Goal: Task Accomplishment & Management: Complete application form

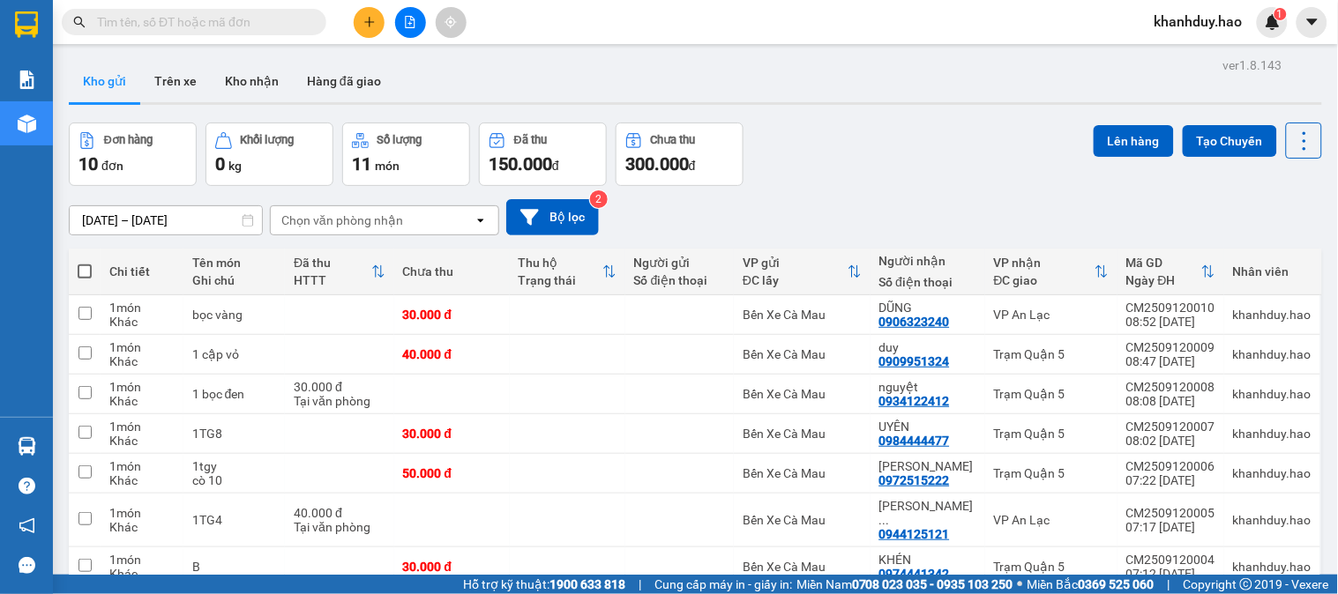
click at [297, 12] on input "text" at bounding box center [201, 21] width 208 height 19
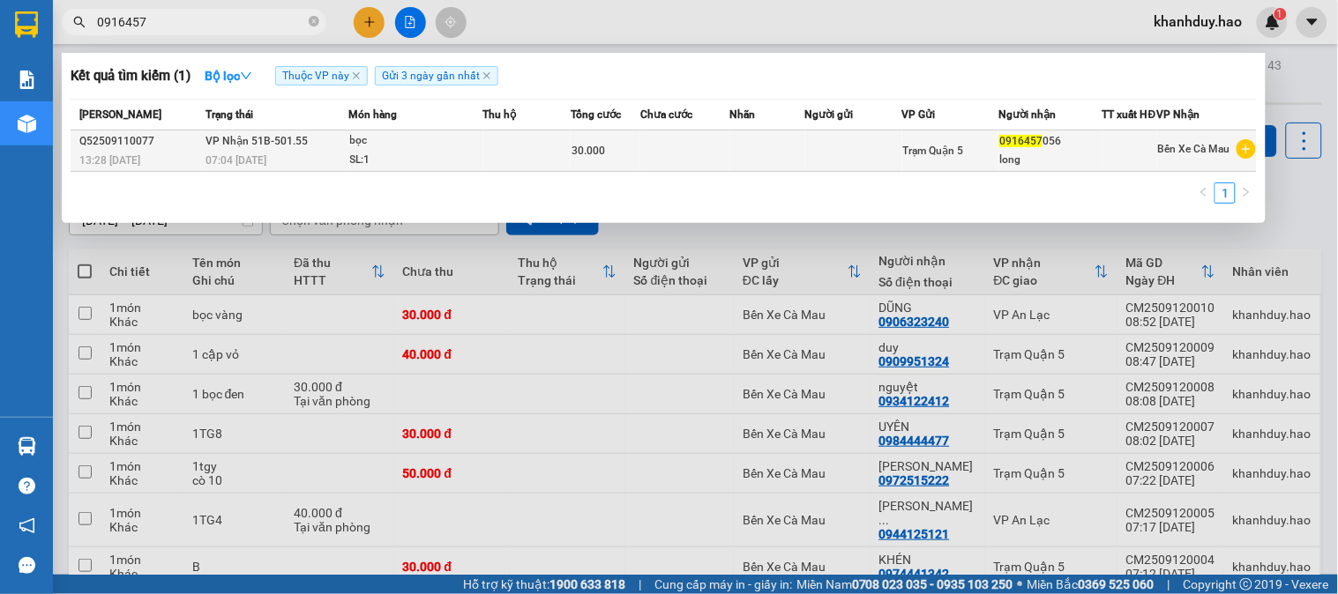
type input "0916457"
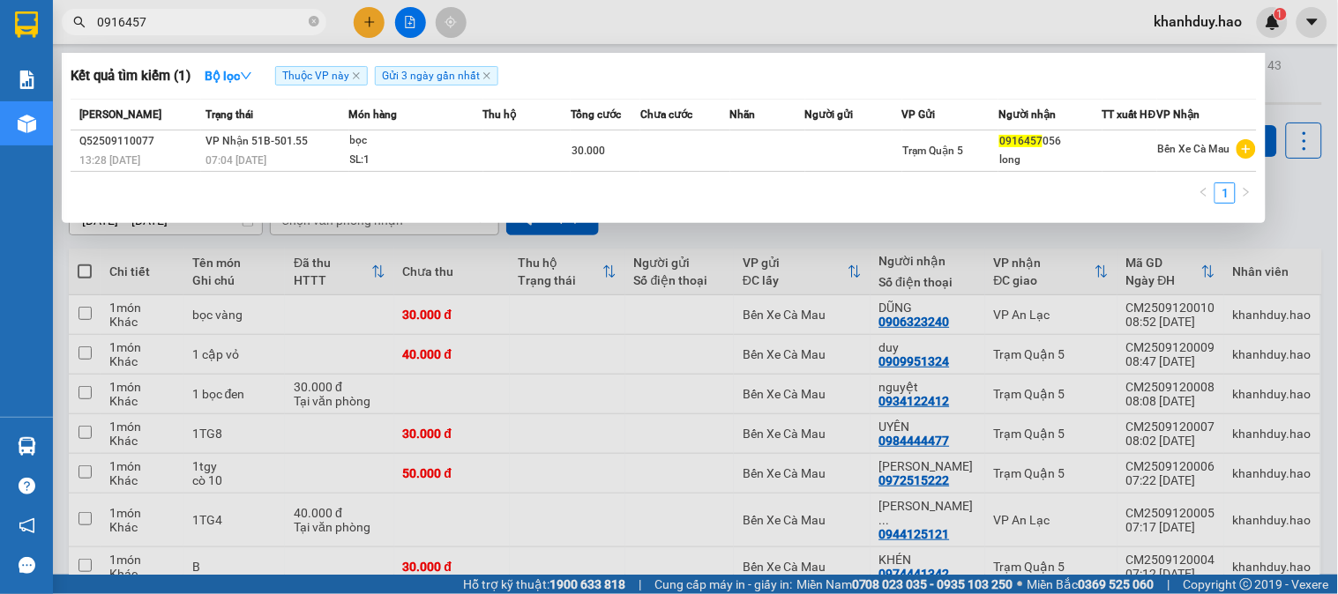
click at [437, 151] on div "bọc" at bounding box center [416, 140] width 132 height 19
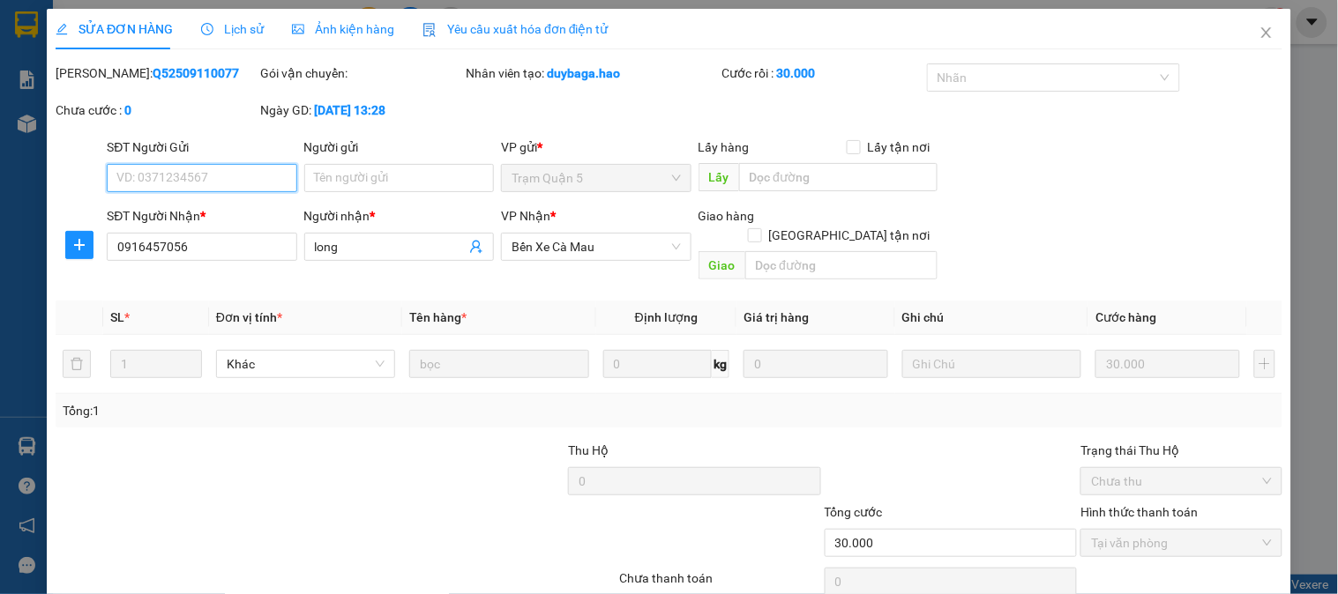
click at [301, 22] on span "Ảnh kiện hàng" at bounding box center [343, 29] width 102 height 14
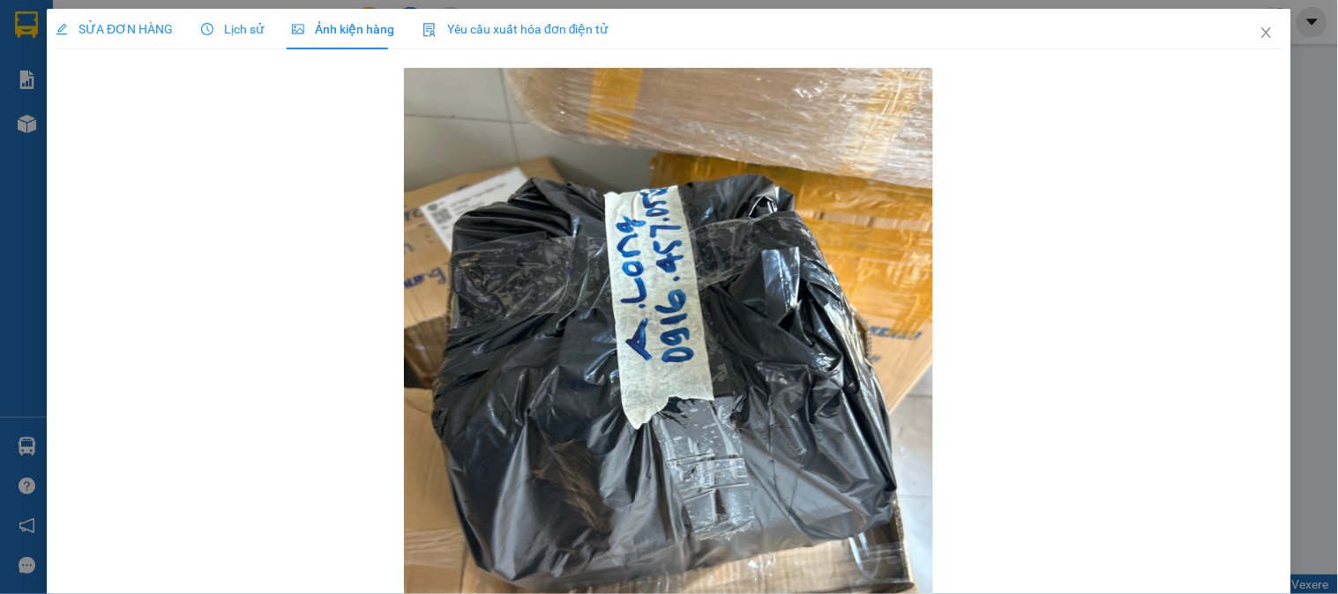
drag, startPoint x: 91, startPoint y: 39, endPoint x: 50, endPoint y: 22, distance: 43.9
click at [71, 39] on div "SỬA ĐƠN HÀNG" at bounding box center [114, 29] width 117 height 41
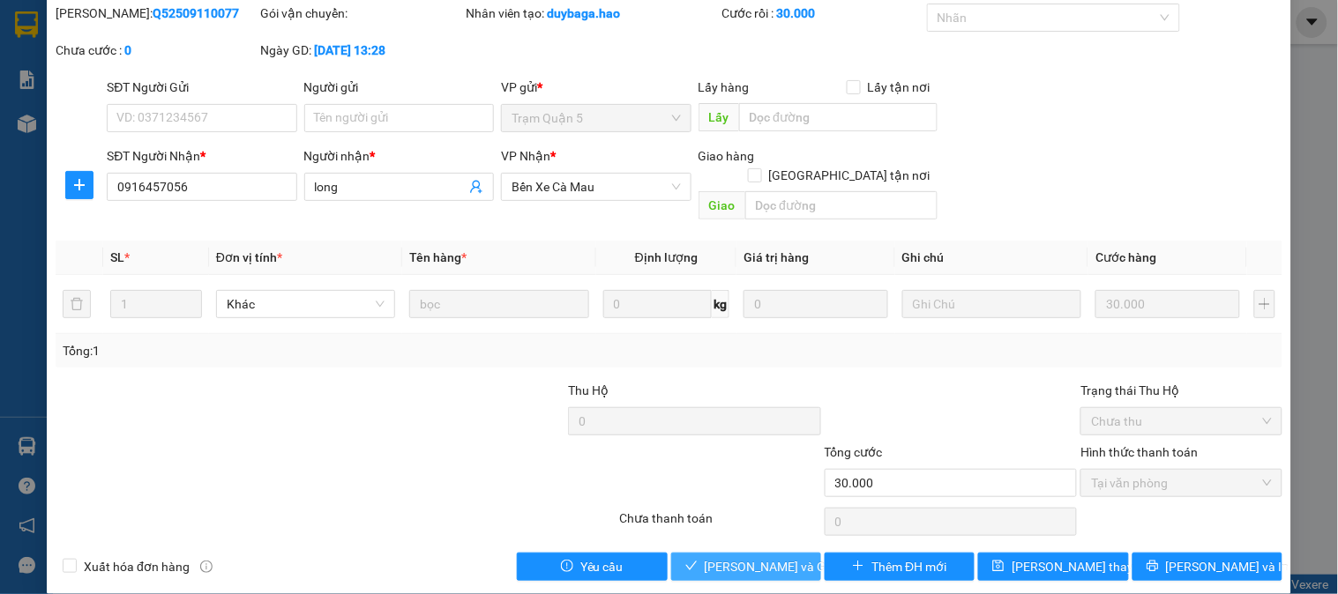
scroll to position [62, 0]
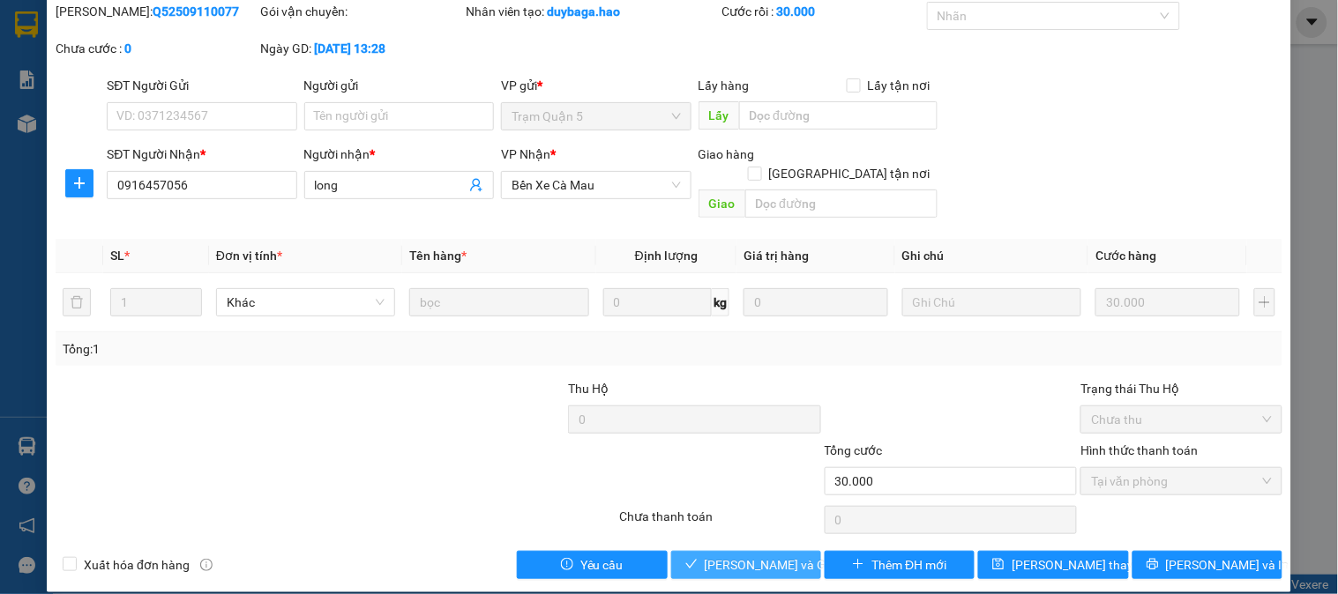
click at [725, 551] on button "[PERSON_NAME] và Giao hàng" at bounding box center [746, 565] width 150 height 28
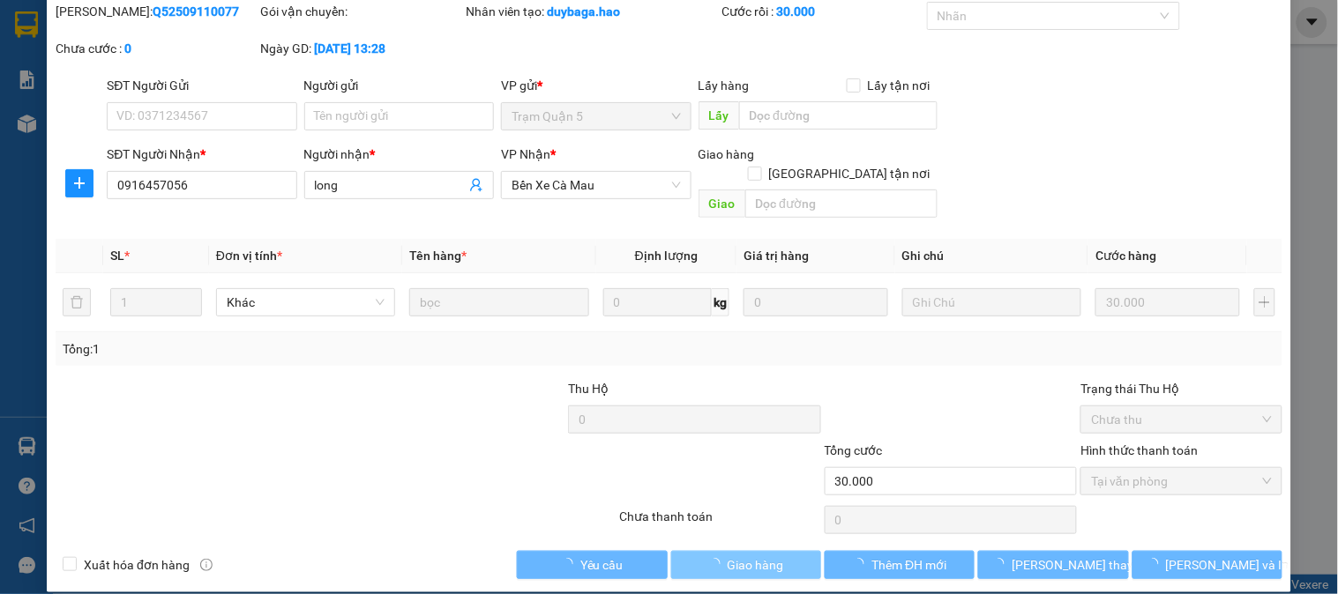
scroll to position [0, 0]
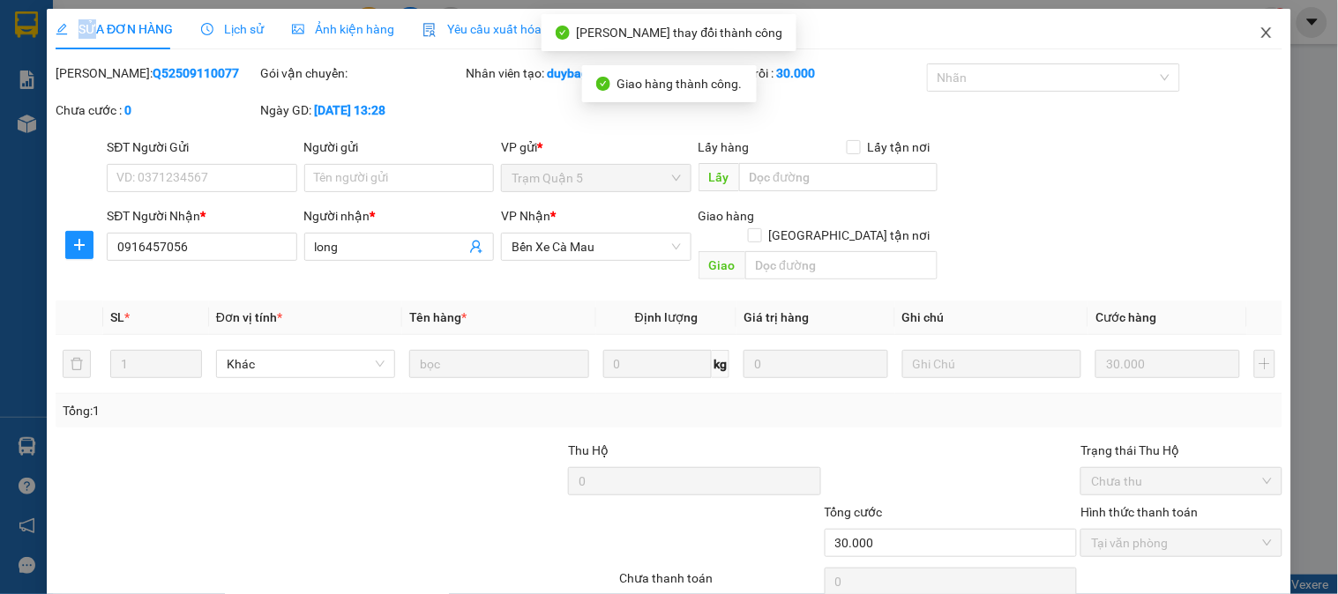
click at [1243, 31] on span "Close" at bounding box center [1265, 33] width 49 height 49
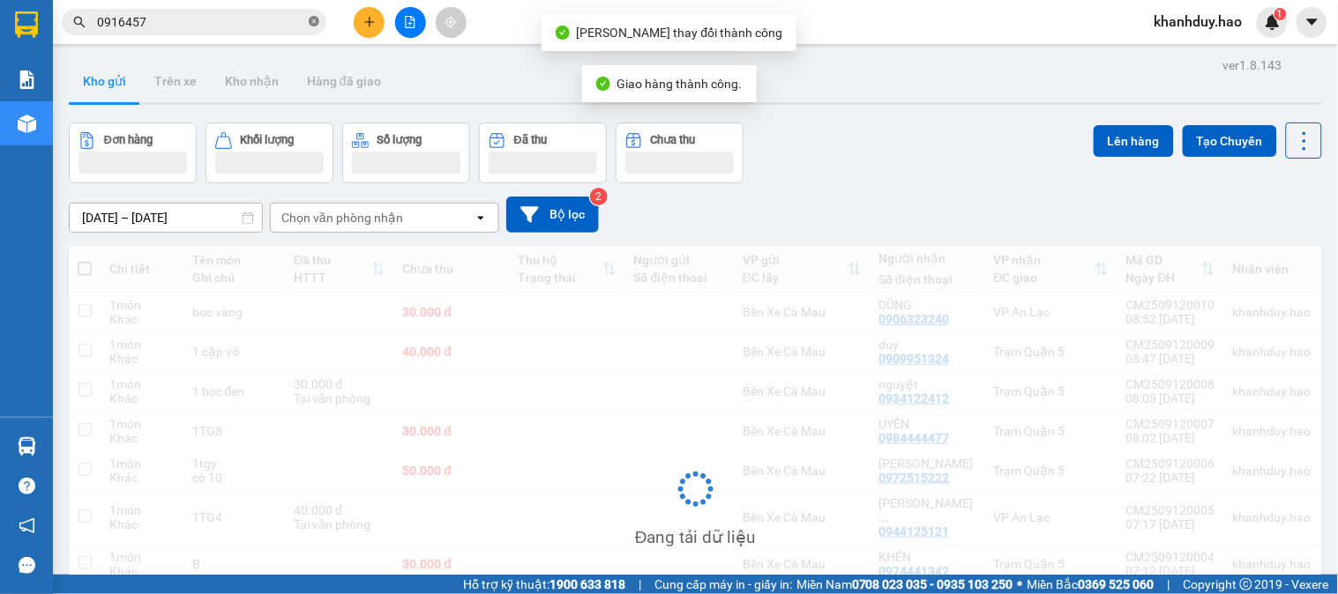
click at [315, 20] on icon "close-circle" at bounding box center [314, 21] width 11 height 11
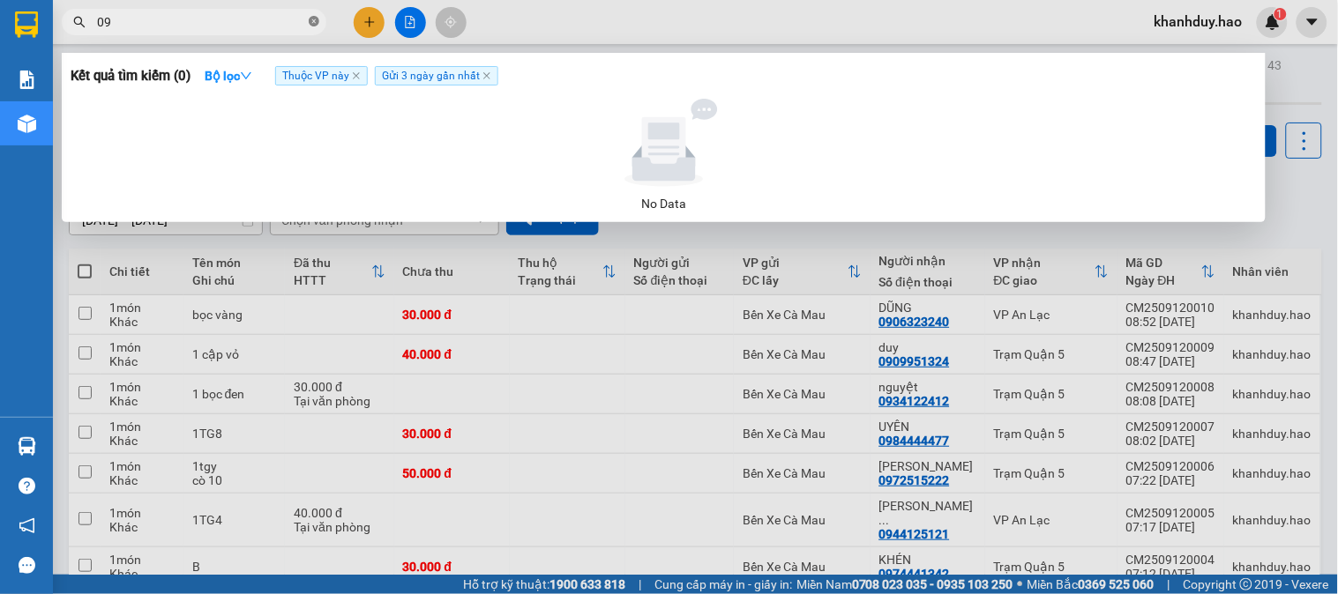
type input "0"
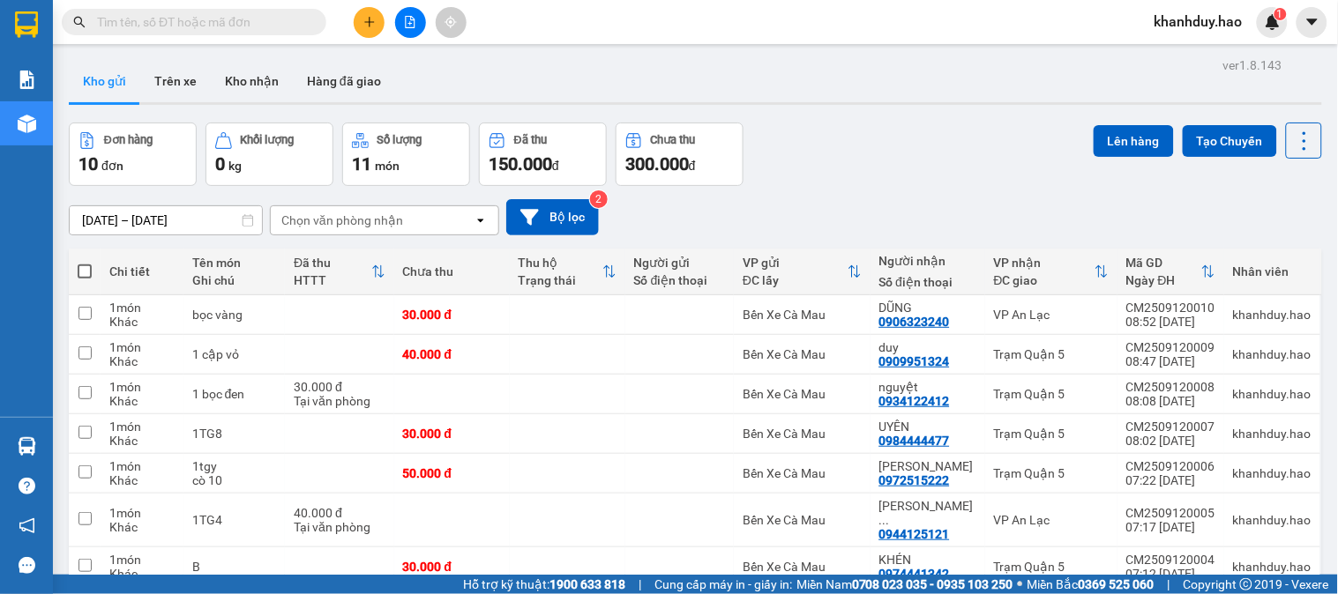
click at [368, 10] on button at bounding box center [369, 22] width 31 height 31
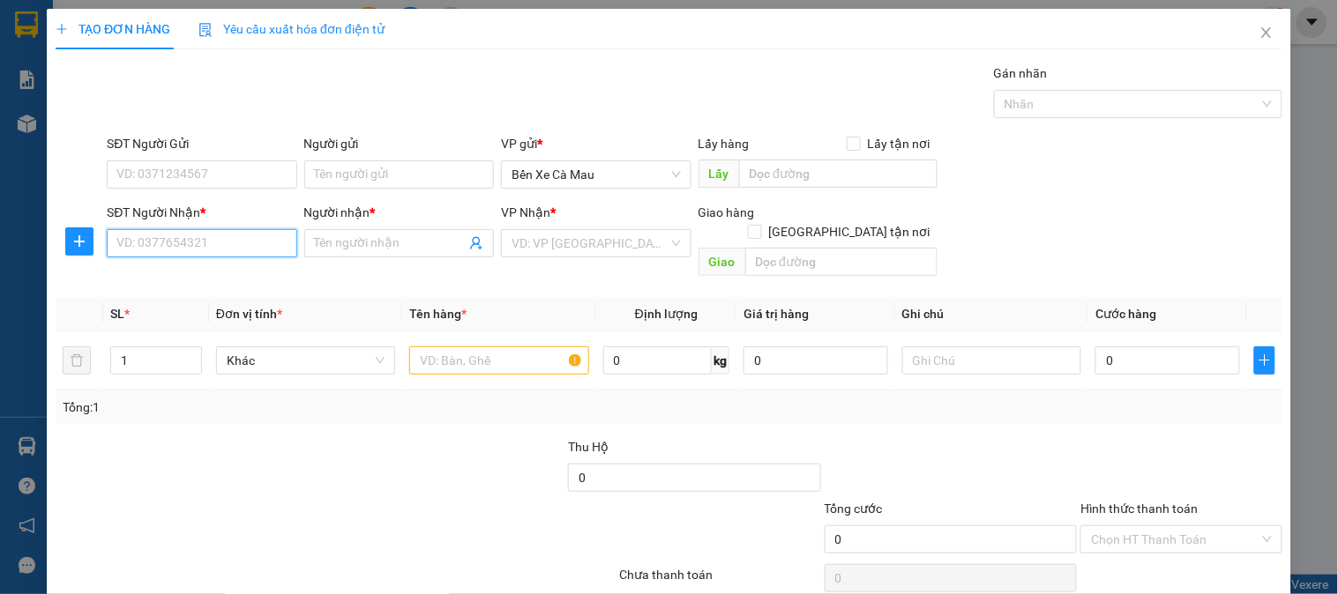
click at [141, 254] on input "SĐT Người Nhận *" at bounding box center [202, 243] width 190 height 28
click at [185, 276] on div "0939701668 - NGOAN" at bounding box center [199, 278] width 167 height 19
type input "0939701668"
type input "NGOAN"
type input "30.000"
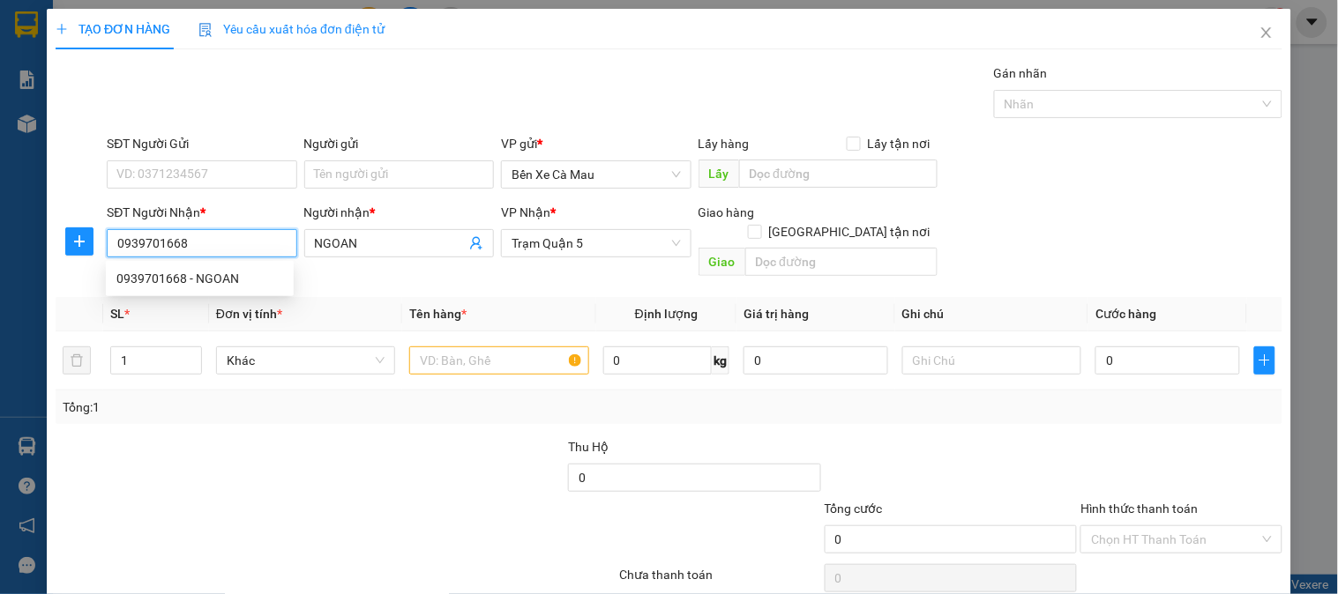
type input "30.000"
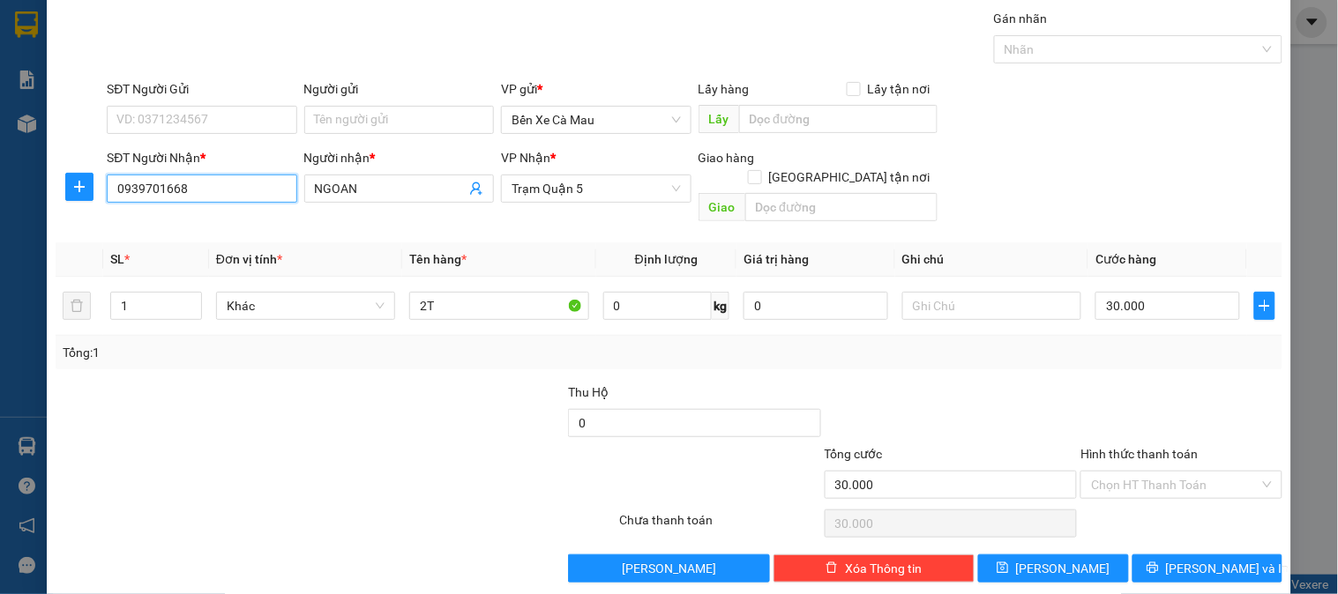
scroll to position [57, 0]
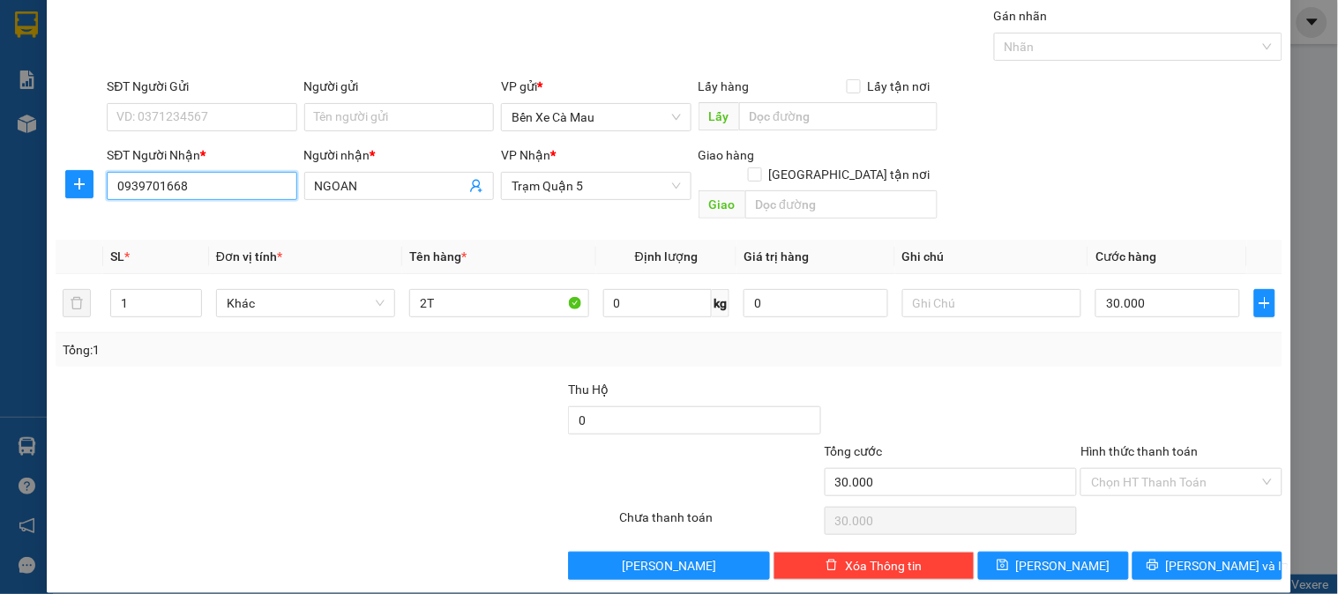
type input "0939701668"
click at [1121, 446] on div "Hình thức thanh toán" at bounding box center [1180, 455] width 201 height 26
click at [1121, 481] on div "Hình thức thanh toán Chọn HT Thanh Toán" at bounding box center [1180, 473] width 201 height 62
click at [1131, 469] on input "Hình thức thanh toán" at bounding box center [1175, 482] width 168 height 26
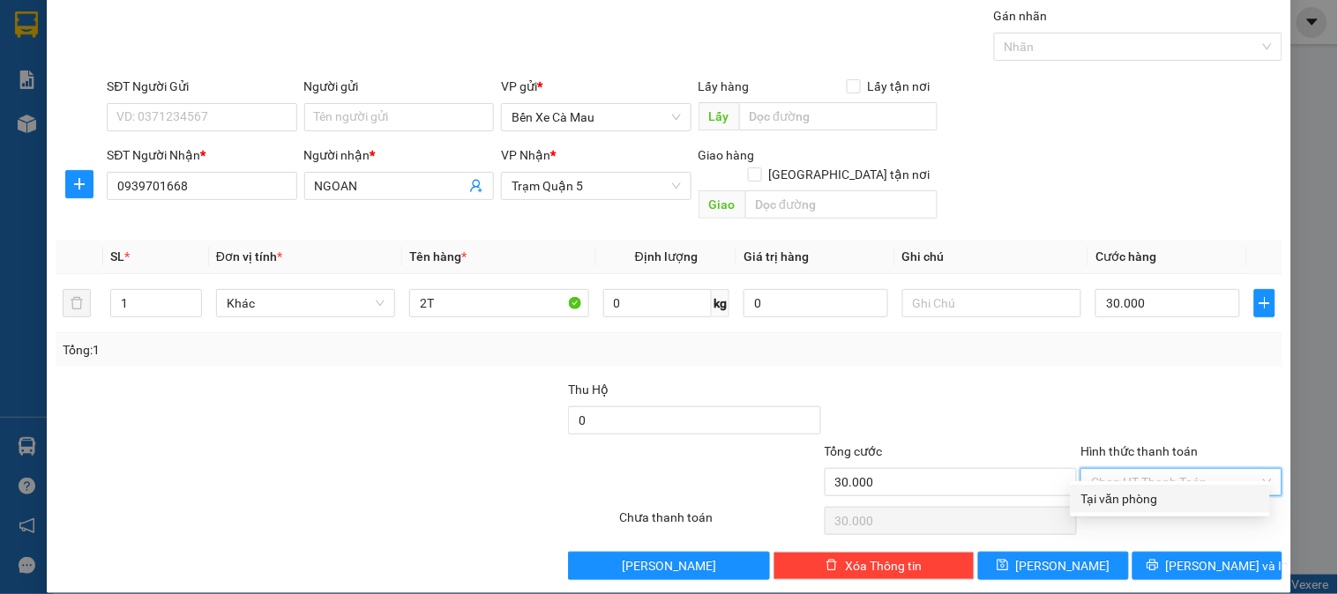
drag, startPoint x: 1126, startPoint y: 497, endPoint x: 1130, endPoint y: 514, distance: 17.3
click at [1126, 499] on div "Tại văn phòng" at bounding box center [1170, 498] width 178 height 19
type input "0"
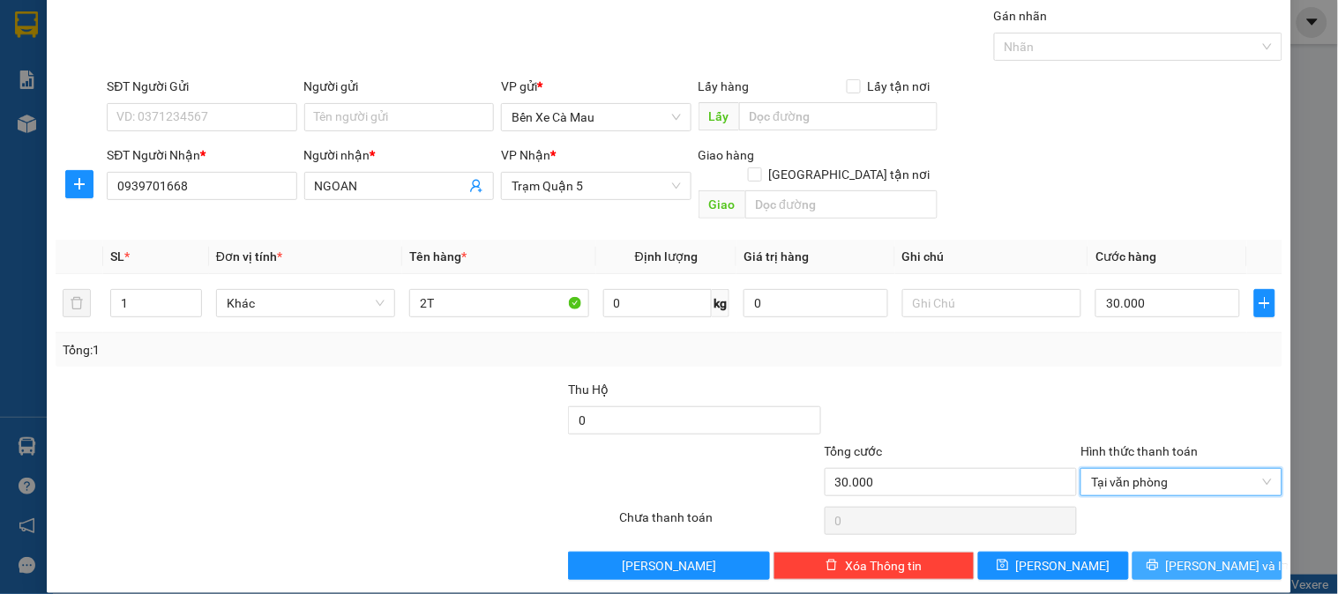
click at [1137, 552] on button "[PERSON_NAME] và In" at bounding box center [1207, 566] width 150 height 28
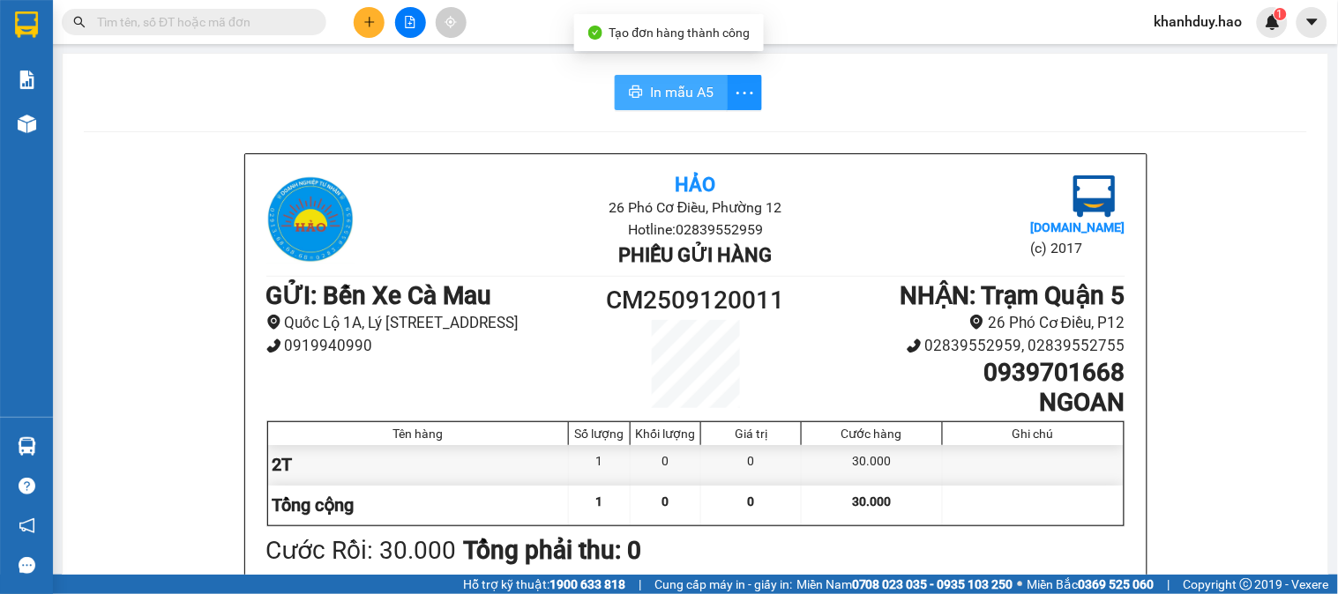
click at [689, 91] on span "In mẫu A5" at bounding box center [681, 92] width 63 height 22
click at [224, 4] on div "Kết quả tìm kiếm ( 0 ) Bộ lọc Thuộc VP này Gửi 3 ngày gần nhất No Data khanhduy…" at bounding box center [669, 22] width 1338 height 44
click at [223, 13] on input "text" at bounding box center [201, 21] width 208 height 19
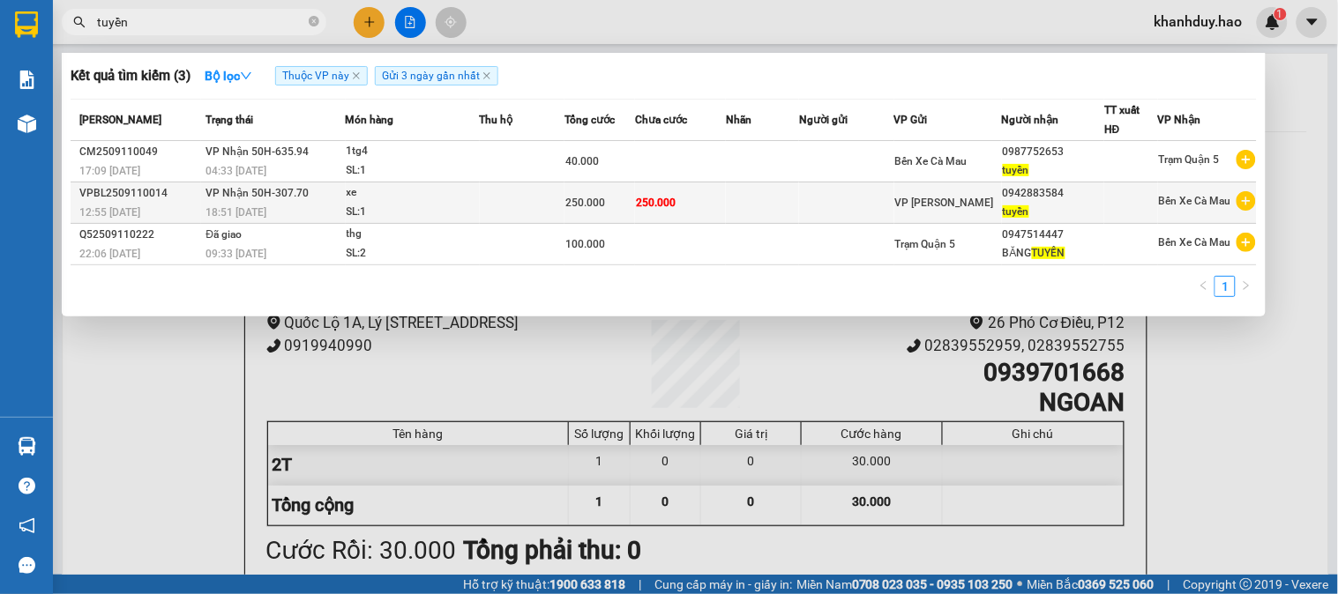
type input "tuyền"
click at [642, 209] on span "250.000" at bounding box center [656, 203] width 40 height 12
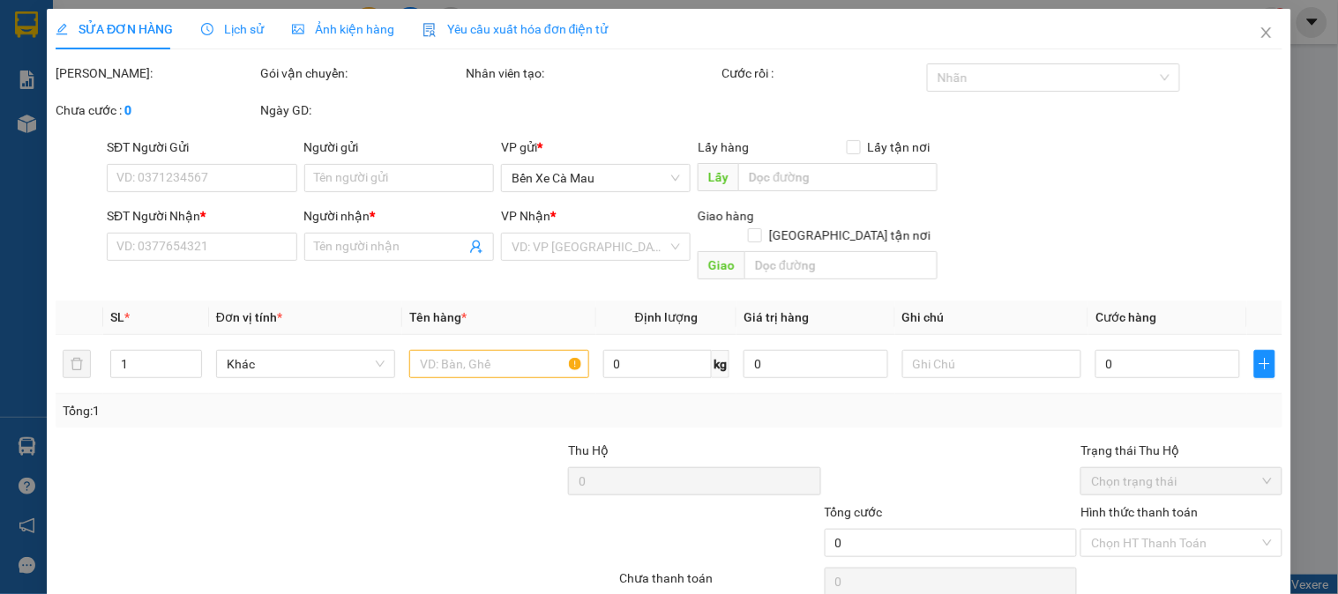
type input "0942883584"
type input "tuyền"
type input "250.000"
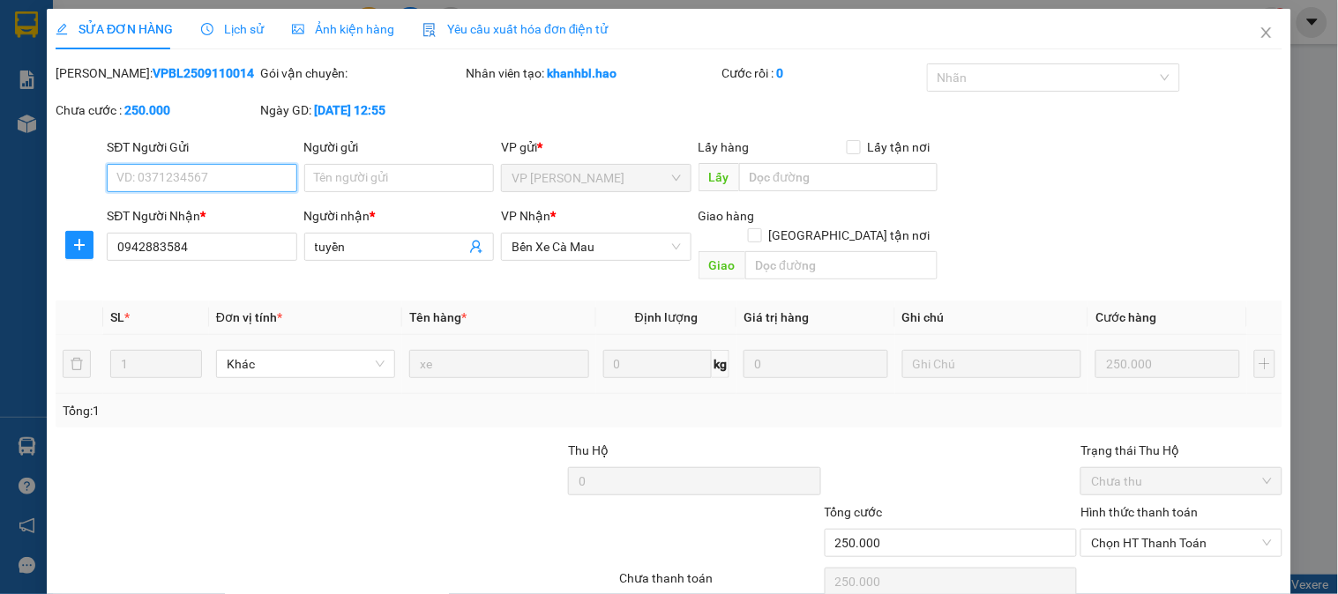
scroll to position [62, 0]
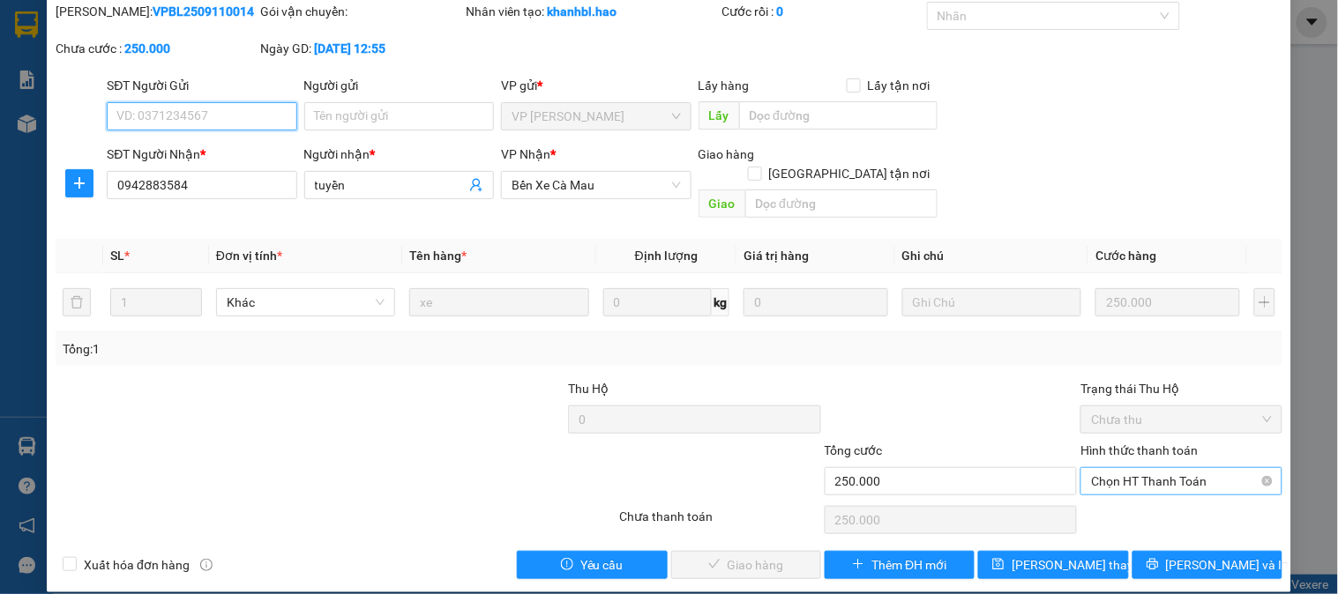
click at [1200, 468] on span "Chọn HT Thanh Toán" at bounding box center [1181, 481] width 180 height 26
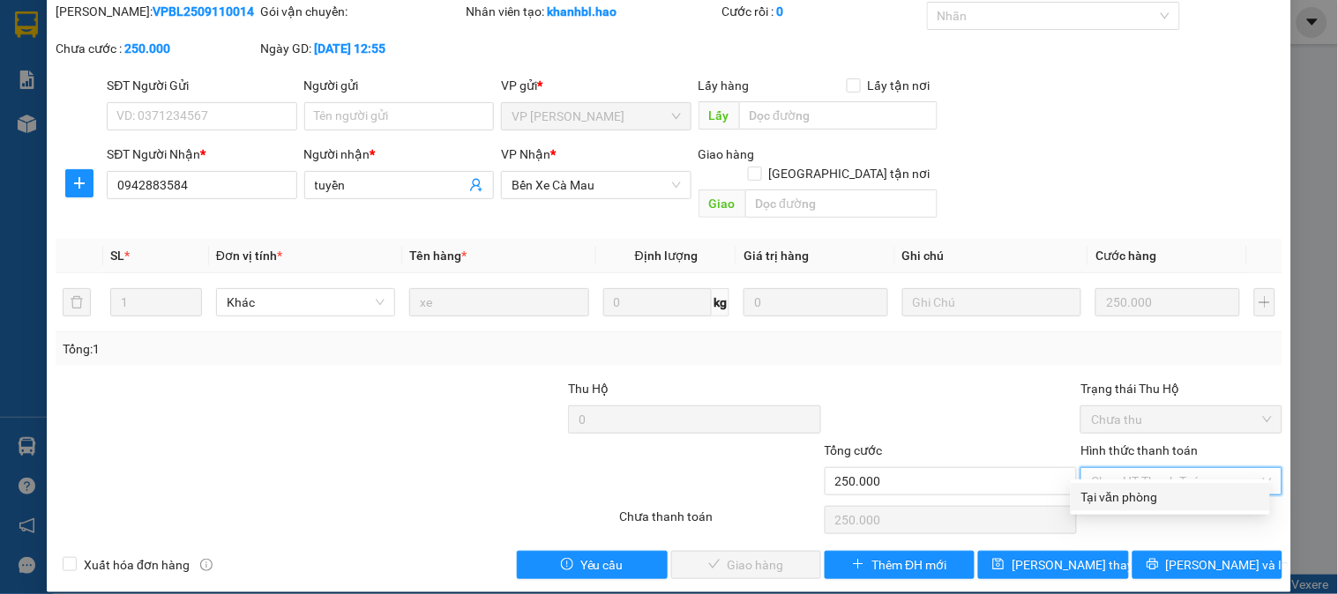
click at [1177, 495] on div "Tại văn phòng" at bounding box center [1170, 497] width 178 height 19
type input "0"
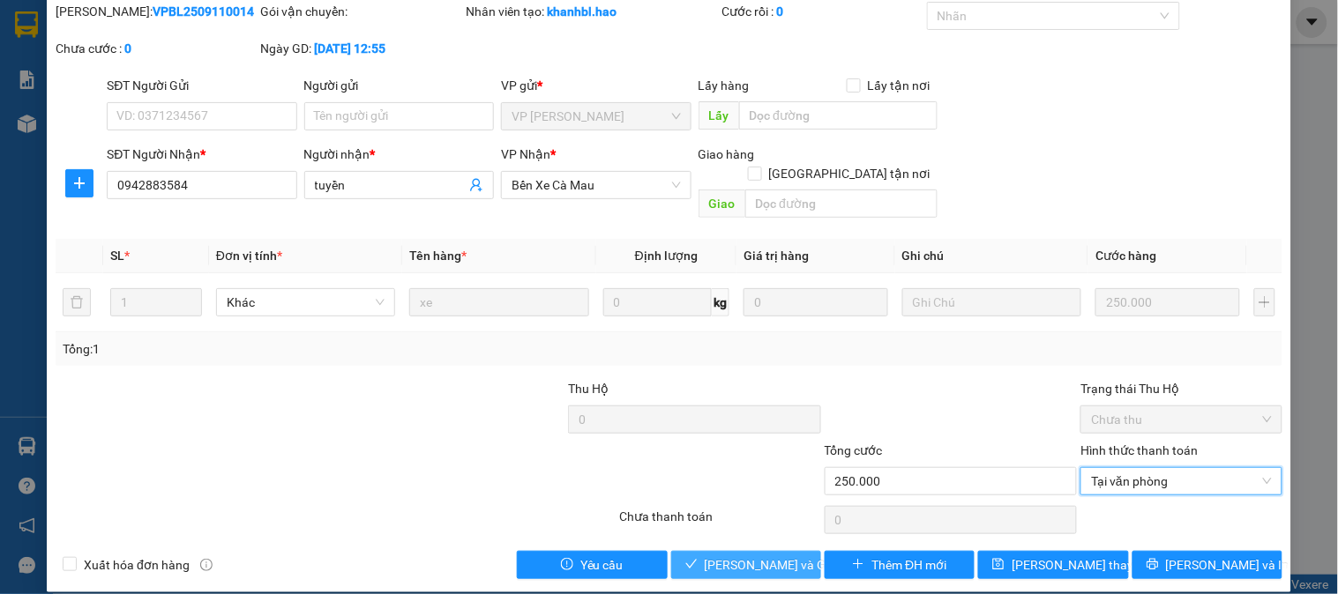
click at [743, 555] on span "[PERSON_NAME] và Giao hàng" at bounding box center [788, 564] width 169 height 19
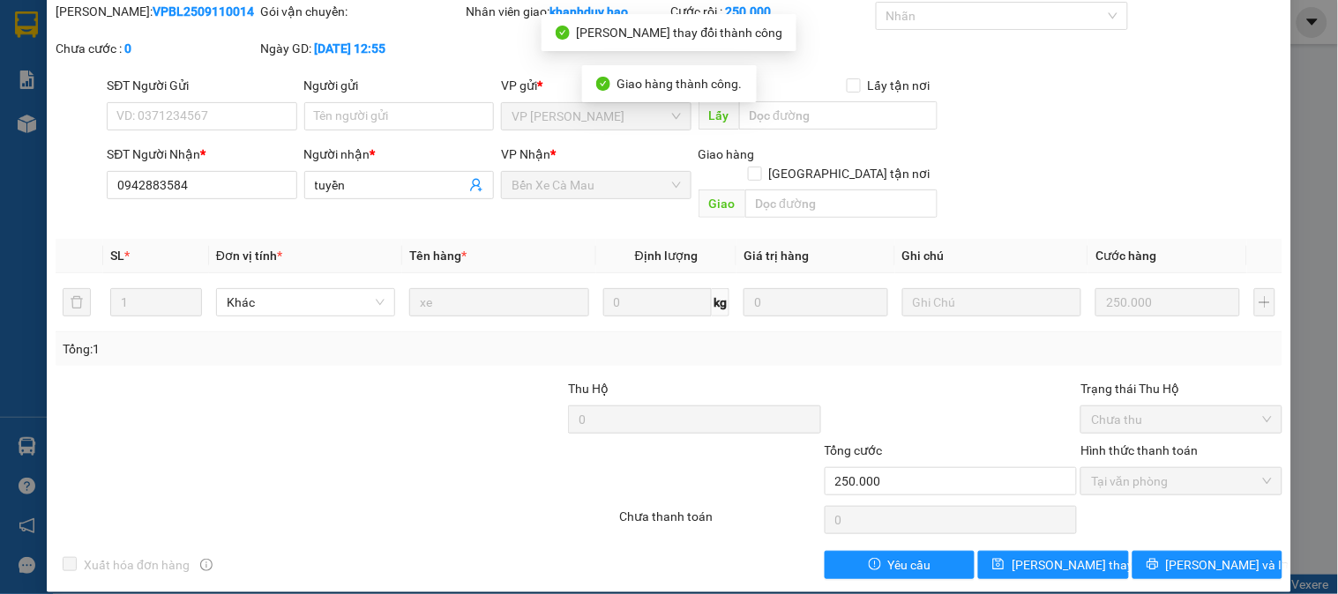
scroll to position [0, 0]
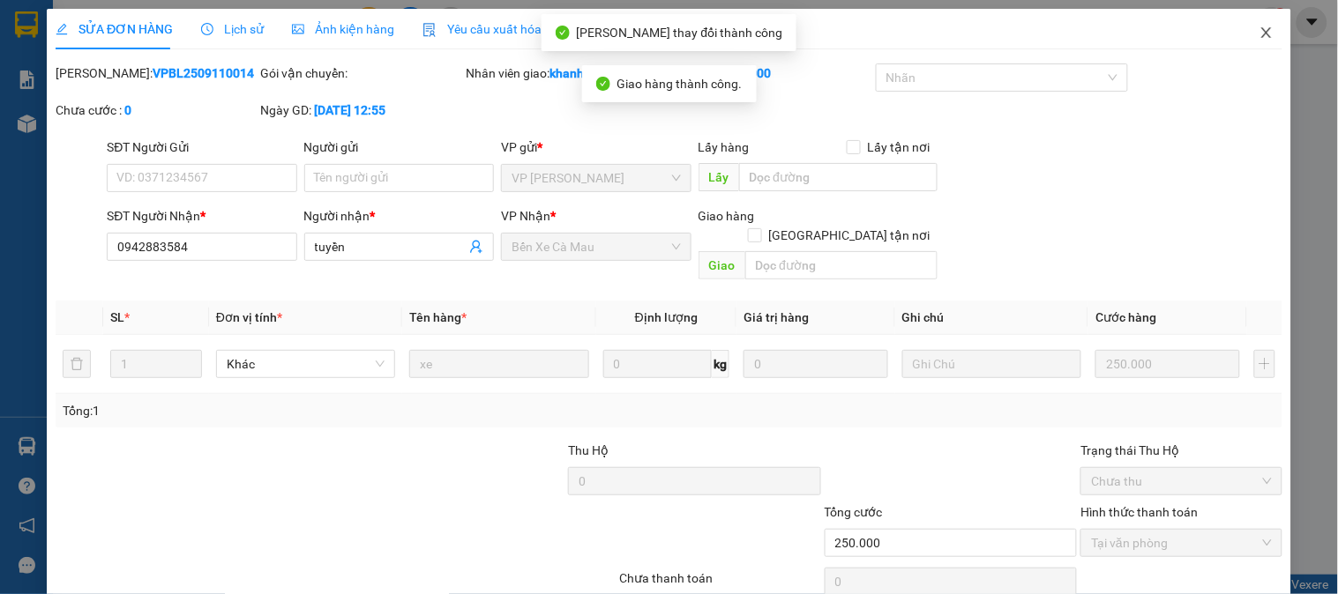
click at [1259, 39] on icon "close" at bounding box center [1266, 33] width 14 height 14
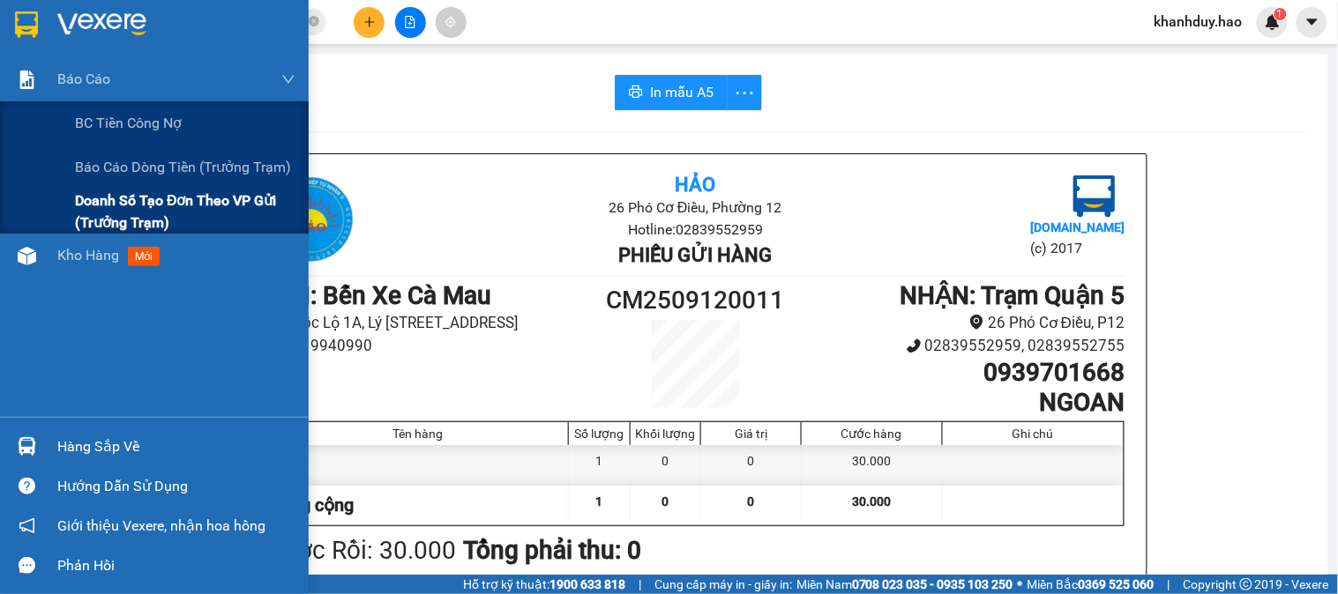
drag, startPoint x: 50, startPoint y: 102, endPoint x: 76, endPoint y: 230, distance: 130.4
click at [76, 200] on div "BC tiền công nợ Báo cáo dòng tiền (trưởng trạm) Doanh số tạo đơn theo VP gửi (t…" at bounding box center [154, 167] width 309 height 132
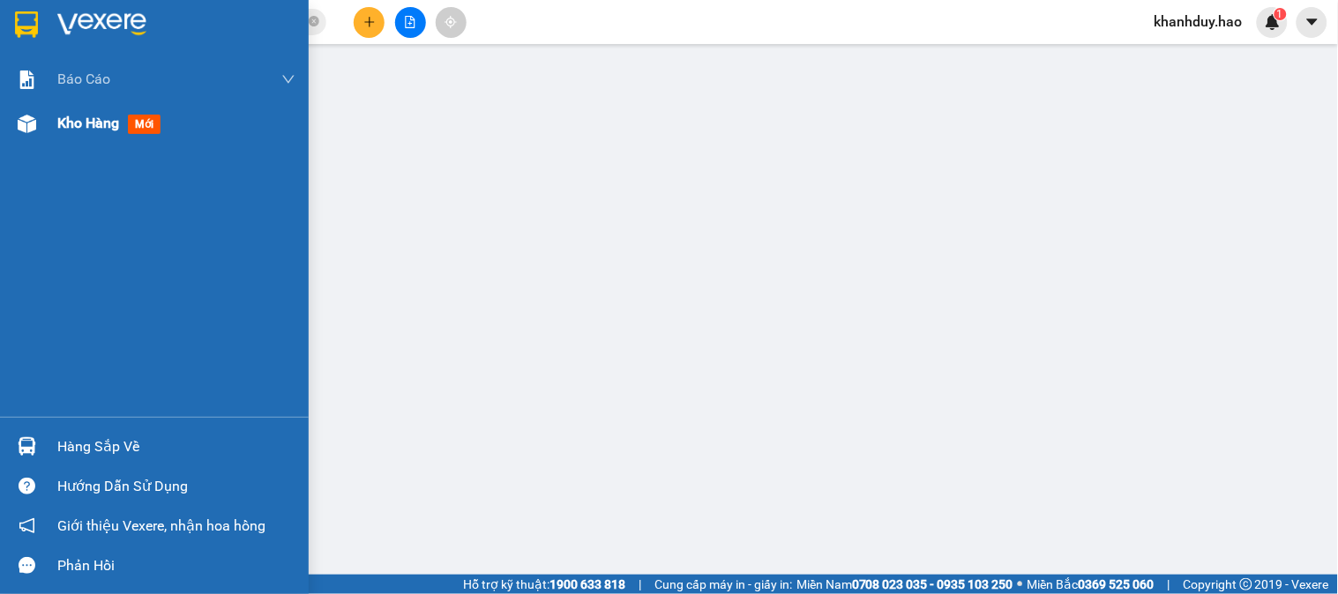
click at [35, 128] on img at bounding box center [27, 124] width 19 height 19
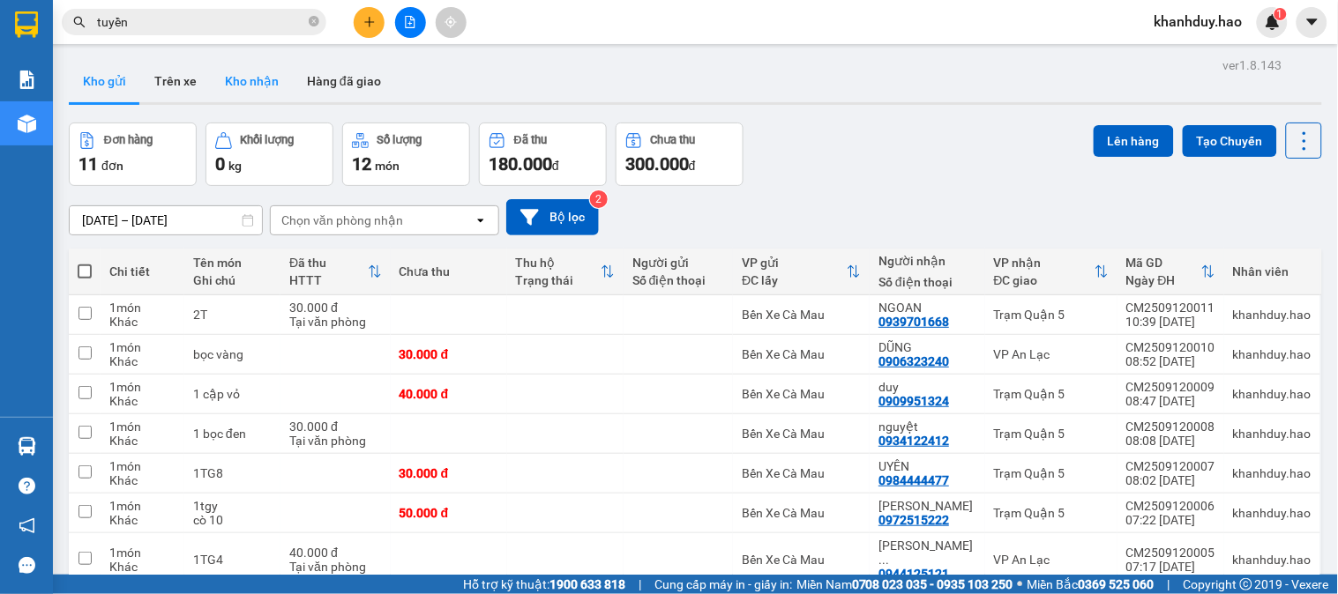
click at [274, 93] on button "Kho nhận" at bounding box center [252, 81] width 82 height 42
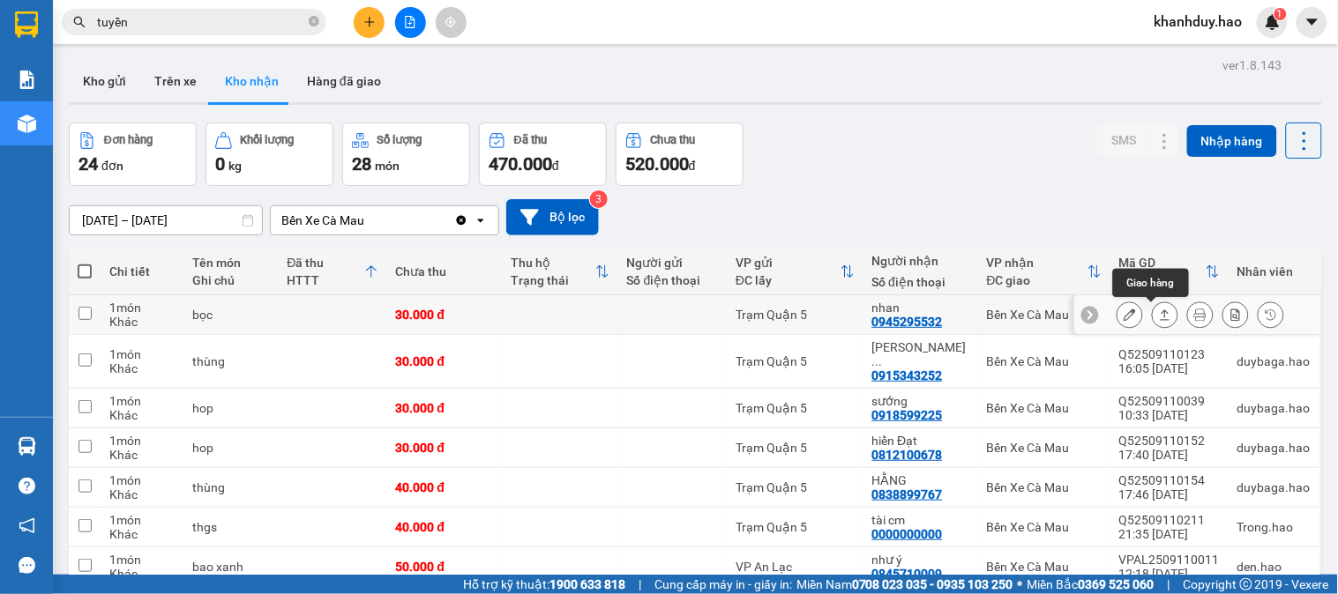
click at [1159, 316] on icon at bounding box center [1165, 315] width 12 height 12
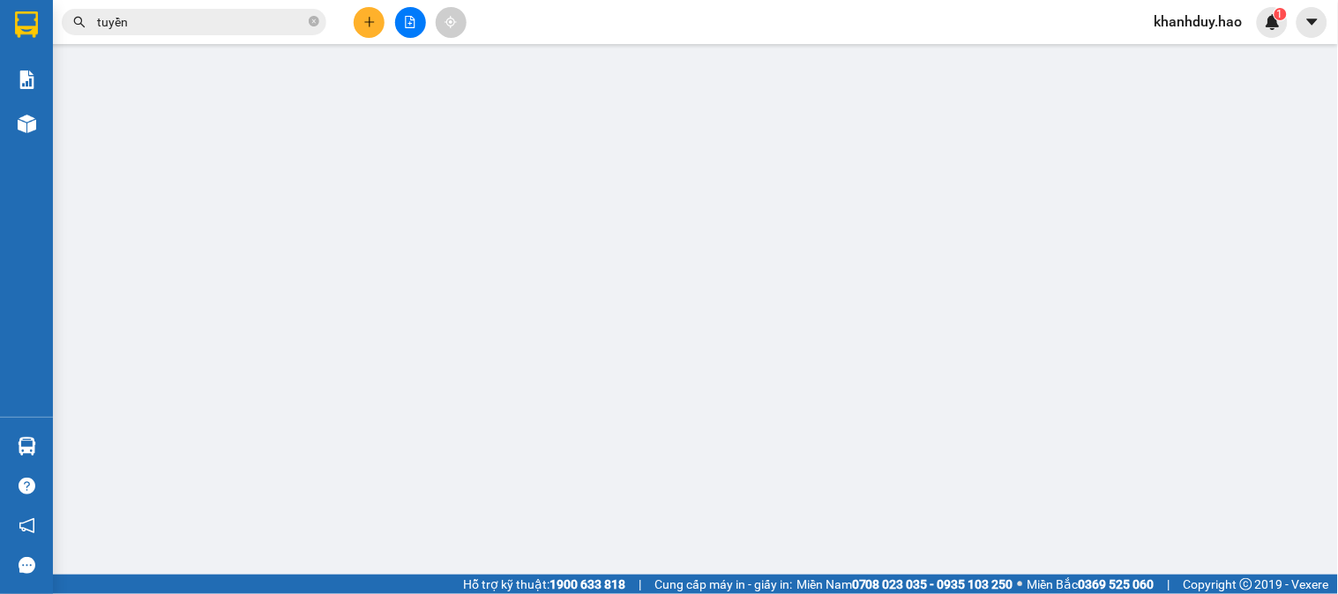
type input "0945295532"
type input "nhan"
type input "30.000"
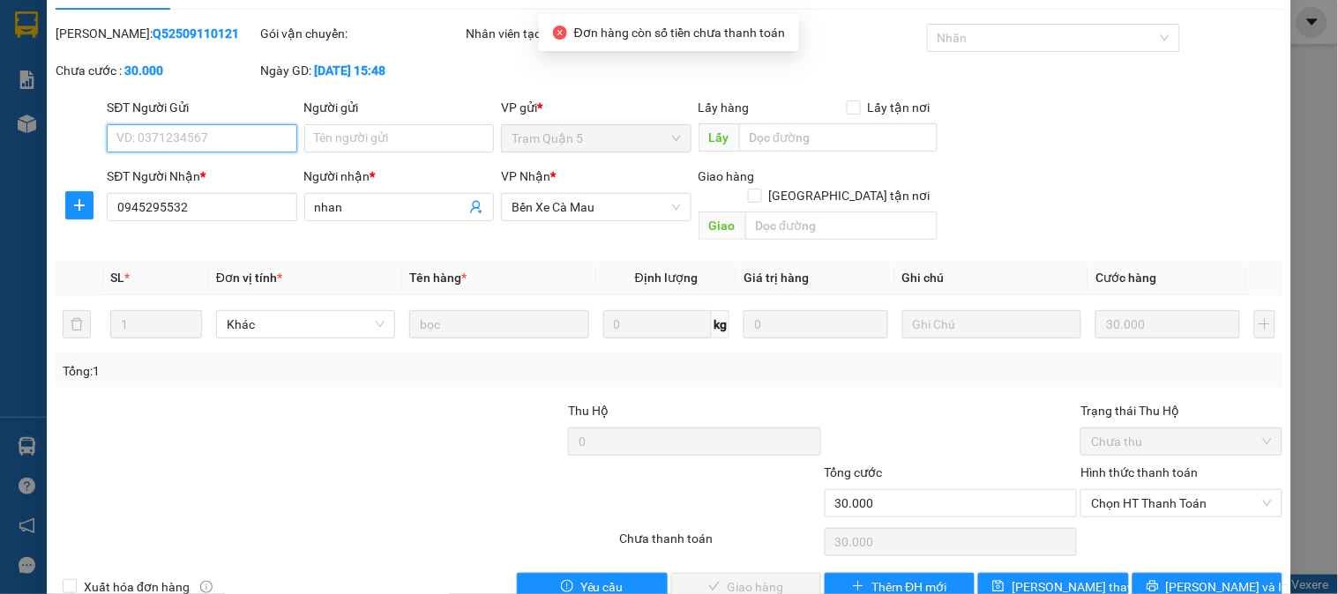
scroll to position [62, 0]
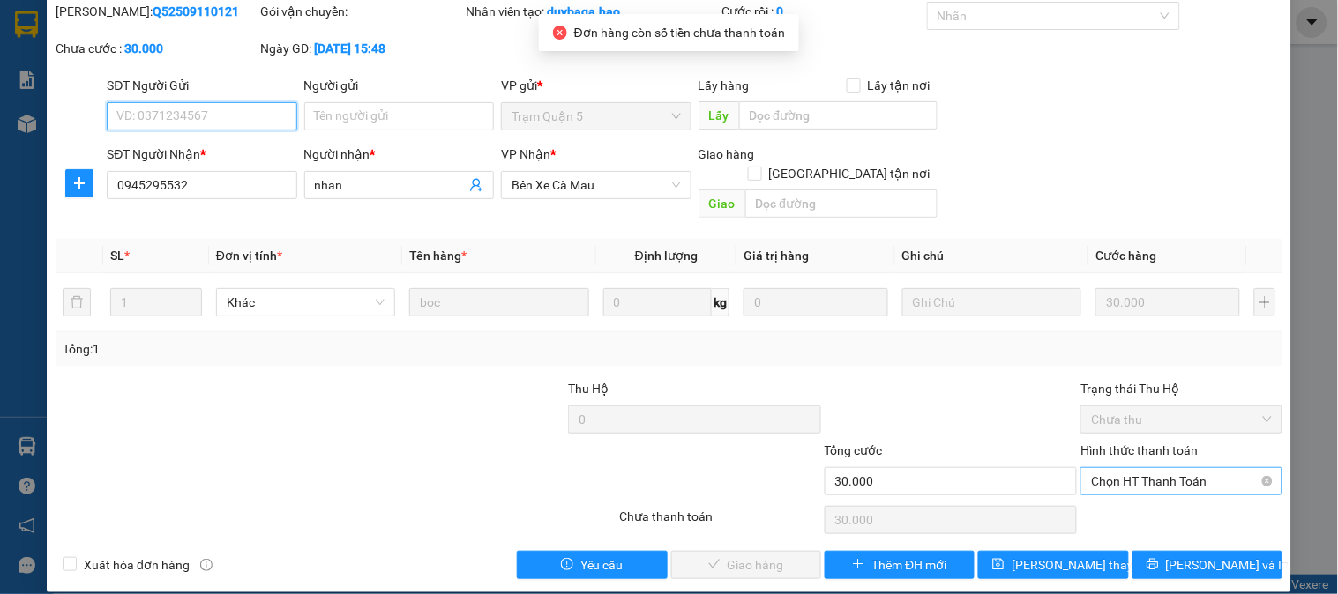
click at [1155, 468] on span "Chọn HT Thanh Toán" at bounding box center [1181, 481] width 180 height 26
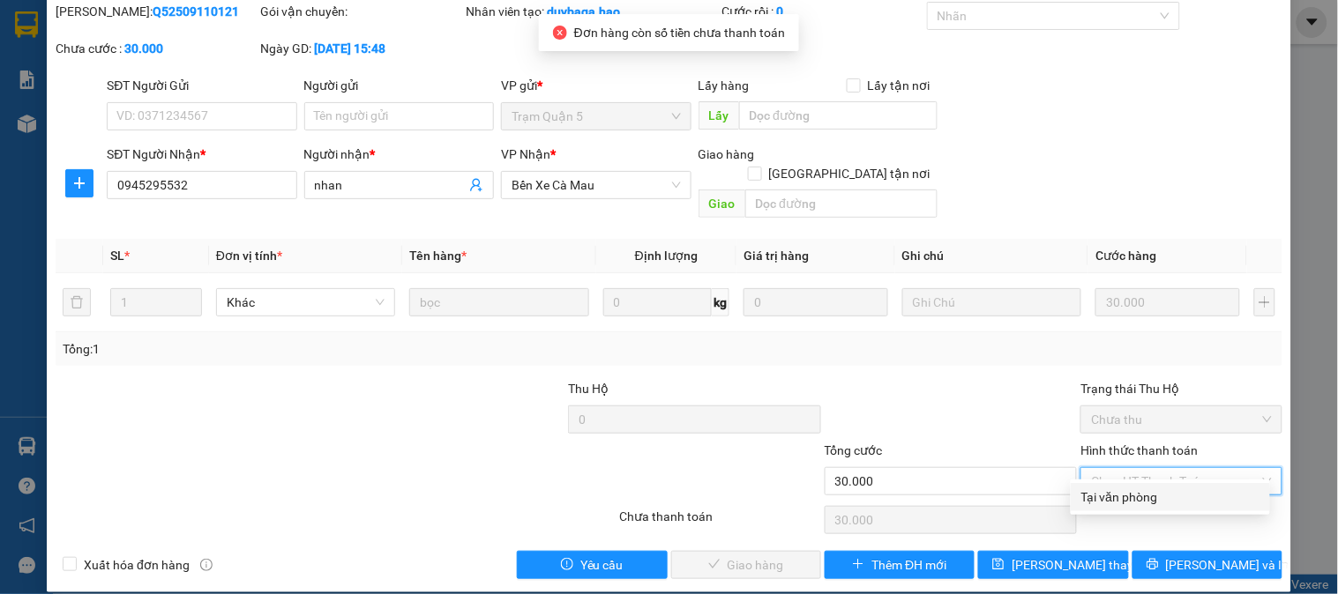
drag, startPoint x: 1150, startPoint y: 496, endPoint x: 1023, endPoint y: 503, distance: 127.2
click at [1147, 496] on div "Tại văn phòng" at bounding box center [1170, 497] width 178 height 19
type input "0"
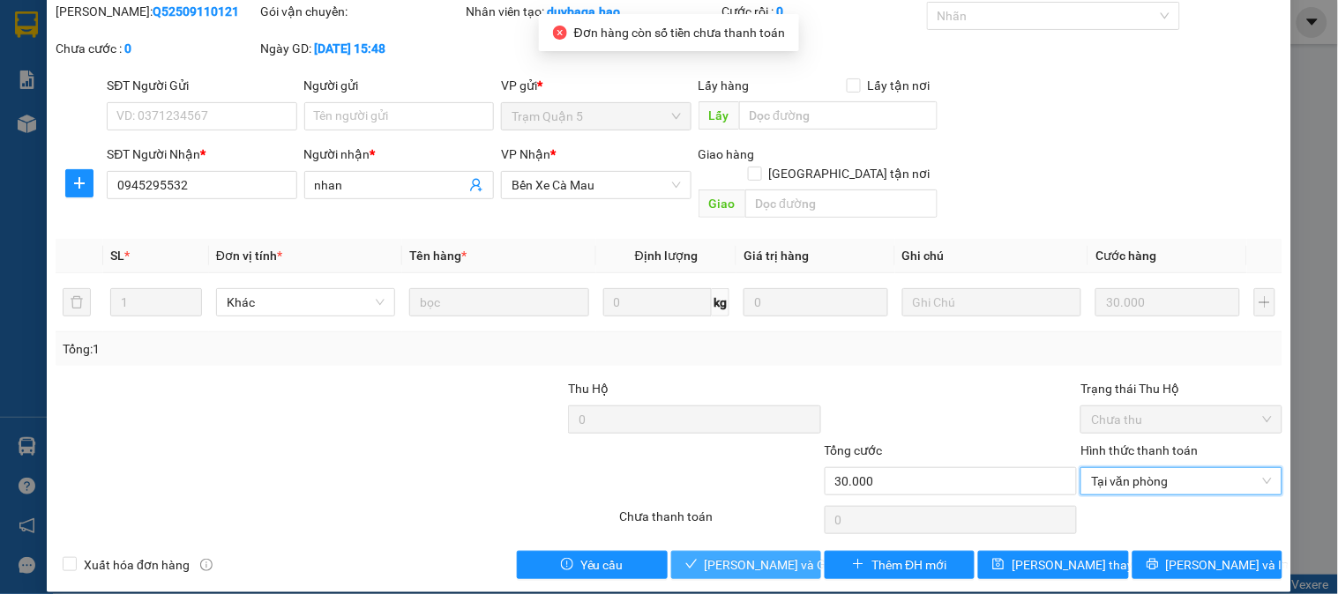
click at [768, 555] on span "[PERSON_NAME] và Giao hàng" at bounding box center [788, 564] width 169 height 19
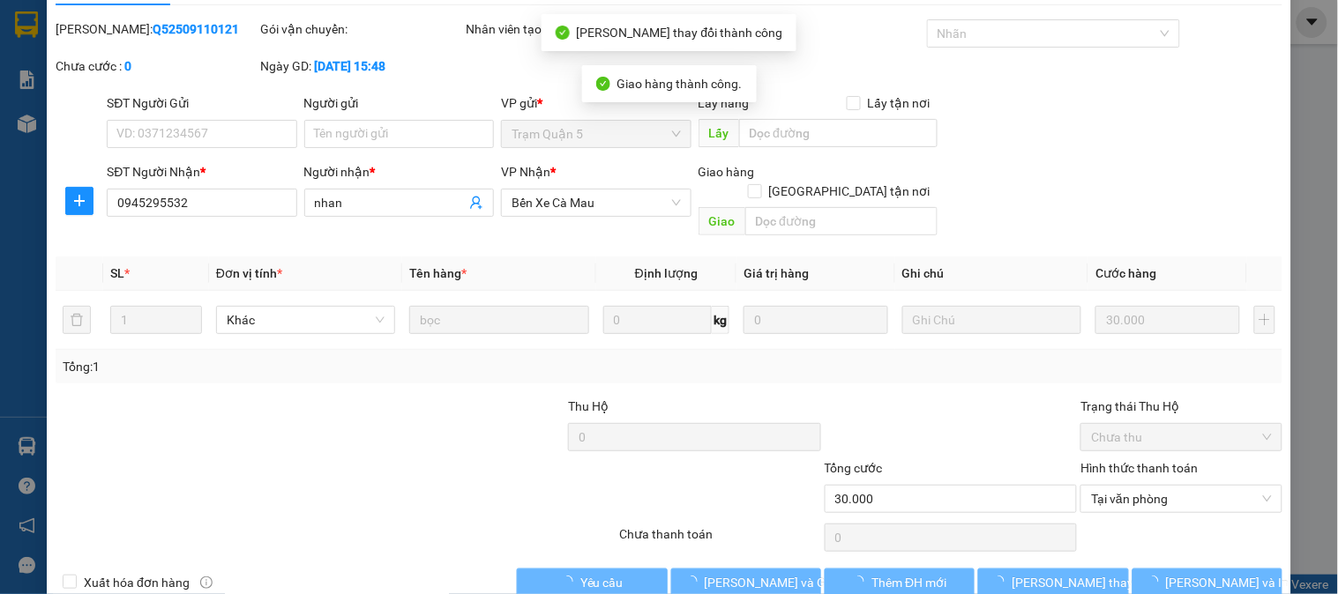
scroll to position [0, 0]
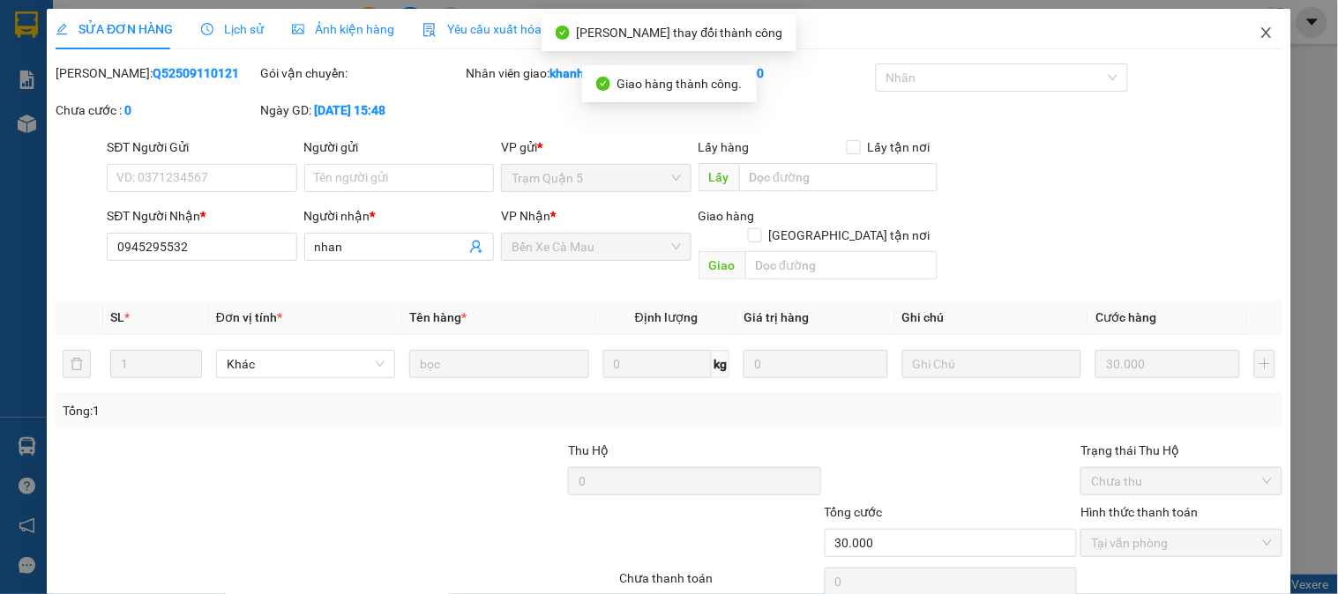
click at [1248, 41] on span "Close" at bounding box center [1265, 33] width 49 height 49
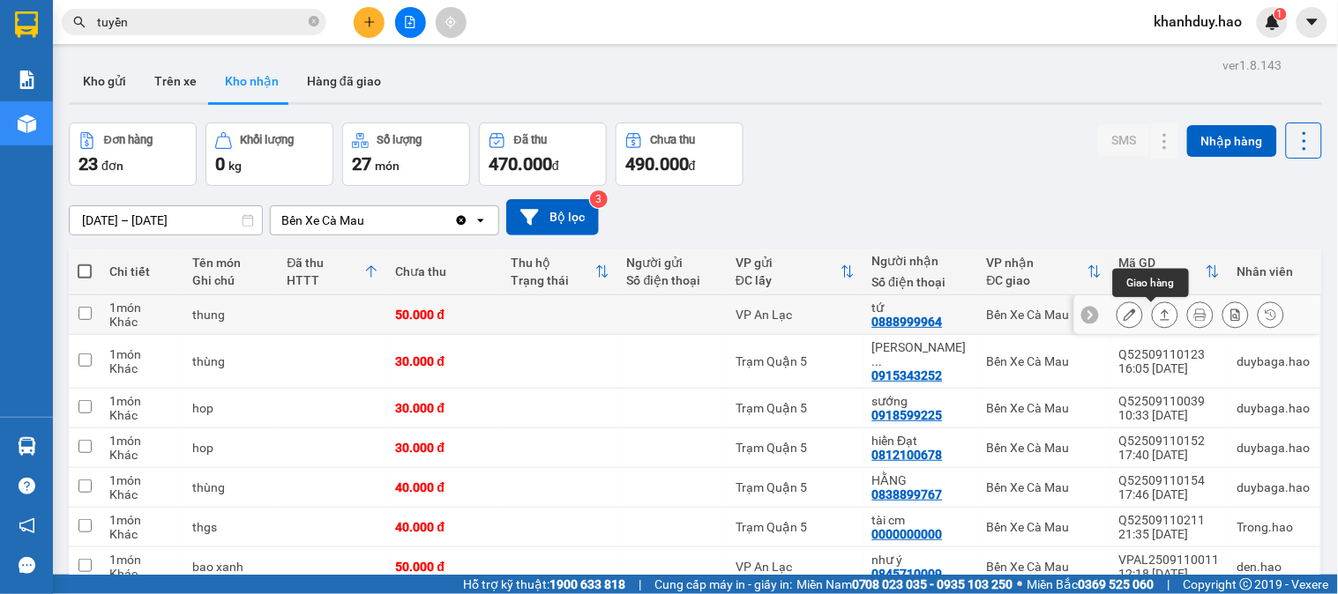
click at [1159, 318] on icon at bounding box center [1165, 315] width 12 height 12
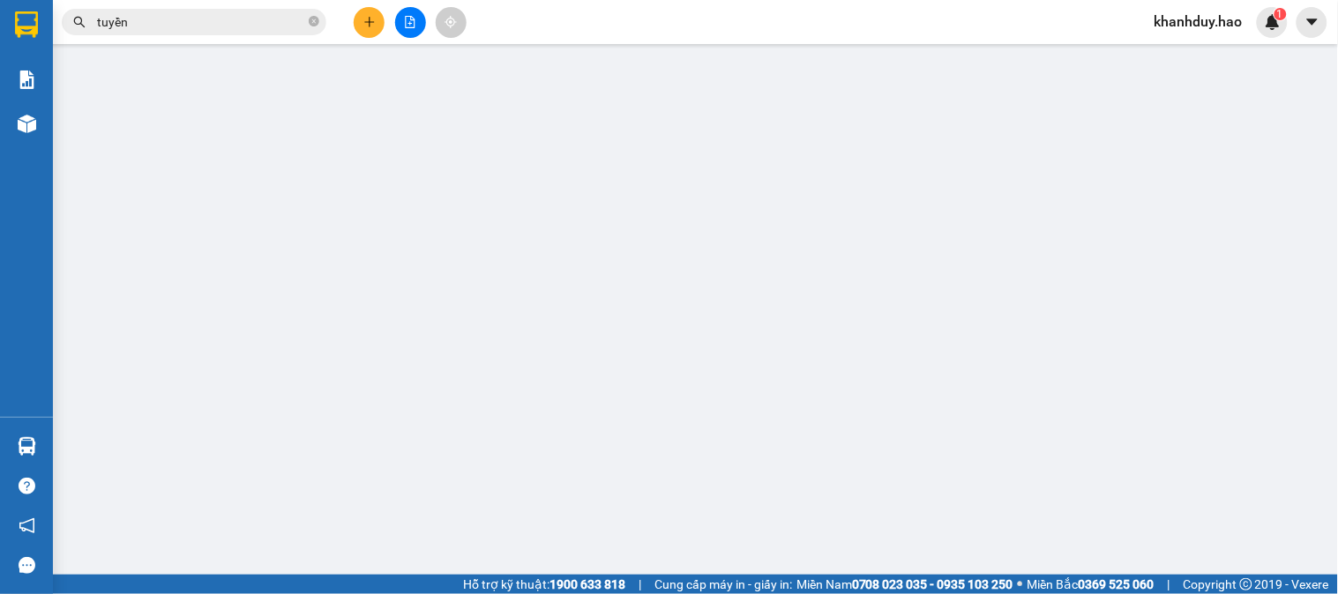
type input "0888999964"
type input "tứ"
type input "50.000"
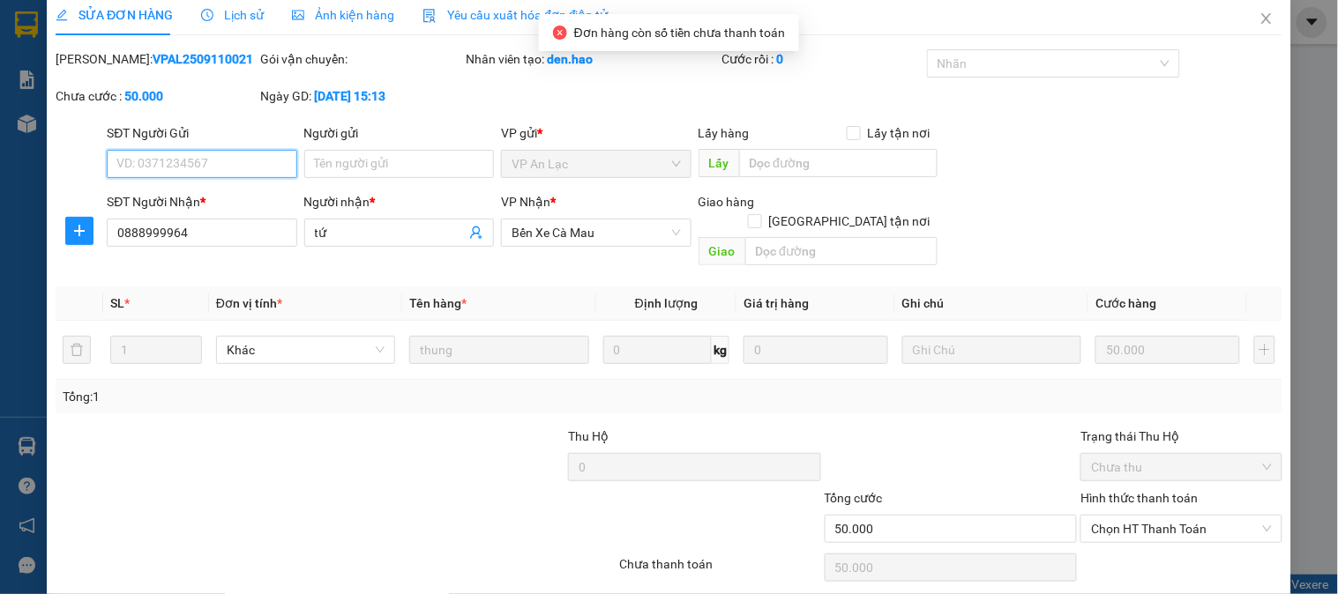
scroll to position [62, 0]
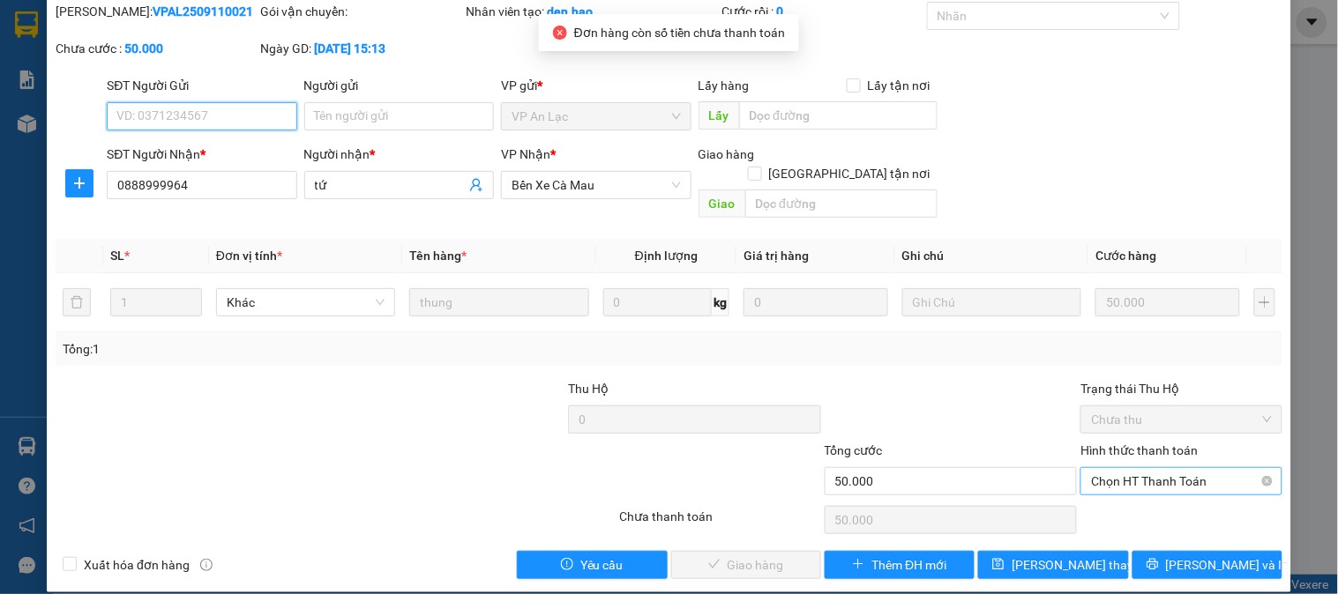
drag, startPoint x: 1169, startPoint y: 473, endPoint x: 1170, endPoint y: 482, distance: 8.9
click at [1169, 474] on div "Chọn HT Thanh Toán" at bounding box center [1180, 481] width 201 height 28
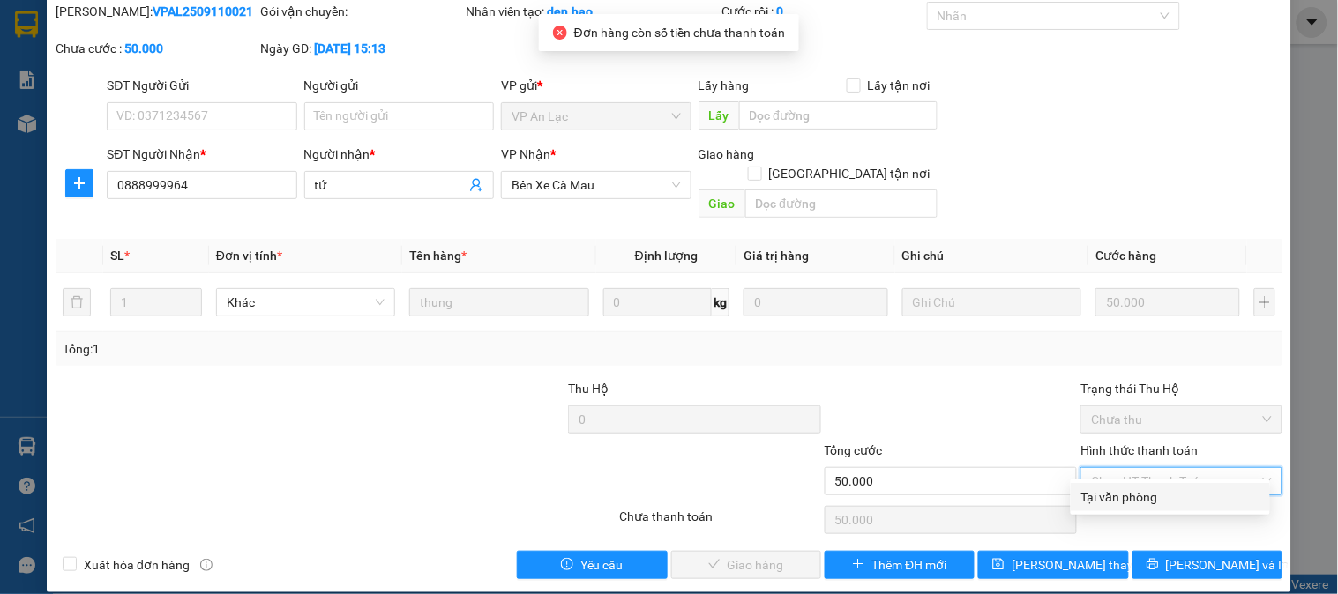
drag, startPoint x: 1166, startPoint y: 501, endPoint x: 801, endPoint y: 503, distance: 365.9
click at [1166, 501] on div "Tại văn phòng" at bounding box center [1170, 497] width 178 height 19
type input "0"
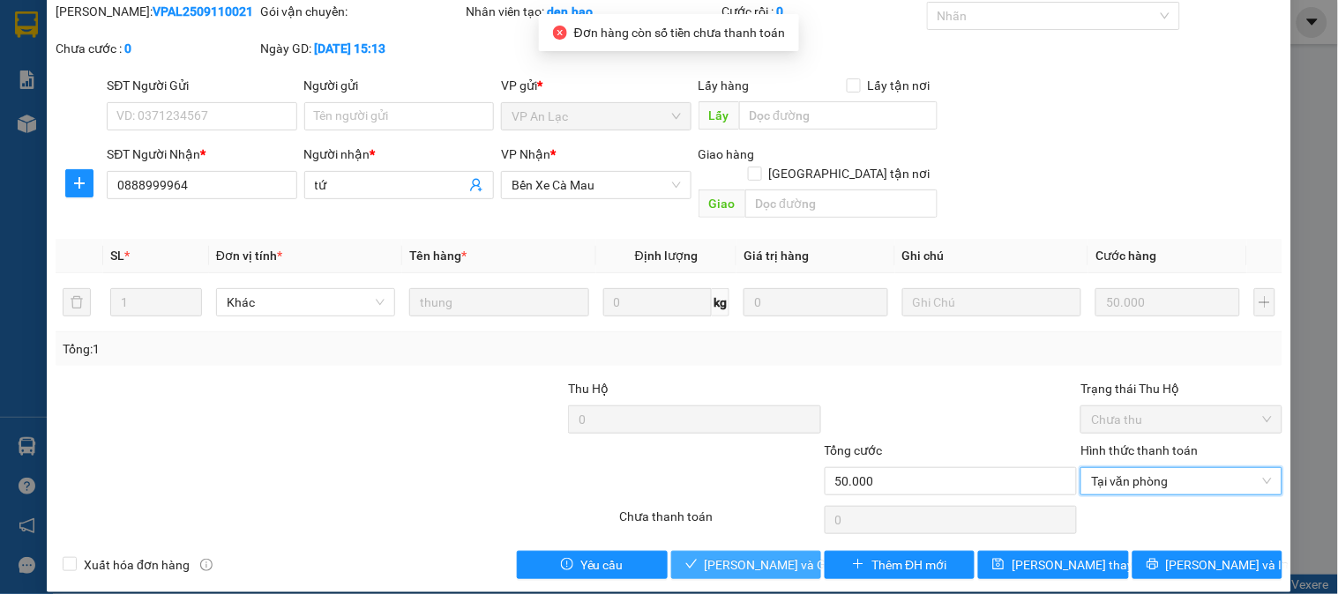
click at [750, 555] on span "[PERSON_NAME] và Giao hàng" at bounding box center [788, 564] width 169 height 19
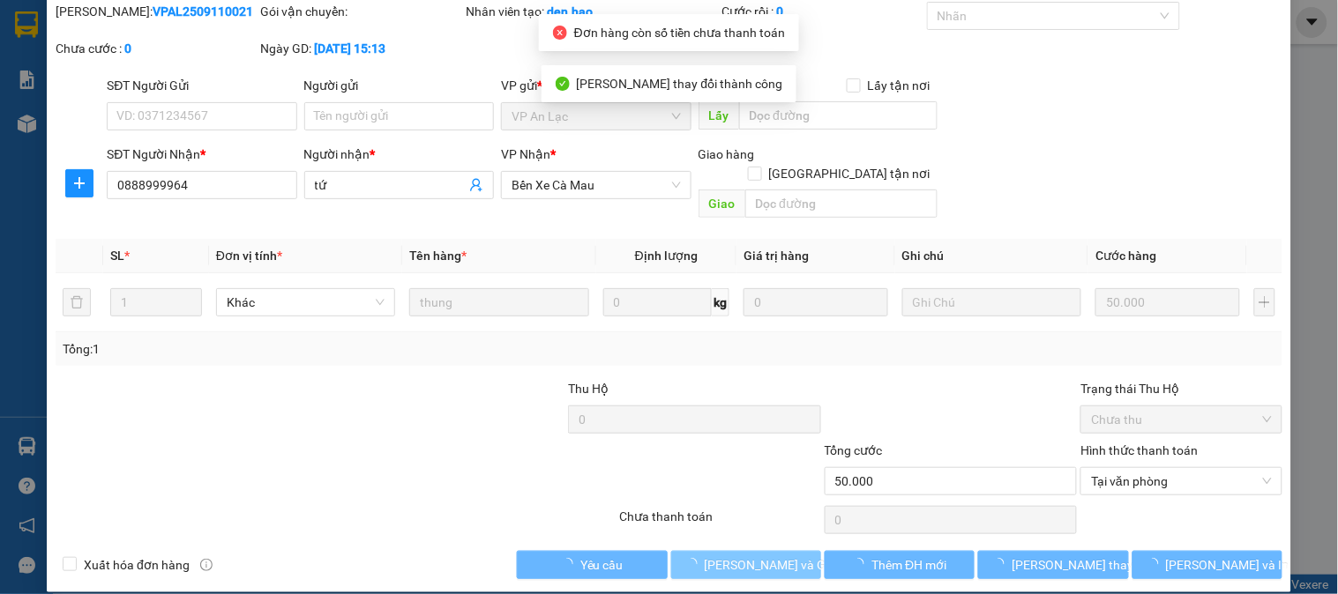
scroll to position [0, 0]
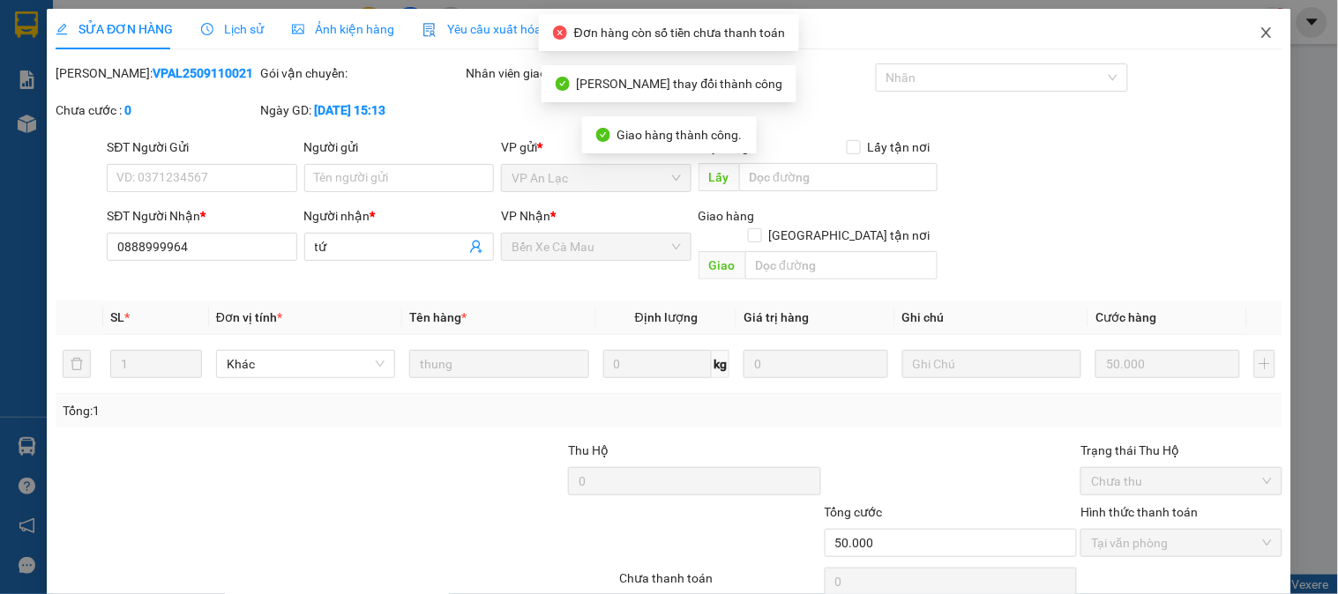
click at [1241, 22] on span "Close" at bounding box center [1265, 33] width 49 height 49
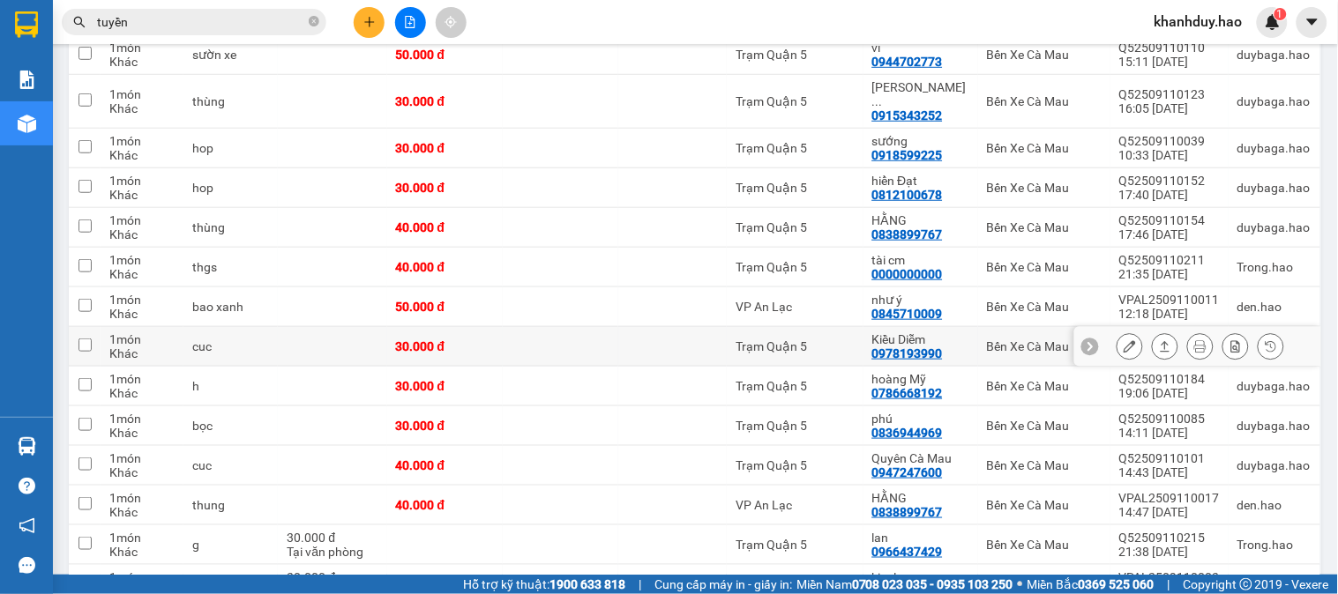
scroll to position [294, 0]
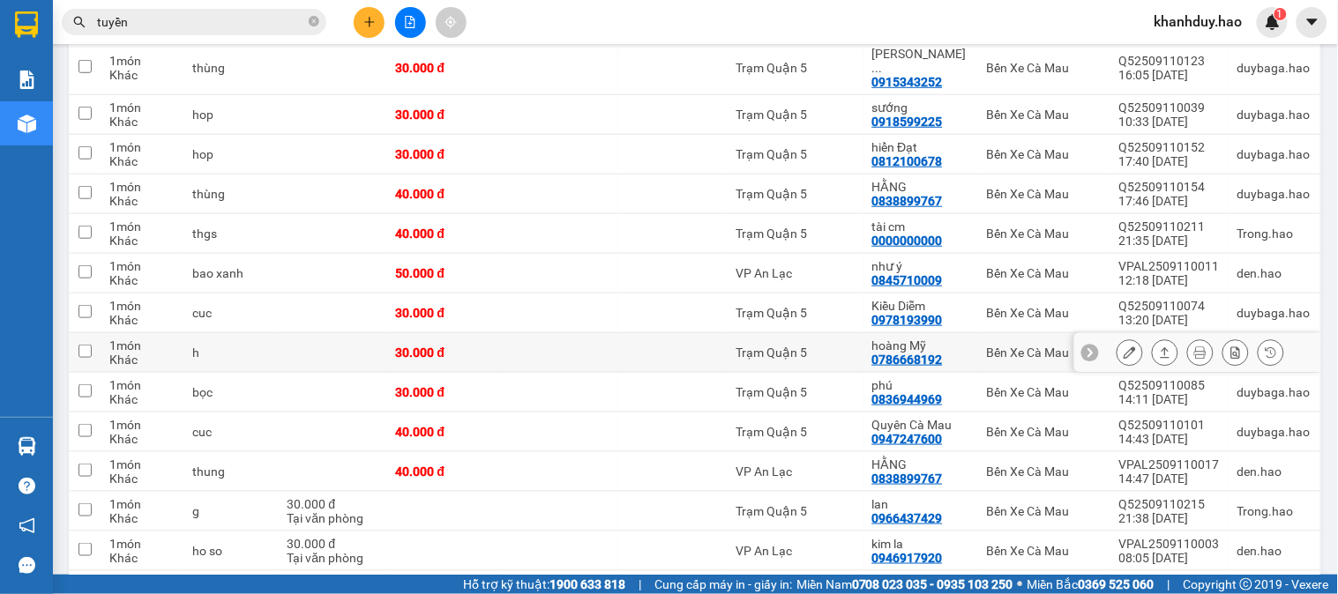
click at [1160, 347] on icon at bounding box center [1165, 352] width 10 height 11
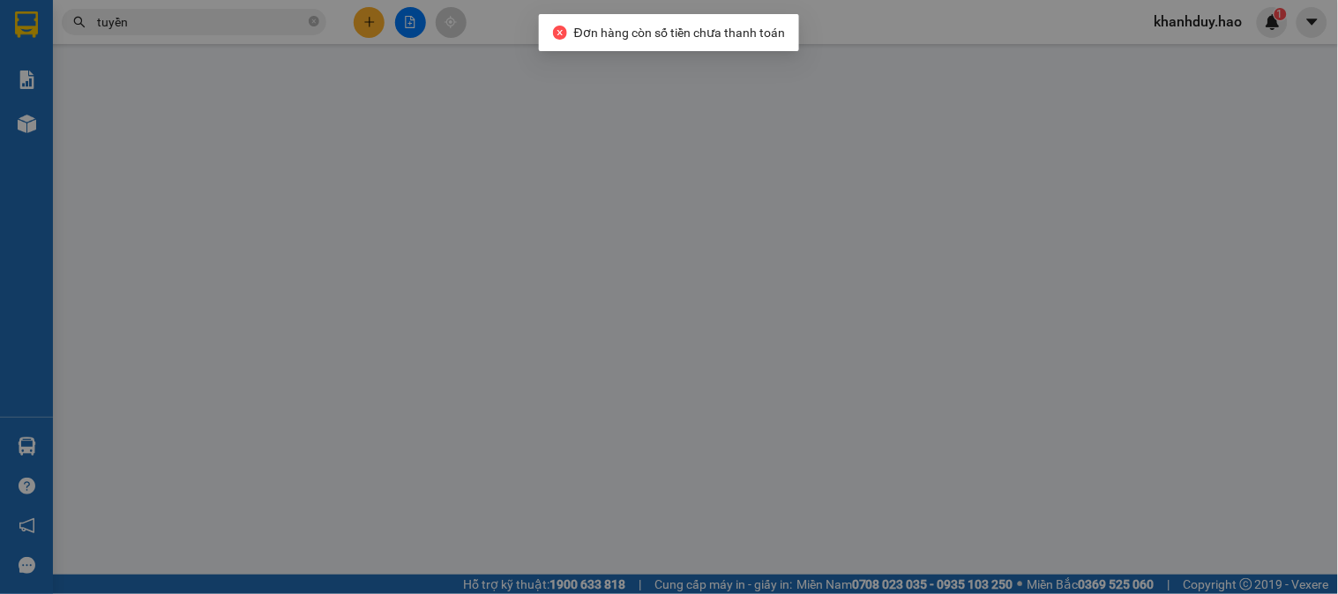
type input "0786668192"
type input "hoàng Mỹ"
type input "30.000"
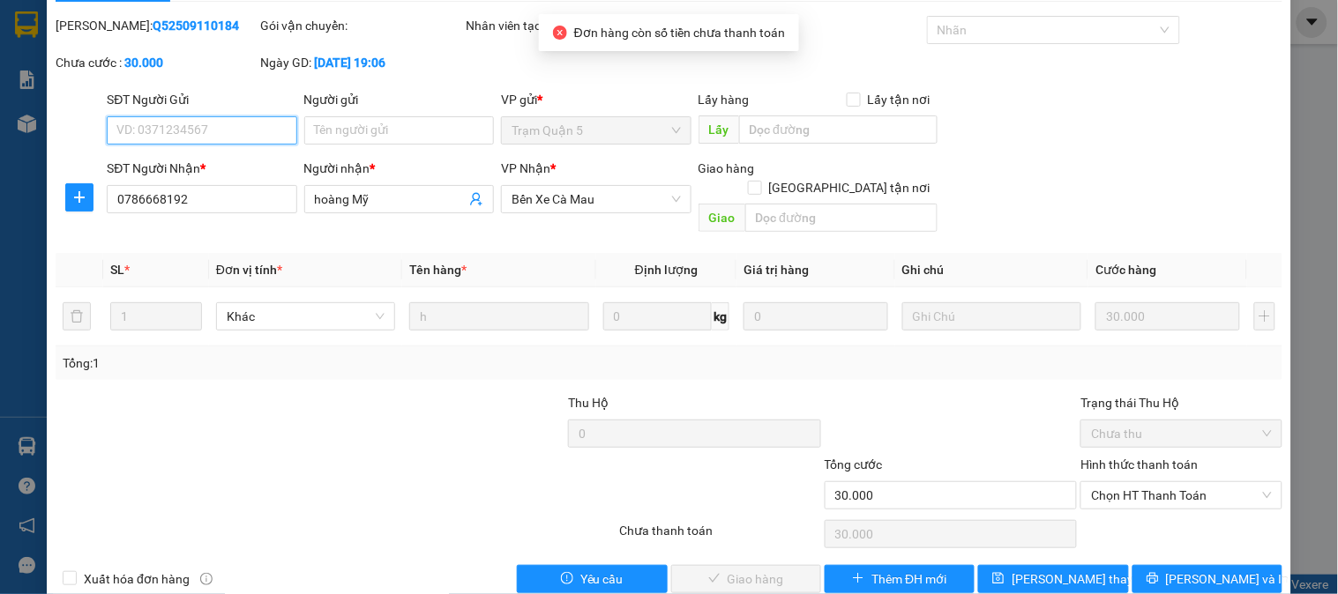
scroll to position [62, 0]
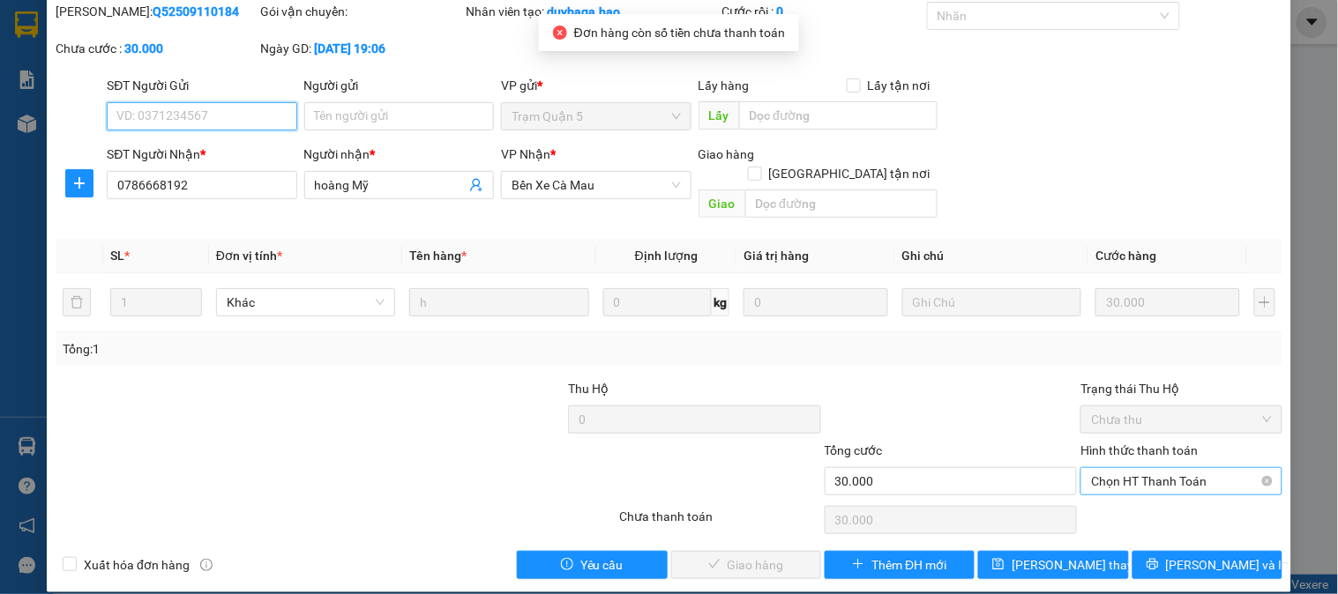
click at [1115, 468] on span "Chọn HT Thanh Toán" at bounding box center [1181, 481] width 180 height 26
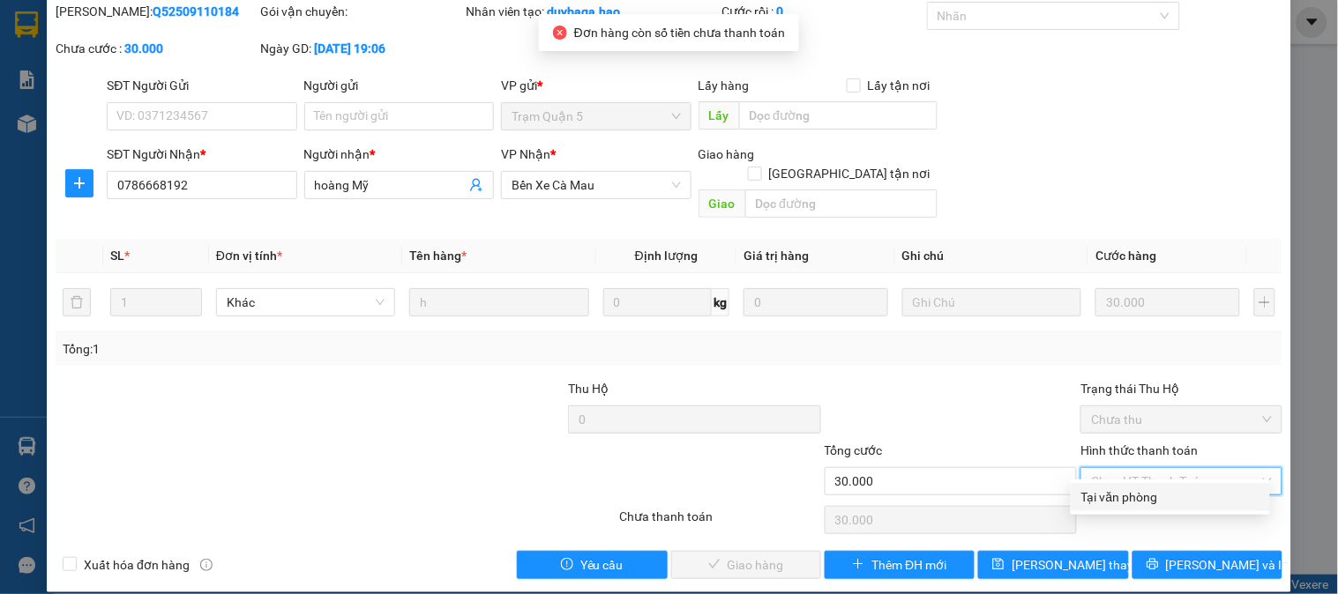
click at [1103, 503] on div "Tại văn phòng" at bounding box center [1170, 497] width 178 height 19
type input "0"
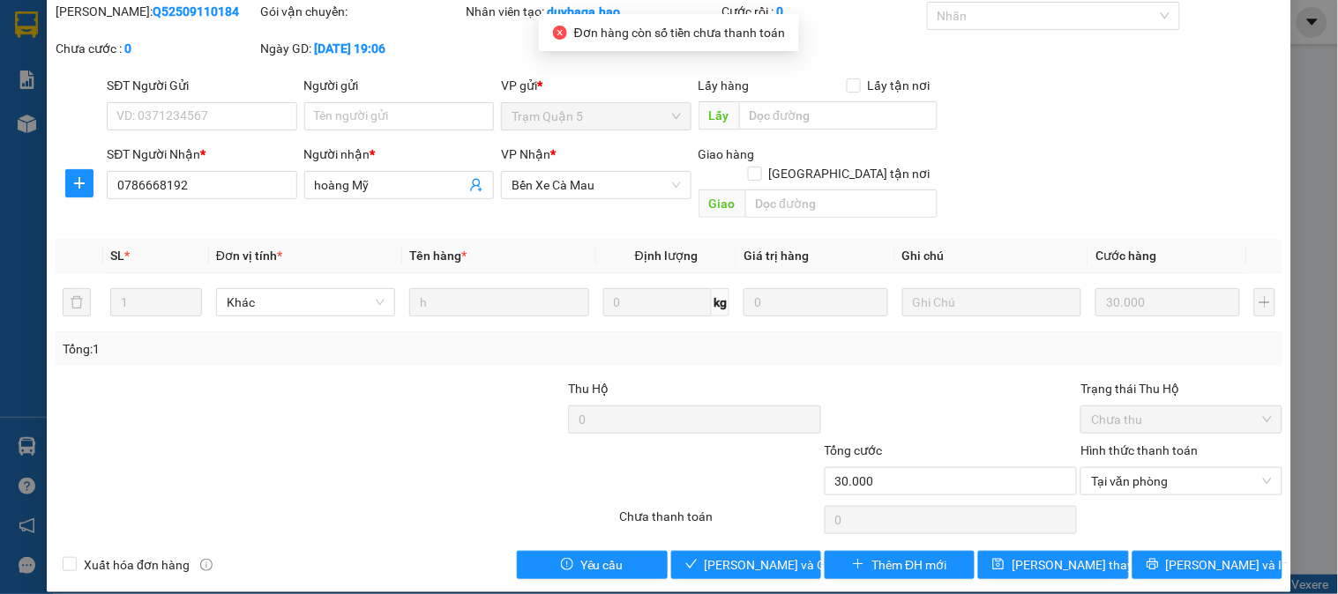
drag, startPoint x: 743, startPoint y: 526, endPoint x: 734, endPoint y: 524, distance: 10.1
click at [738, 526] on div "Total Paid Fee 0 Total UnPaid Fee 30.000 Cash Collection Total Fee Mã ĐH: Q5250…" at bounding box center [669, 291] width 1226 height 578
click at [737, 526] on div "Total Paid Fee 0 Total UnPaid Fee 30.000 Cash Collection Total Fee Mã ĐH: Q5250…" at bounding box center [669, 291] width 1226 height 578
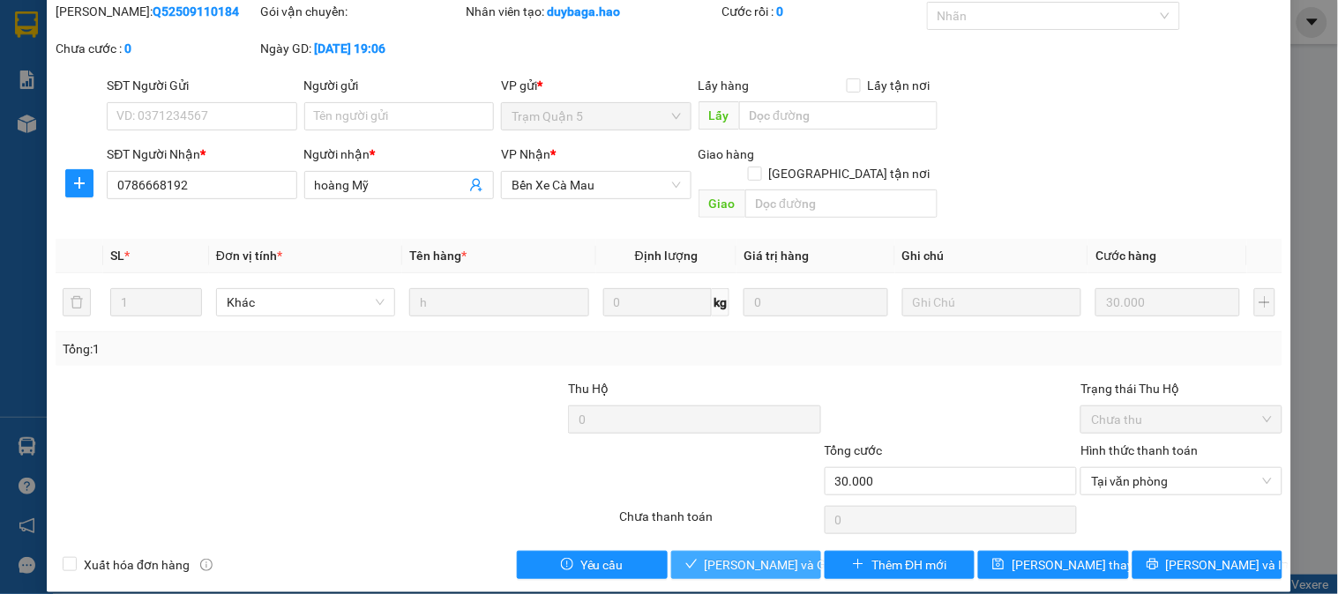
click at [745, 555] on span "[PERSON_NAME] và Giao hàng" at bounding box center [788, 564] width 169 height 19
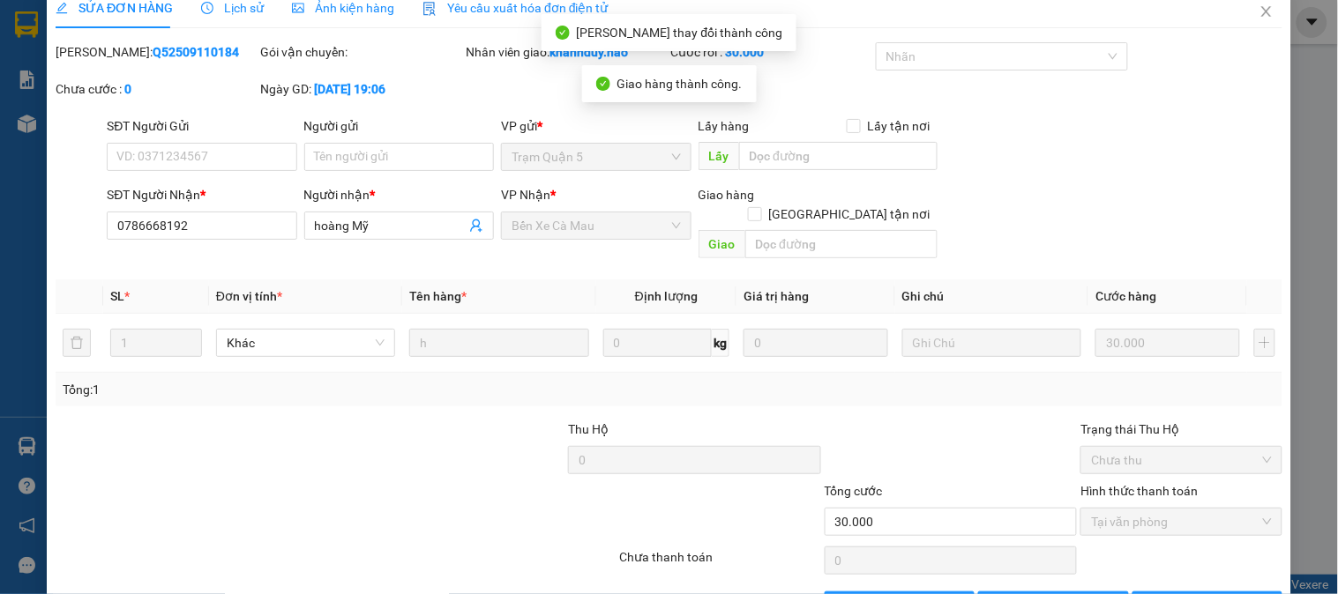
scroll to position [0, 0]
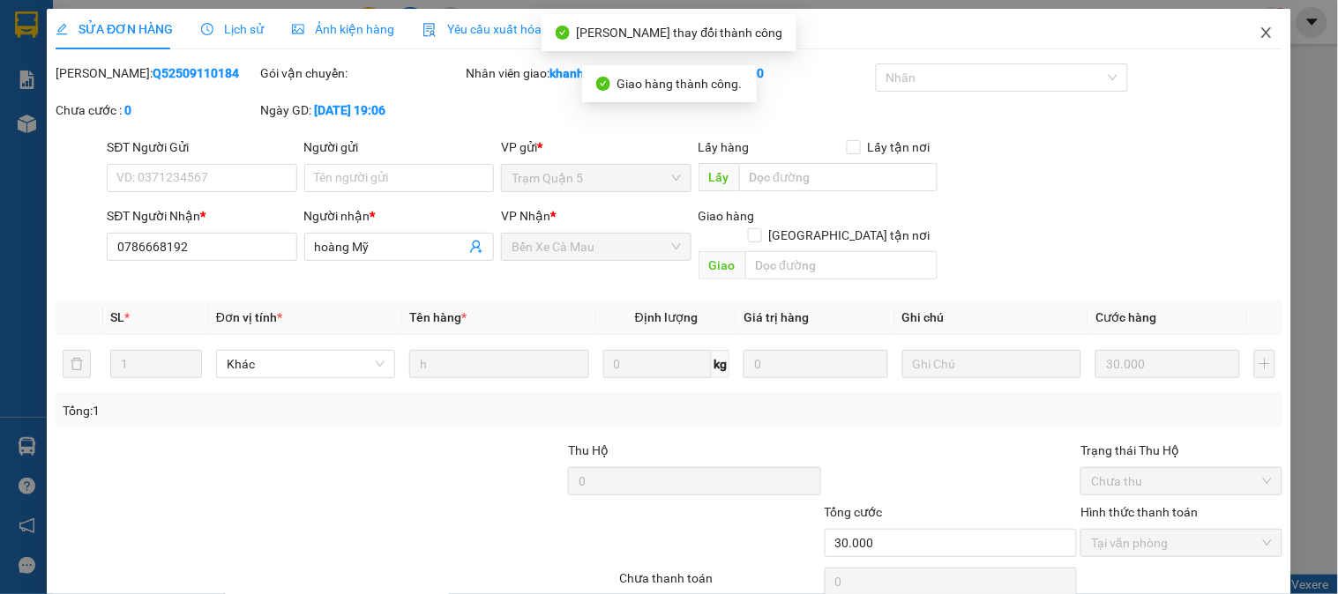
click at [1245, 44] on span "Close" at bounding box center [1265, 33] width 49 height 49
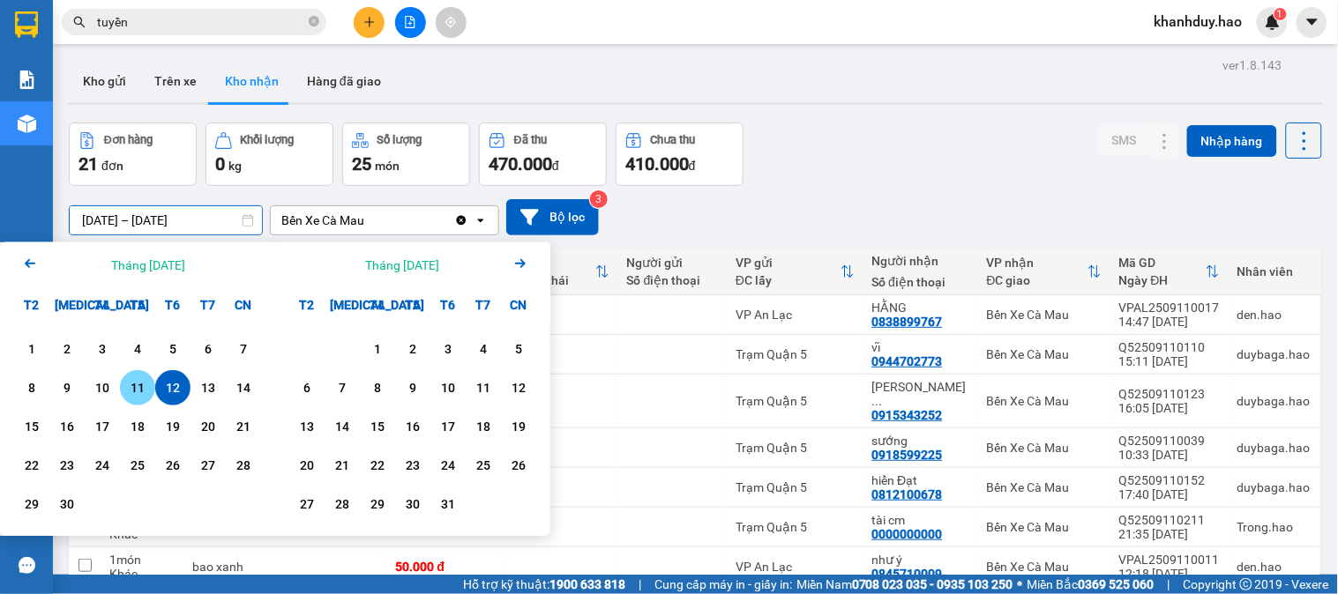
click at [138, 388] on div "11" at bounding box center [137, 387] width 25 height 21
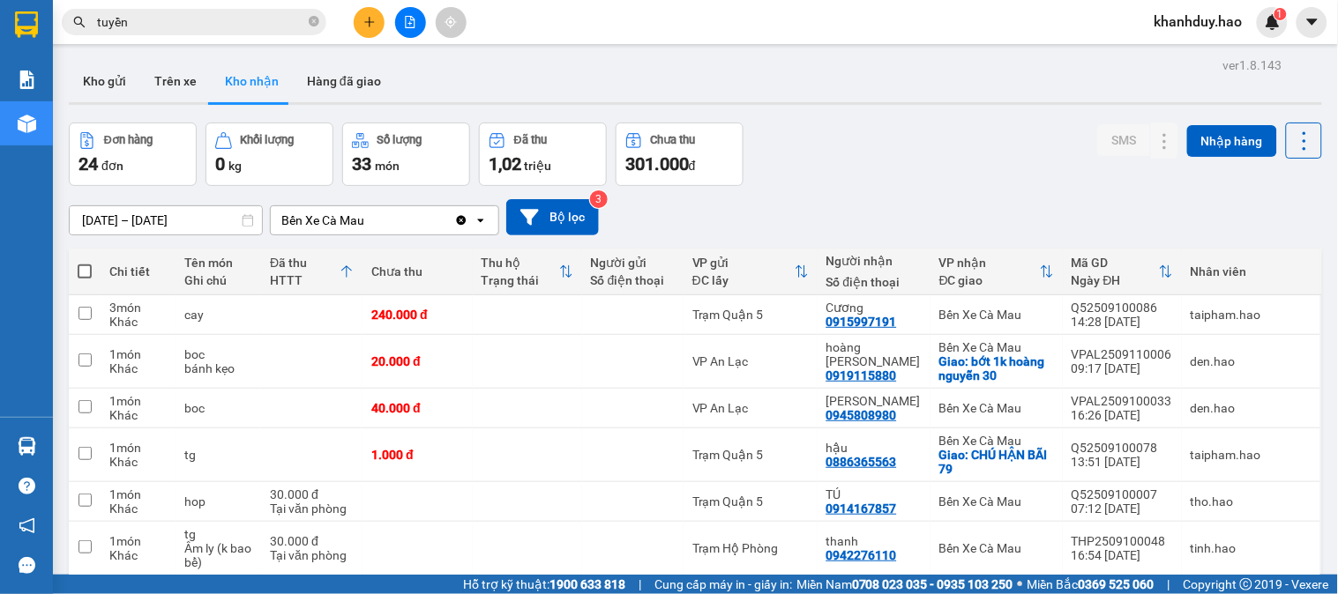
click at [168, 71] on button "Trên xe" at bounding box center [175, 81] width 71 height 42
type input "[DATE] – [DATE]"
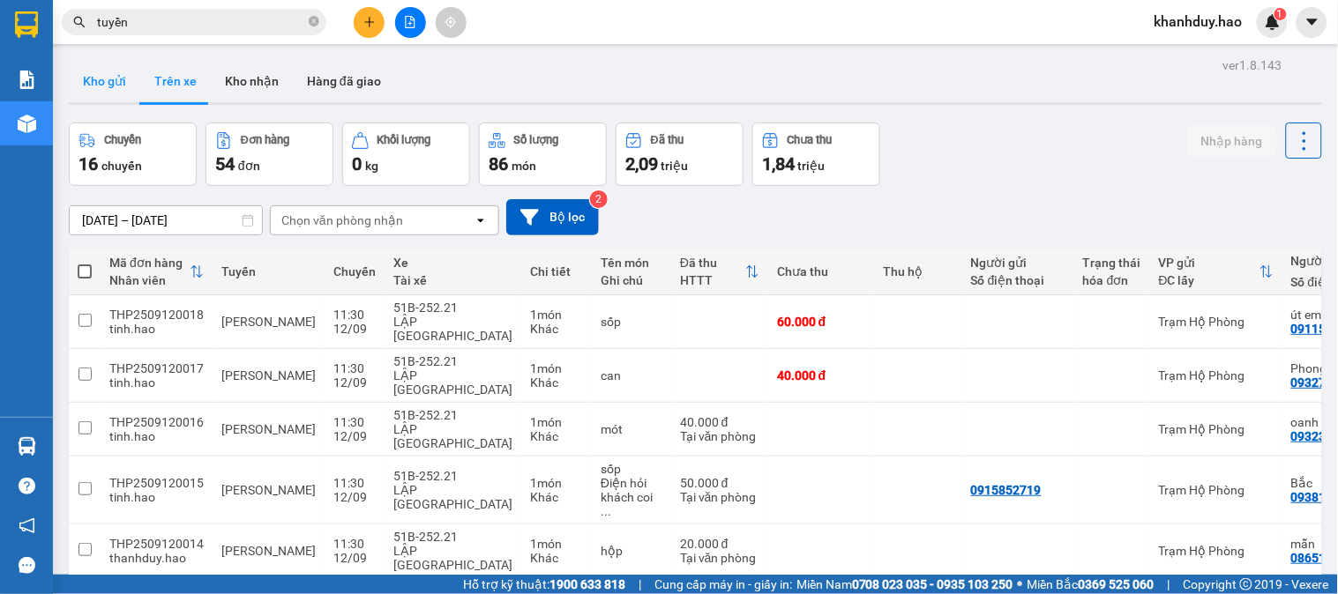
click at [88, 78] on button "Kho gửi" at bounding box center [104, 81] width 71 height 42
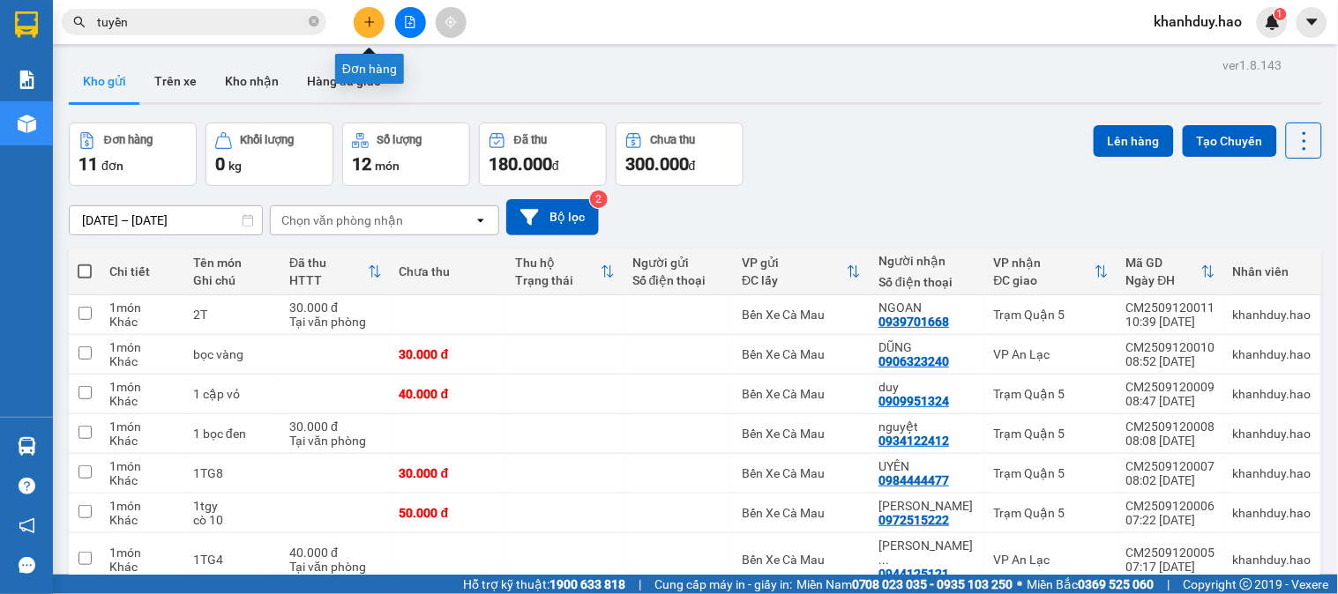
click at [358, 19] on button at bounding box center [369, 22] width 31 height 31
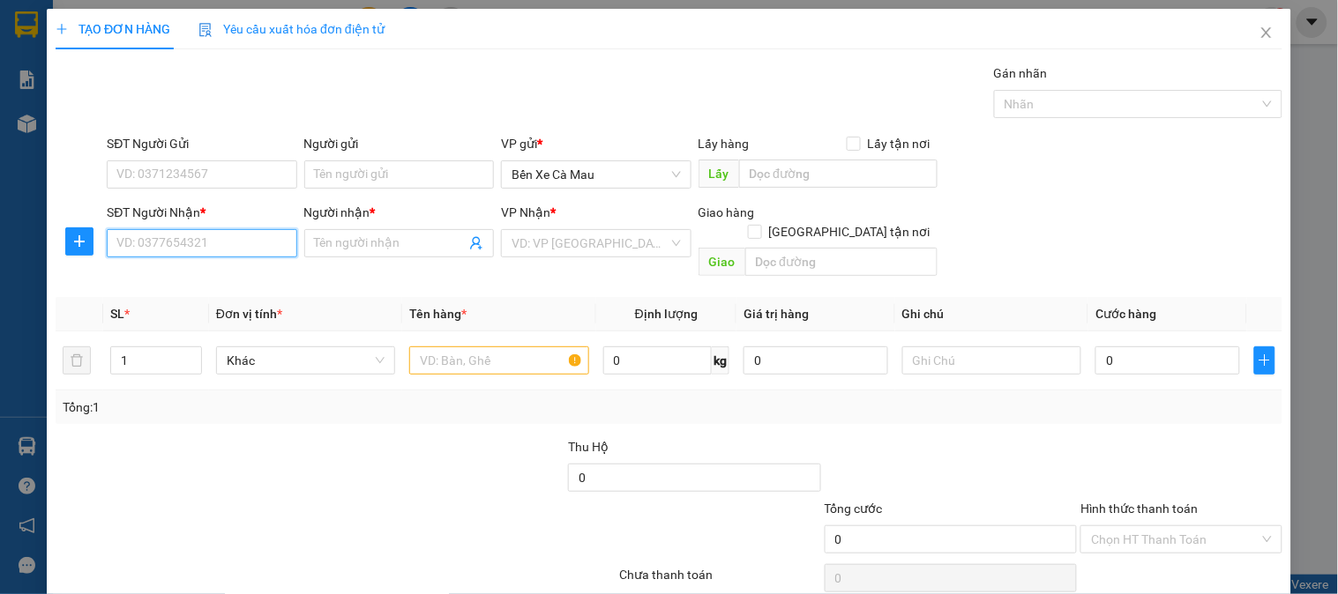
click at [242, 234] on input "SĐT Người Nhận *" at bounding box center [202, 243] width 190 height 28
click at [251, 285] on div "0347333326 - LỢI" at bounding box center [199, 278] width 167 height 19
type input "0347333326"
type input "LỢI"
type input "30.000"
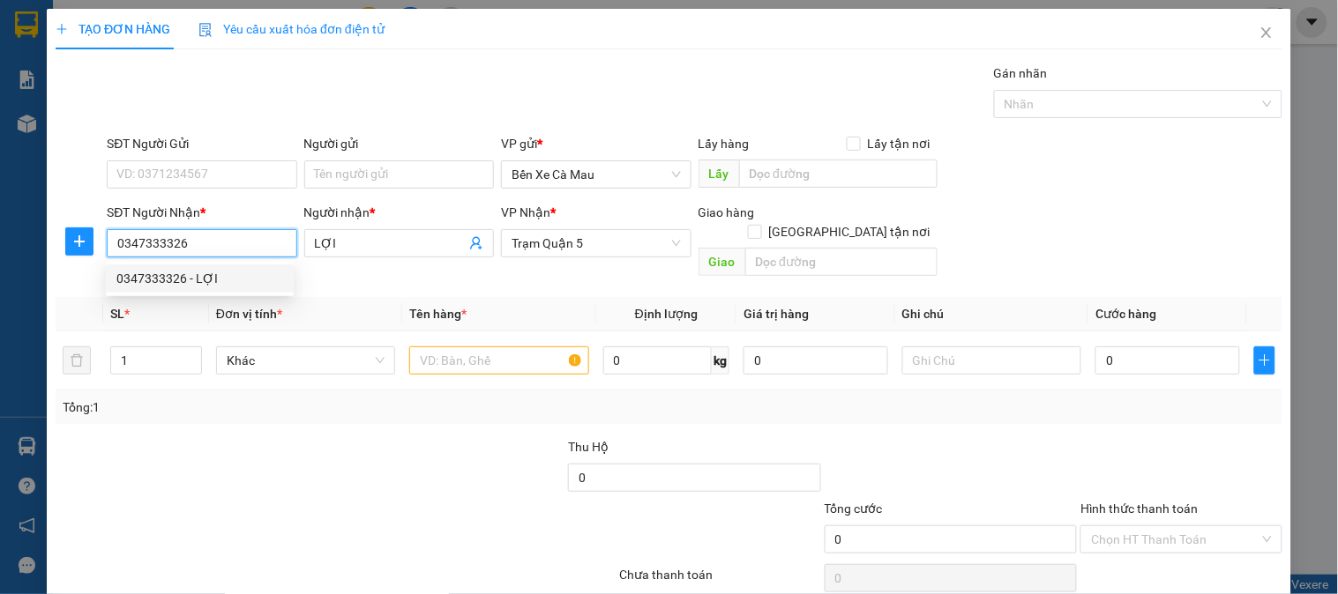
type input "30.000"
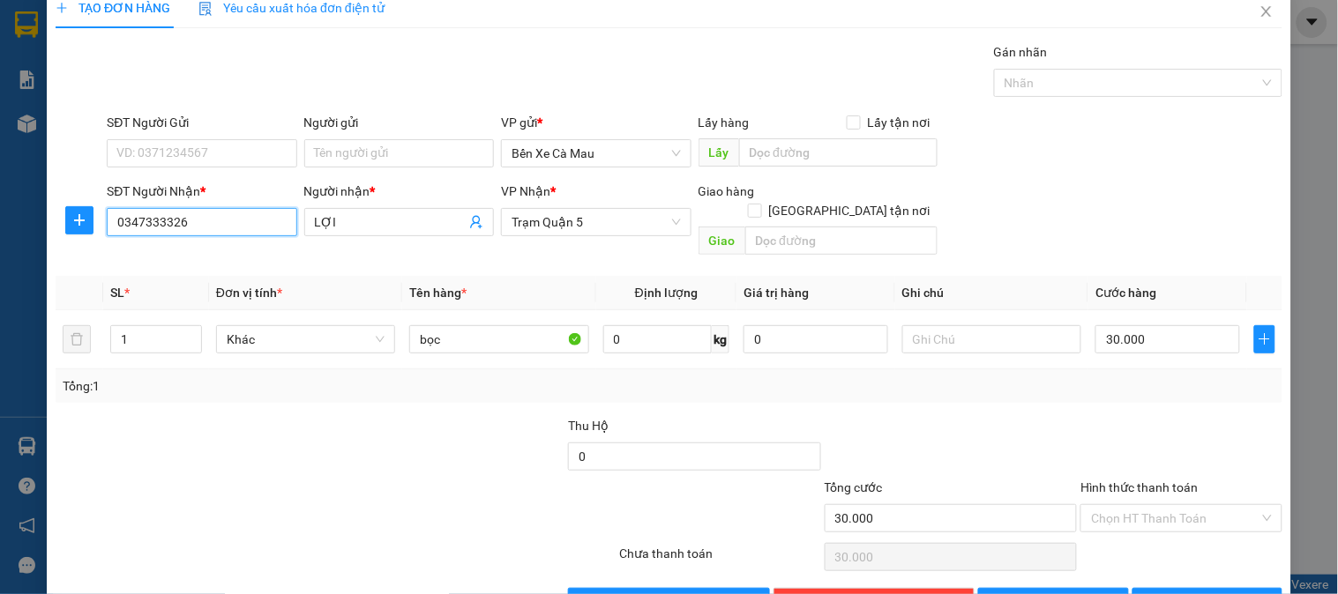
scroll to position [57, 0]
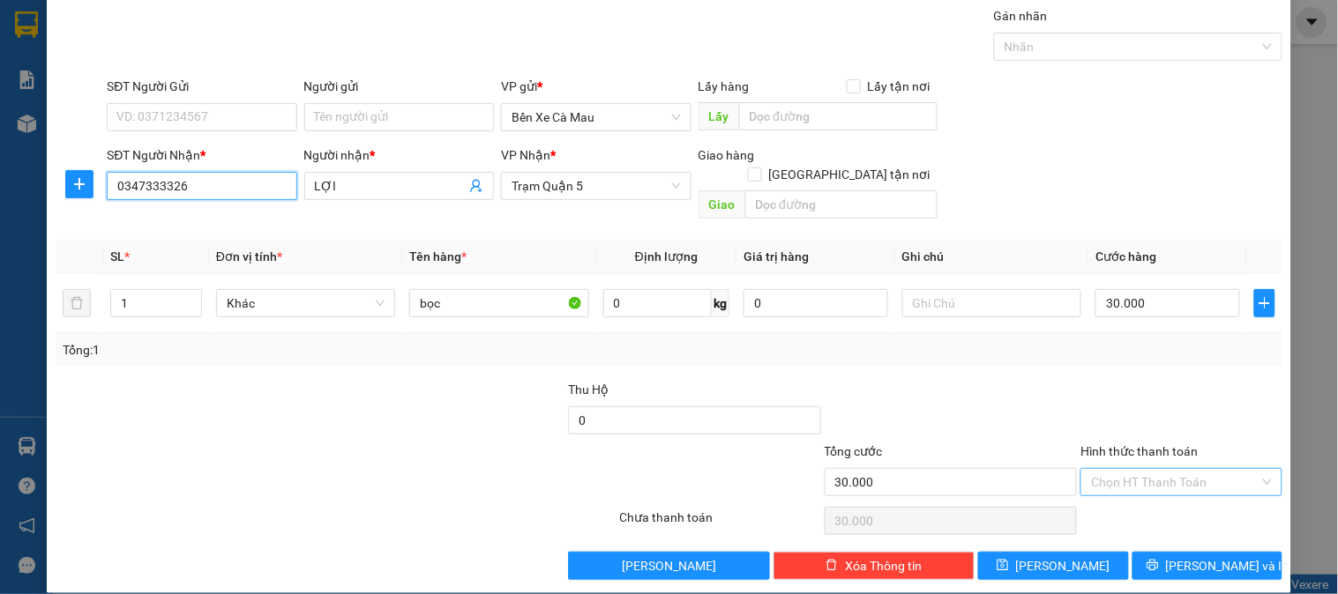
type input "0347333326"
drag, startPoint x: 1142, startPoint y: 458, endPoint x: 1139, endPoint y: 474, distance: 16.1
click at [1142, 469] on input "Hình thức thanh toán" at bounding box center [1175, 482] width 168 height 26
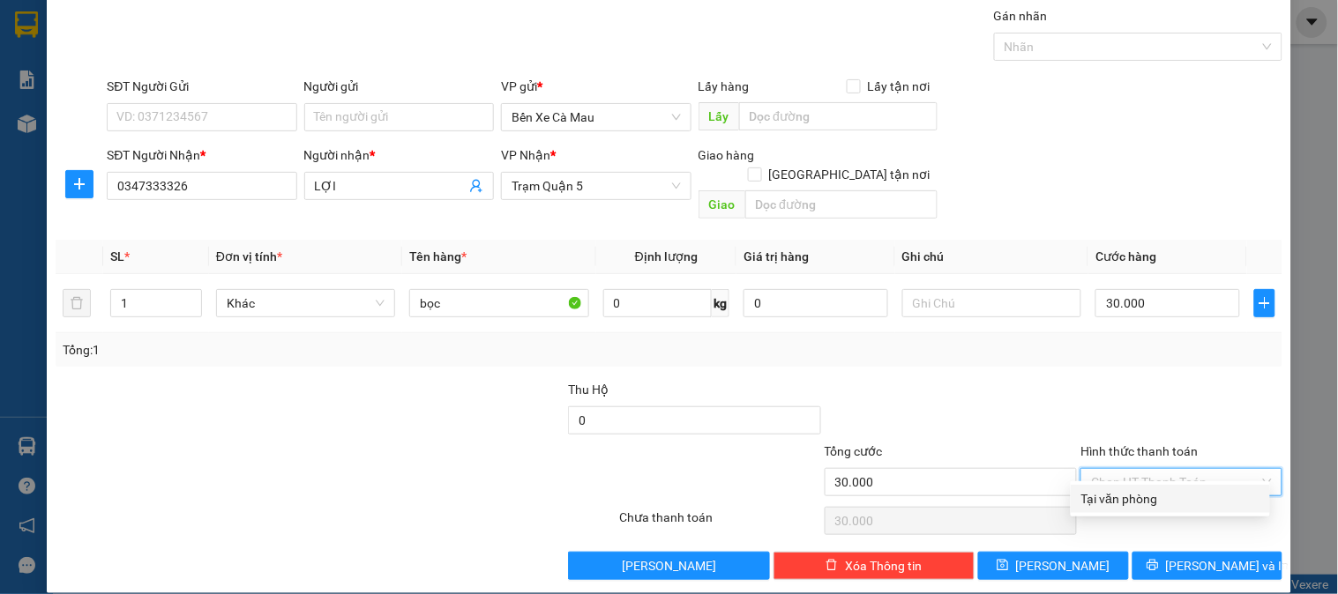
click at [1136, 498] on div "Tại văn phòng" at bounding box center [1170, 498] width 178 height 19
type input "0"
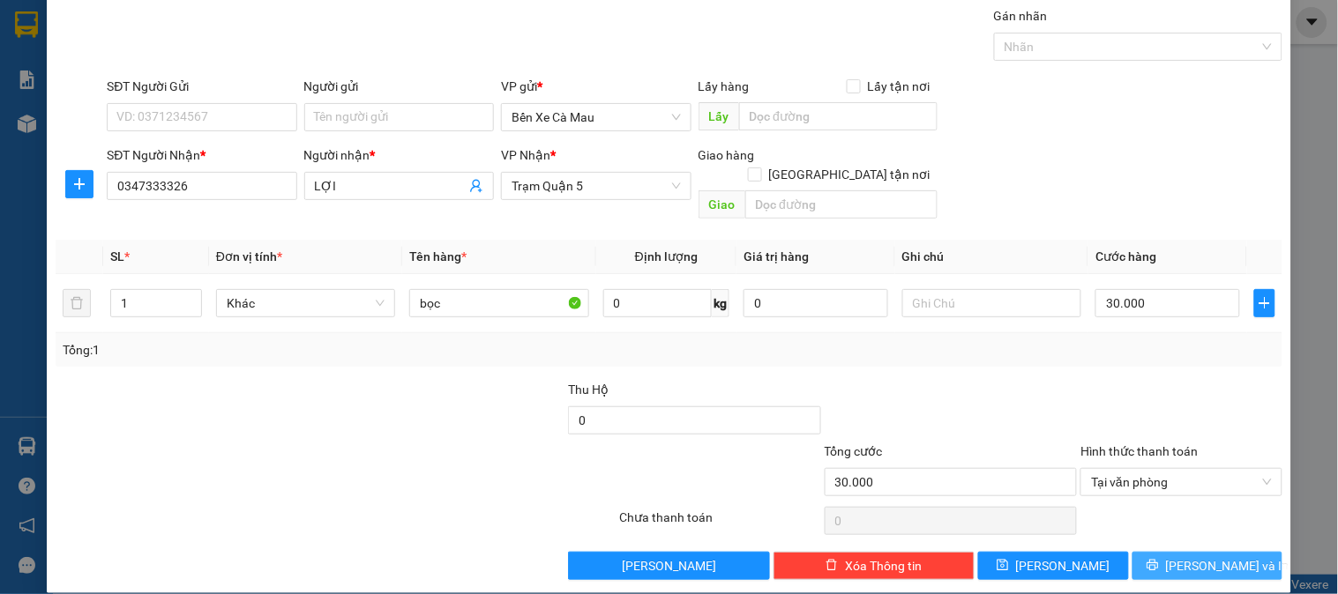
click at [1159, 559] on icon "printer" at bounding box center [1152, 565] width 12 height 12
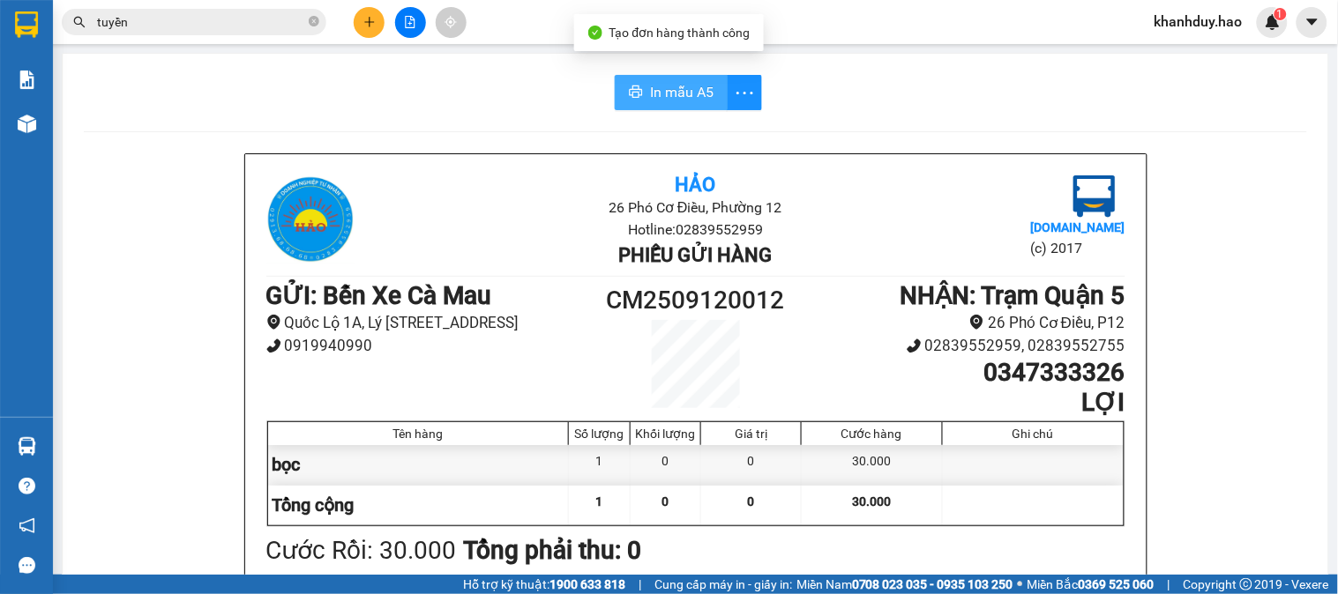
click at [656, 89] on span "In mẫu A5" at bounding box center [681, 92] width 63 height 22
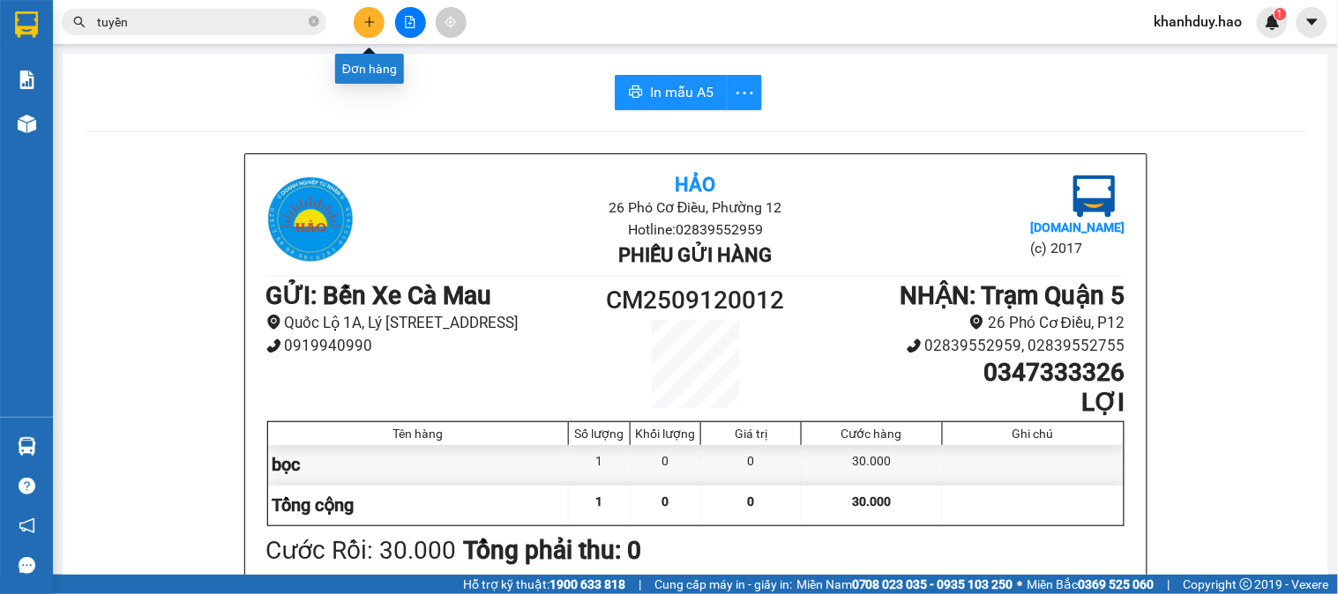
click at [361, 20] on button at bounding box center [369, 22] width 31 height 31
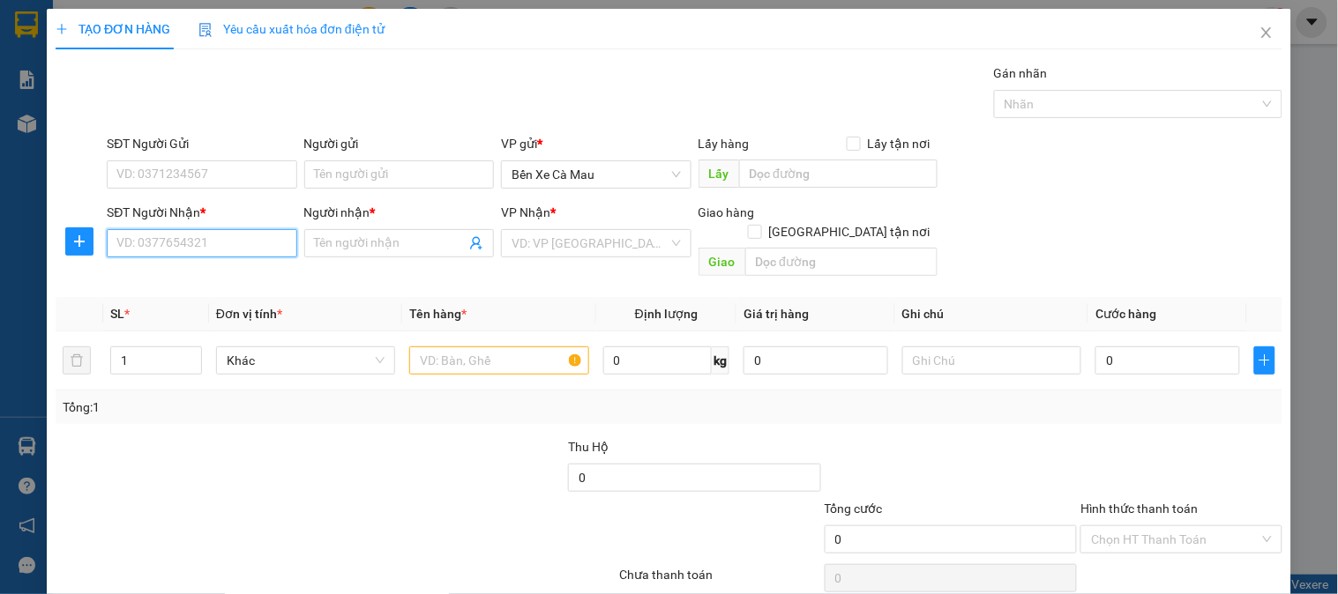
click at [229, 242] on input "SĐT Người Nhận *" at bounding box center [202, 243] width 190 height 28
click at [141, 244] on input "091459711" at bounding box center [202, 243] width 190 height 28
click at [229, 250] on input "094159711" at bounding box center [202, 243] width 190 height 28
click at [214, 273] on div "0941597116 - Kiều Diễm" at bounding box center [199, 278] width 167 height 19
type input "0941597116"
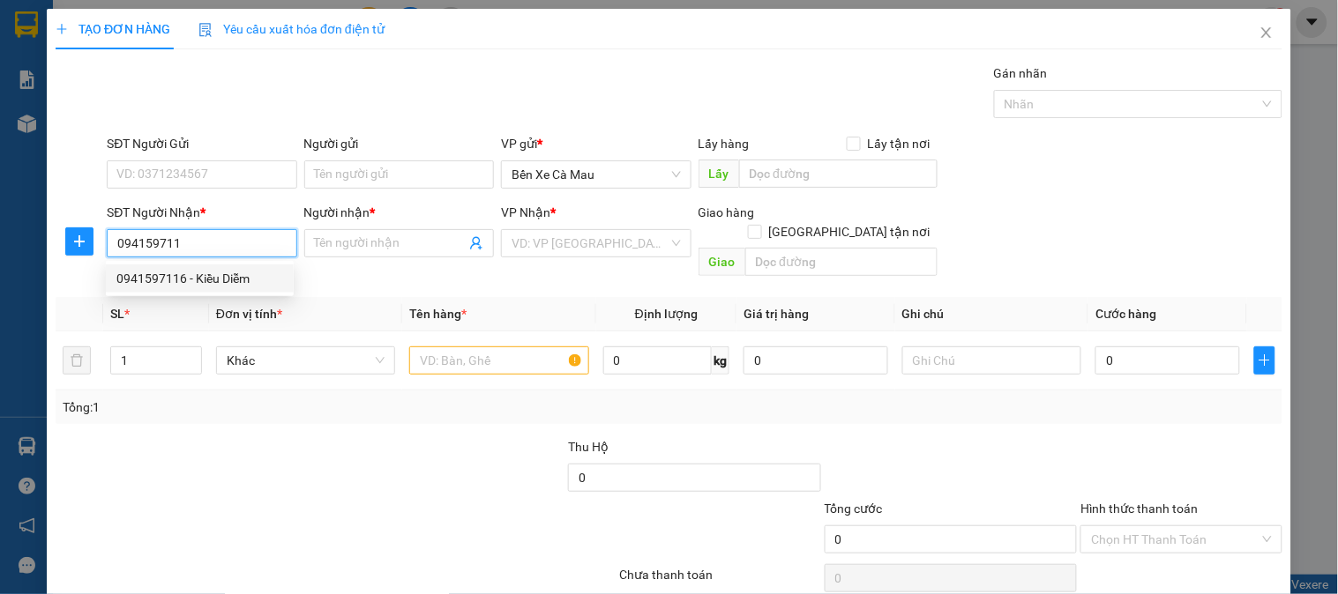
type input "Kiều Diễm"
type input "30.000"
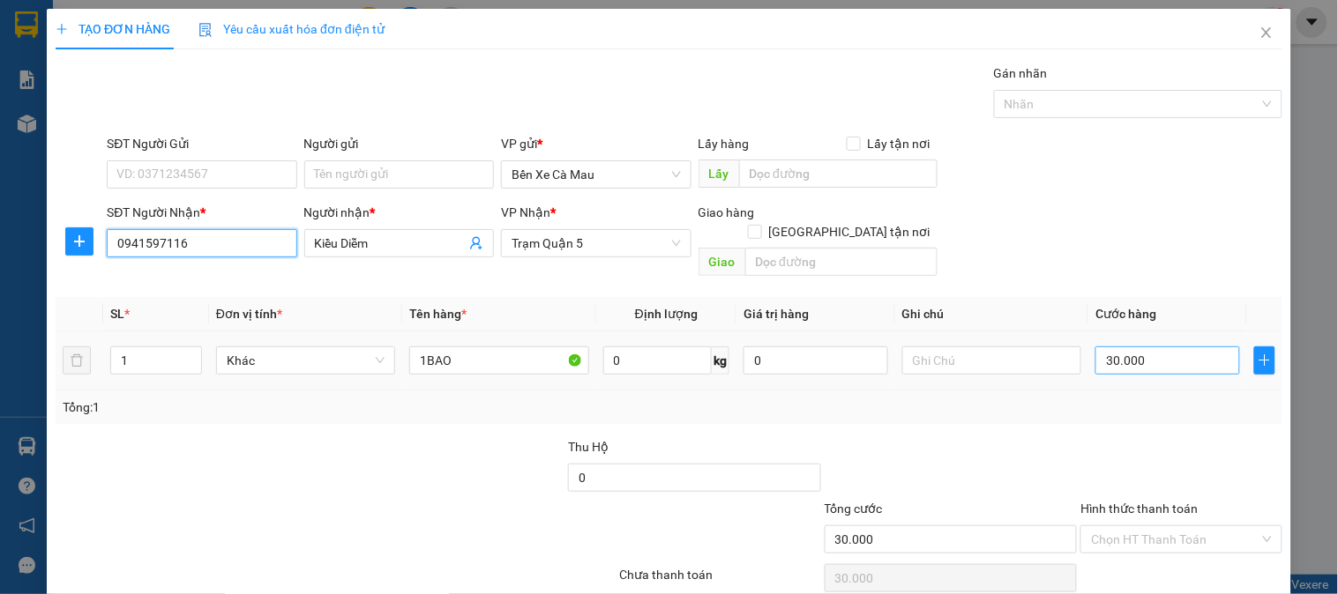
type input "0941597116"
click at [1162, 348] on input "30.000" at bounding box center [1167, 361] width 145 height 28
type input "0"
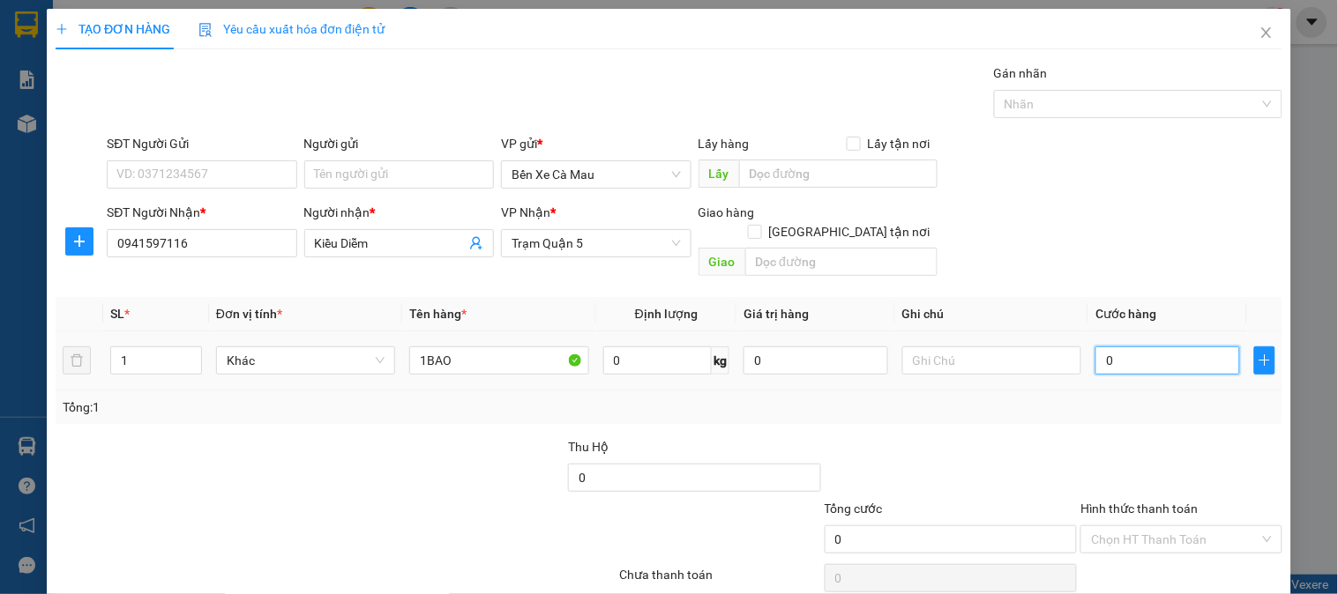
type input "1"
type input "01"
type input "14"
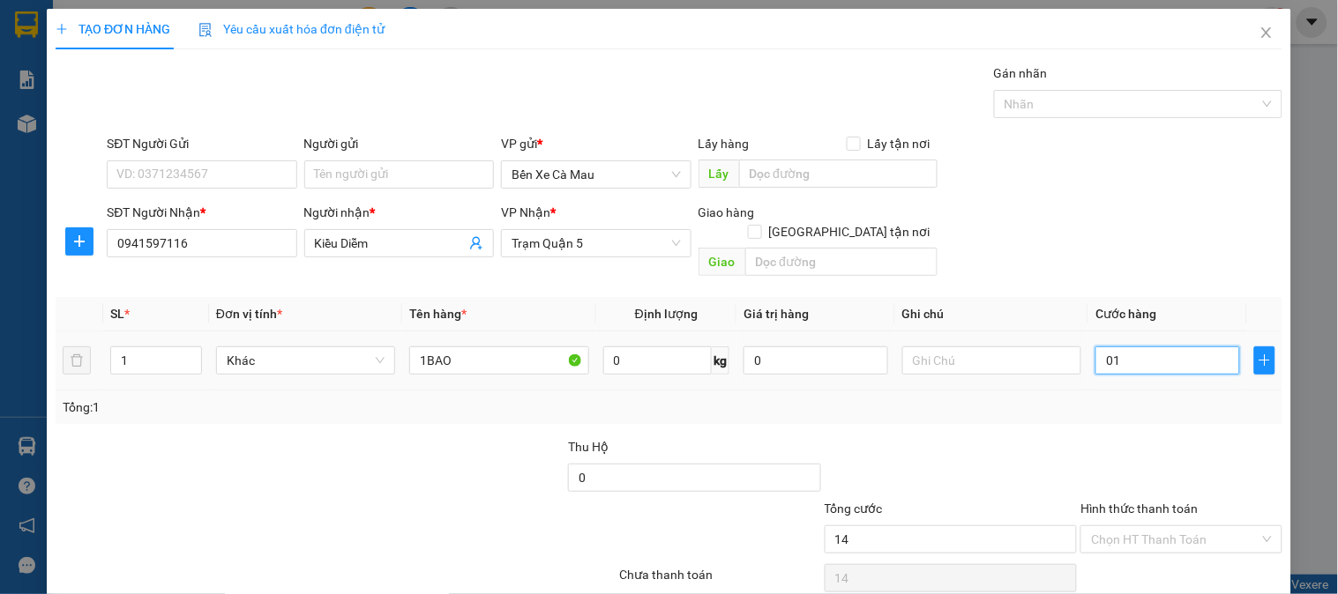
type input "014"
type input "140"
type input "0.140"
type input "140.000"
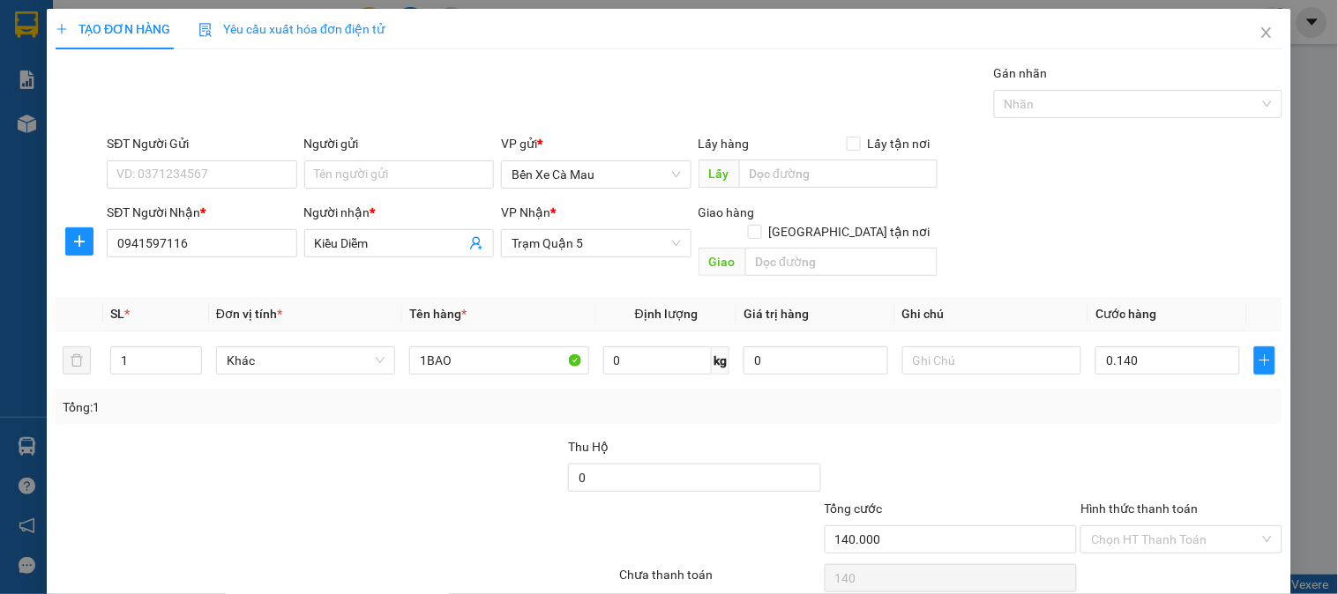
type input "140.000"
drag, startPoint x: 1115, startPoint y: 215, endPoint x: 1017, endPoint y: 257, distance: 107.1
click at [1108, 218] on div "SĐT Người Nhận * 0941597116 Người nhận * Kiều Diễm VP Nhận * Trạm [GEOGRAPHIC_D…" at bounding box center [694, 243] width 1182 height 81
click at [160, 347] on input "1" at bounding box center [156, 360] width 90 height 26
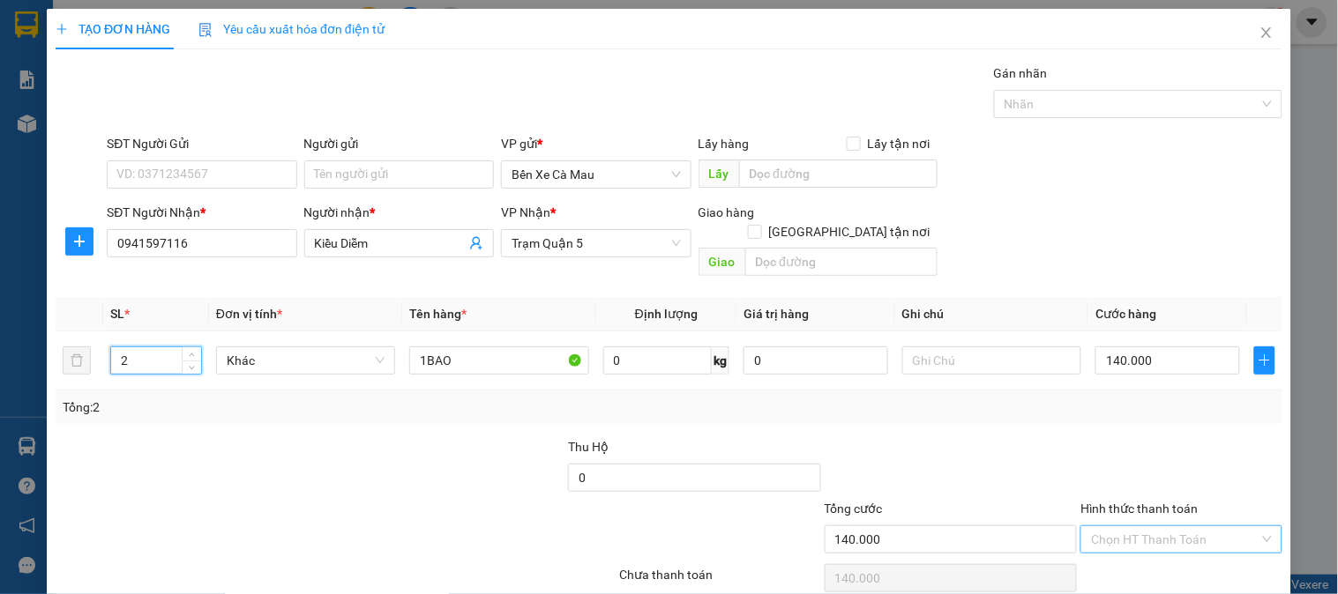
type input "2"
click at [1120, 526] on input "Hình thức thanh toán" at bounding box center [1175, 539] width 168 height 26
drag, startPoint x: 1129, startPoint y: 491, endPoint x: 1134, endPoint y: 505, distance: 15.1
click at [1129, 547] on div "Tại văn phòng" at bounding box center [1170, 556] width 178 height 19
type input "0"
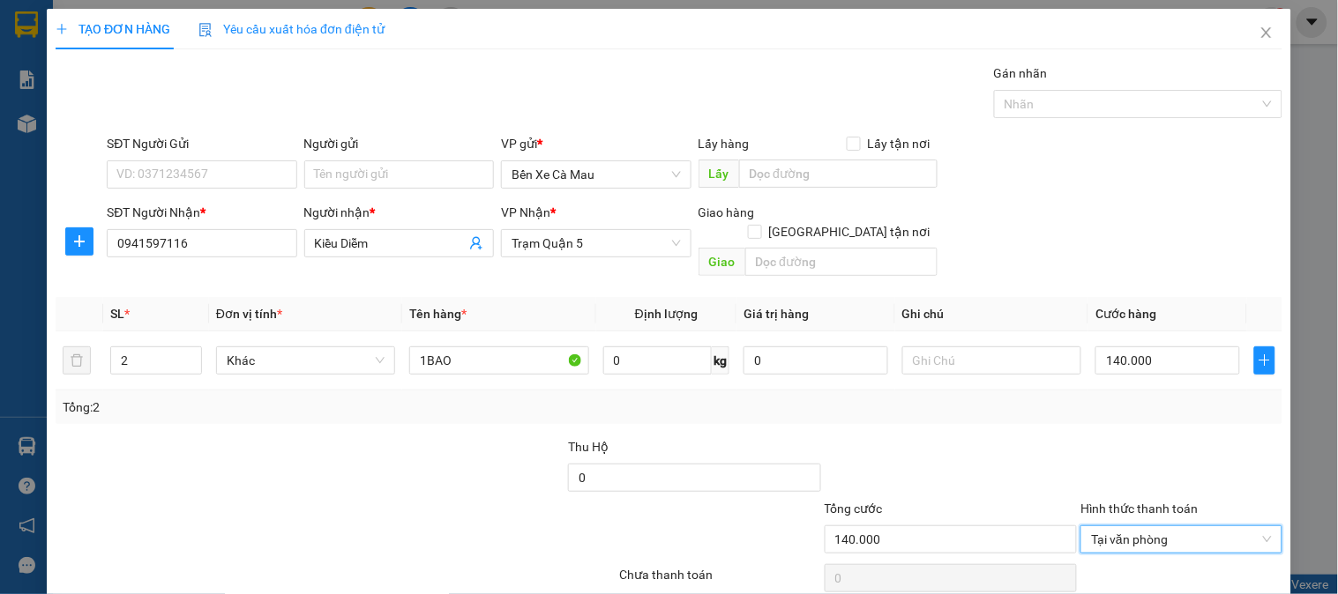
drag, startPoint x: 1146, startPoint y: 530, endPoint x: 1151, endPoint y: 543, distance: 13.9
click at [1147, 532] on div "Transit Pickup Surcharge Ids Transit Deliver Surcharge Ids Transit Deliver Surc…" at bounding box center [669, 350] width 1226 height 574
drag, startPoint x: 1151, startPoint y: 543, endPoint x: 1122, endPoint y: 507, distance: 46.4
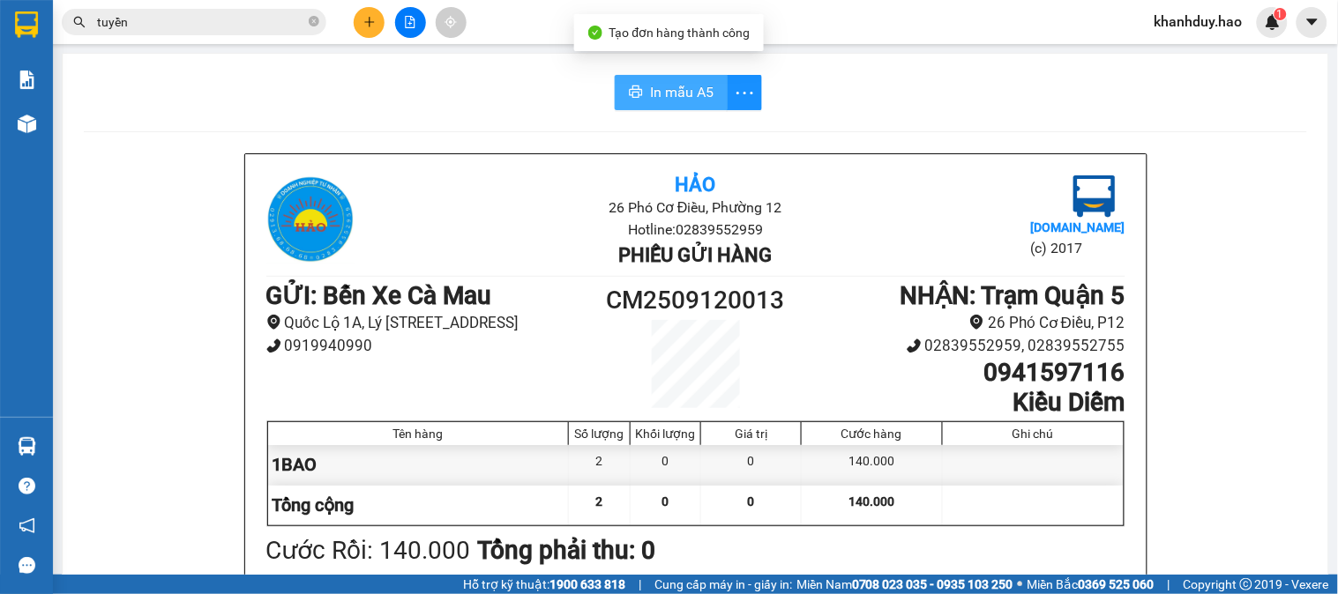
click at [662, 93] on span "In mẫu A5" at bounding box center [681, 92] width 63 height 22
click at [320, 24] on span "tuyền" at bounding box center [194, 22] width 265 height 26
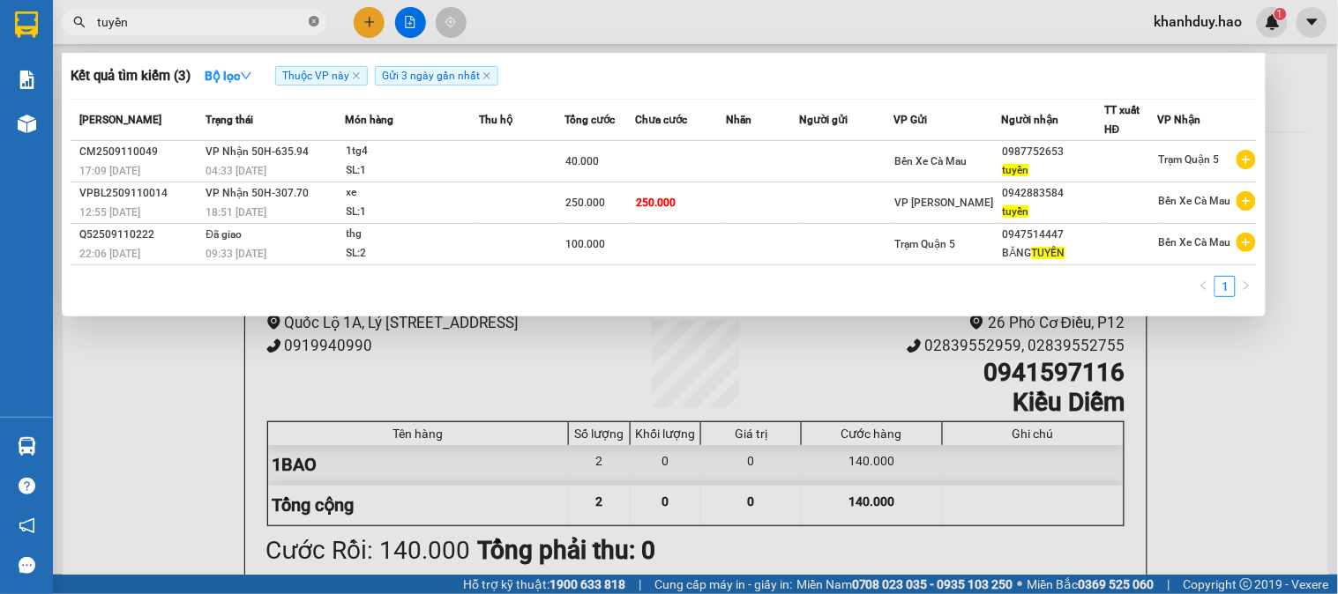
click at [309, 24] on icon "close-circle" at bounding box center [314, 21] width 11 height 11
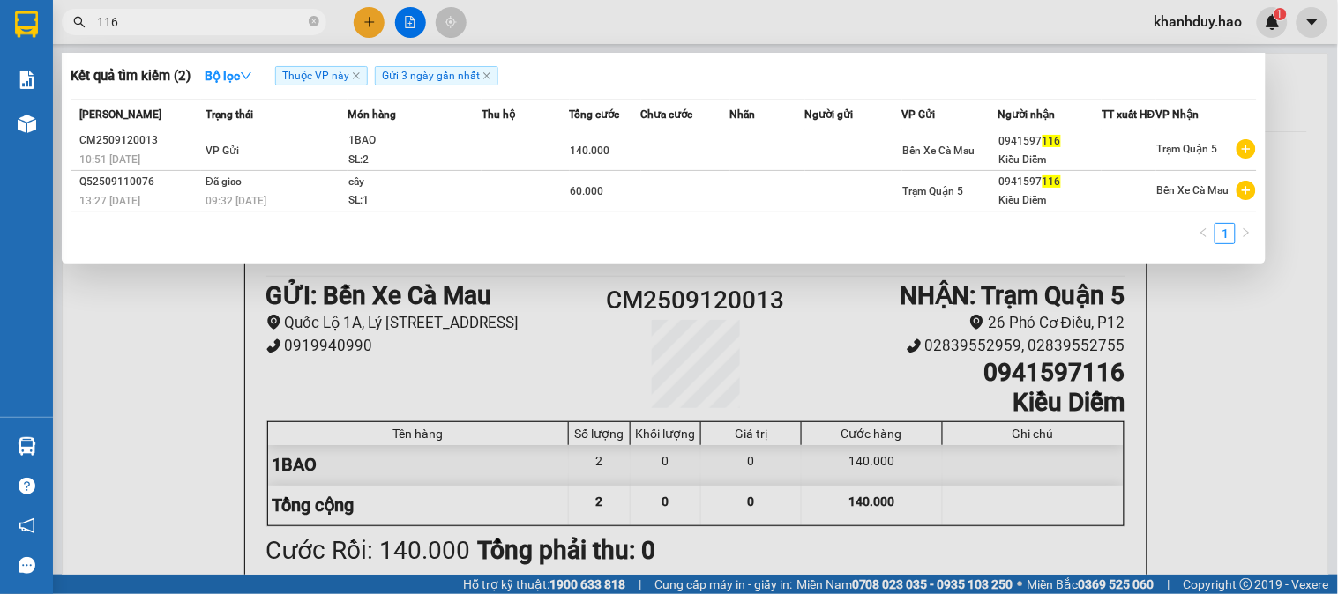
type input "116"
click at [605, 354] on div at bounding box center [669, 297] width 1338 height 594
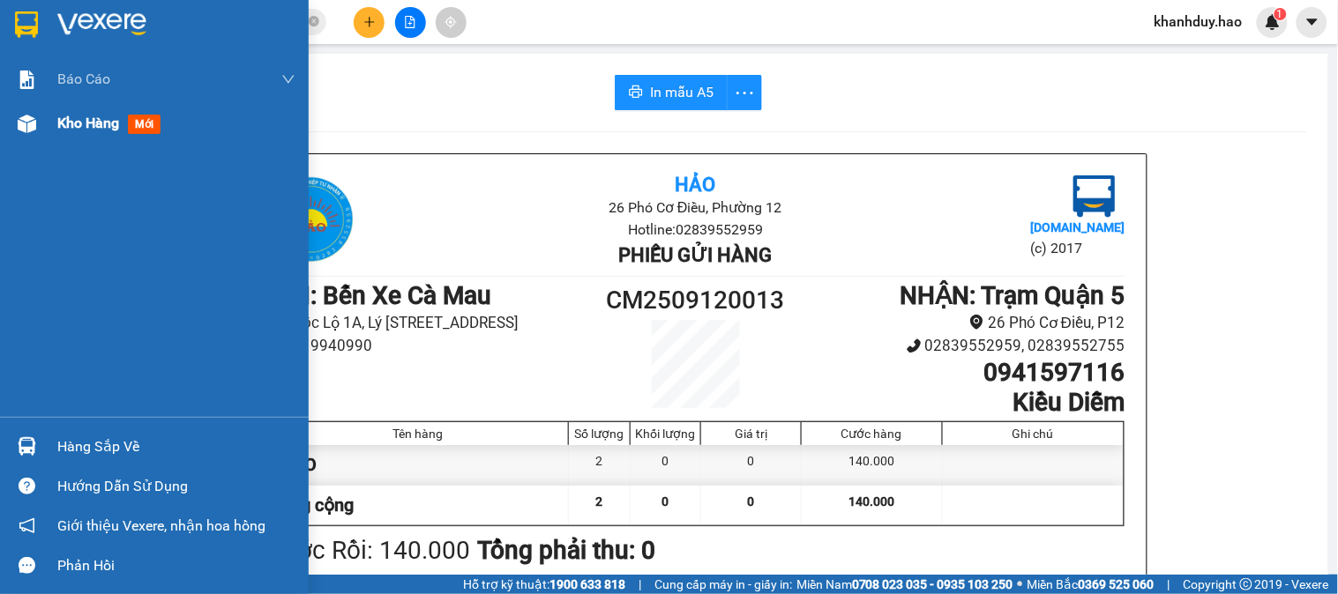
click at [57, 133] on div "Kho hàng mới" at bounding box center [112, 123] width 110 height 22
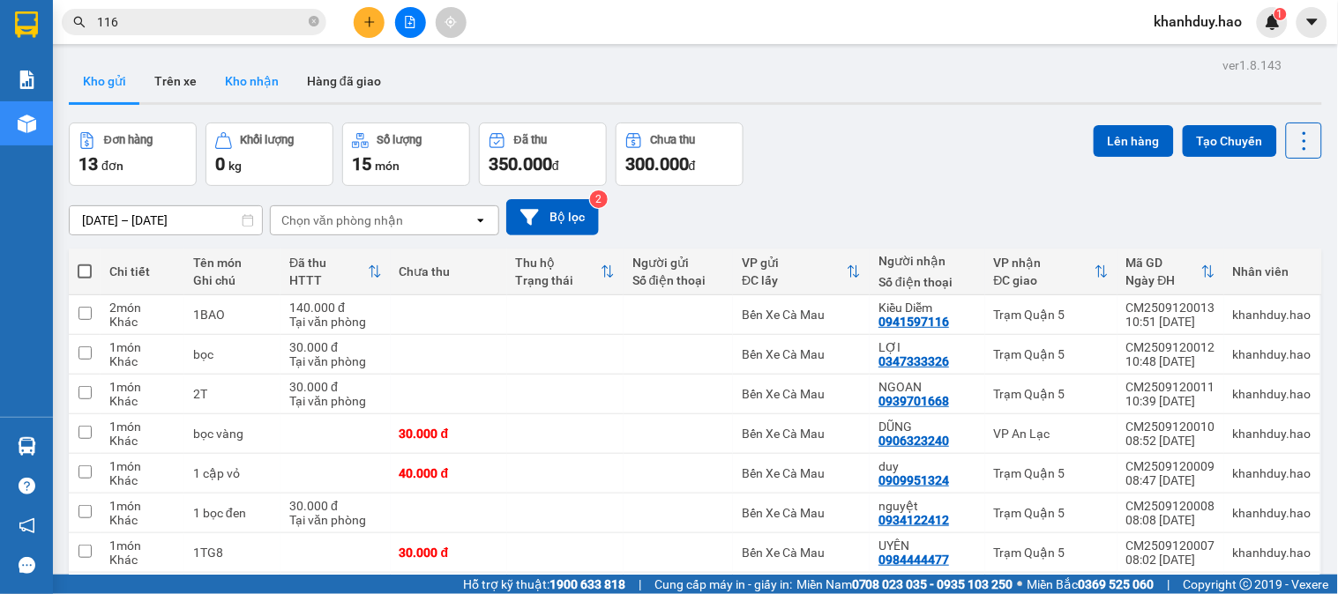
click at [254, 69] on button "Kho nhận" at bounding box center [252, 81] width 82 height 42
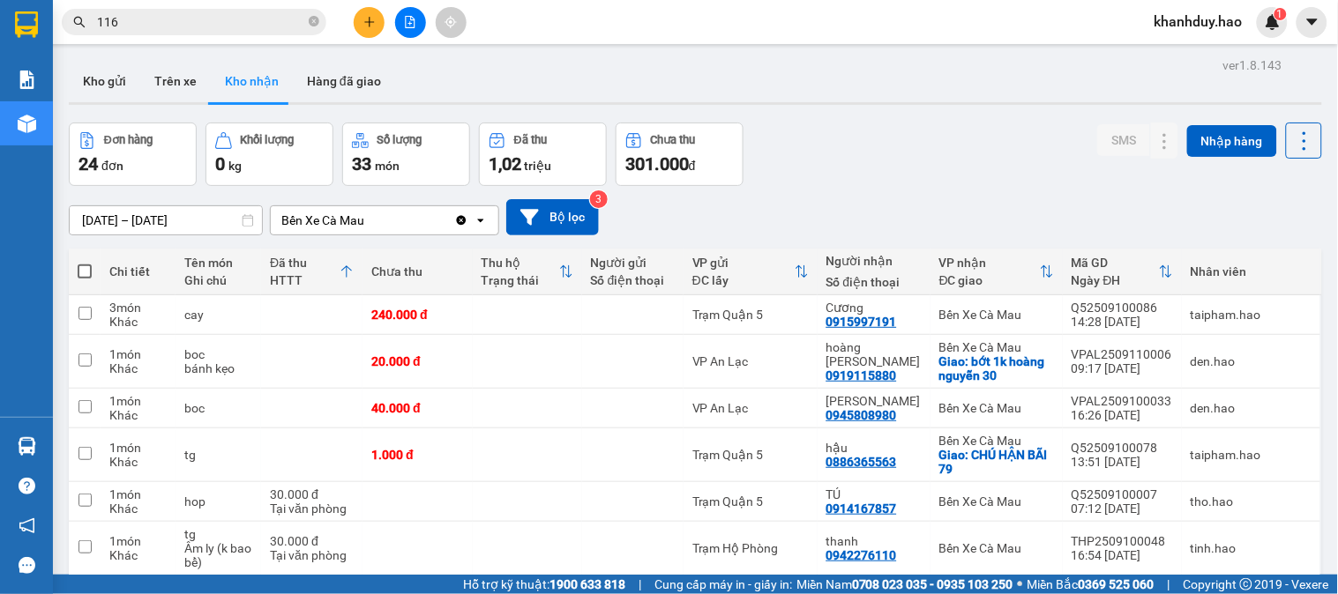
click at [196, 222] on input "[DATE] – [DATE]" at bounding box center [166, 220] width 192 height 28
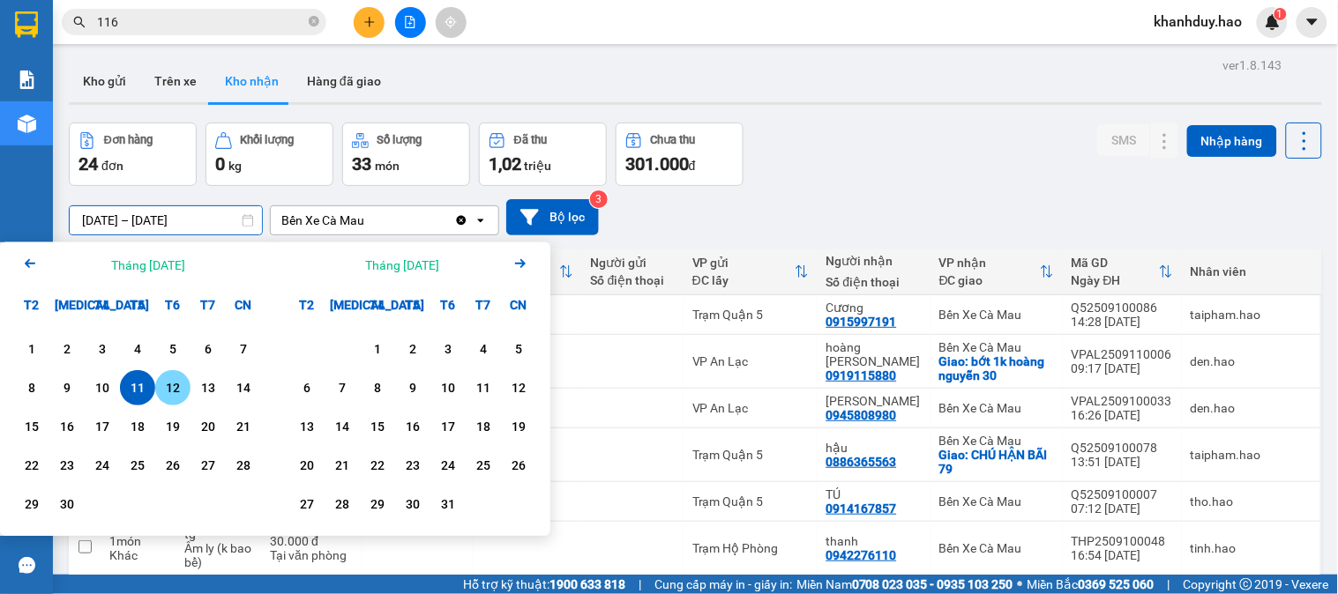
click at [175, 382] on div "12" at bounding box center [172, 387] width 25 height 21
type input "[DATE] – [DATE]"
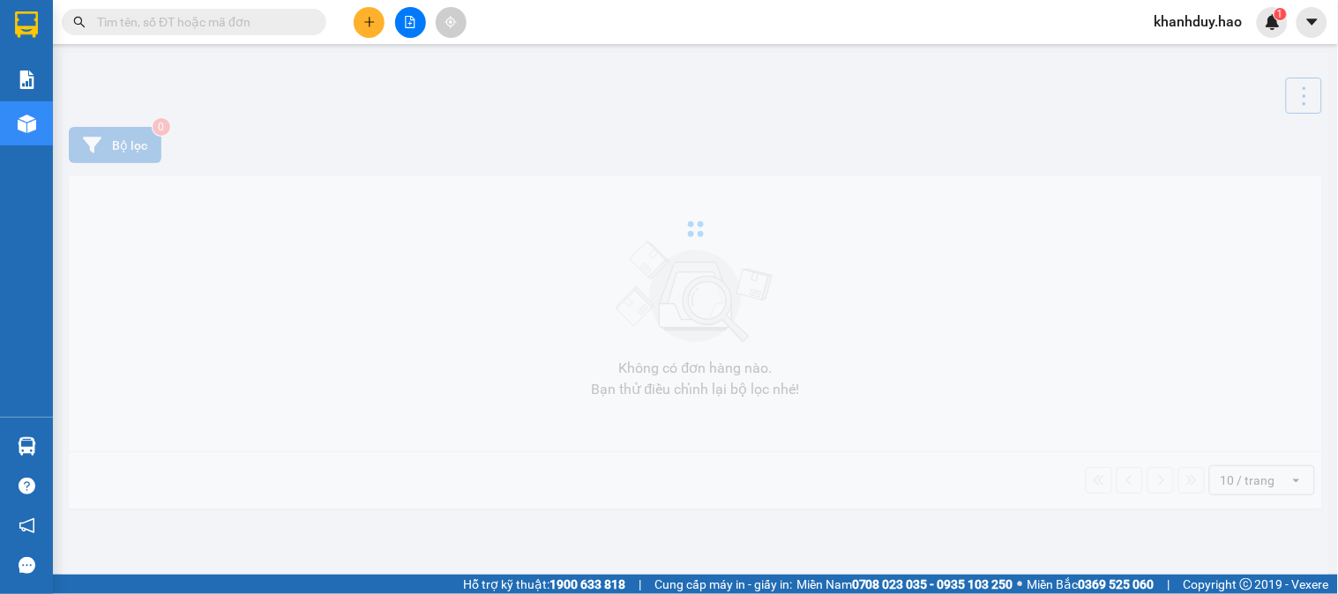
drag, startPoint x: 0, startPoint y: 0, endPoint x: 279, endPoint y: 19, distance: 280.2
click at [279, 19] on input "text" at bounding box center [201, 21] width 208 height 19
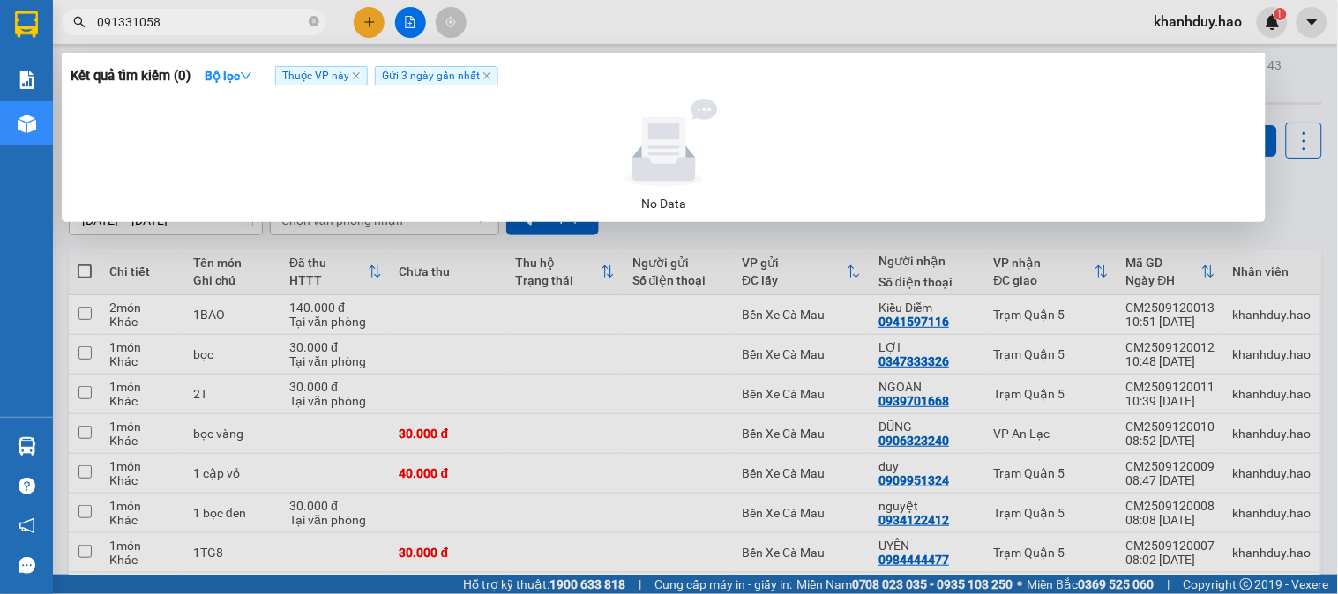
type input "0913310581"
click at [316, 28] on span at bounding box center [314, 22] width 11 height 17
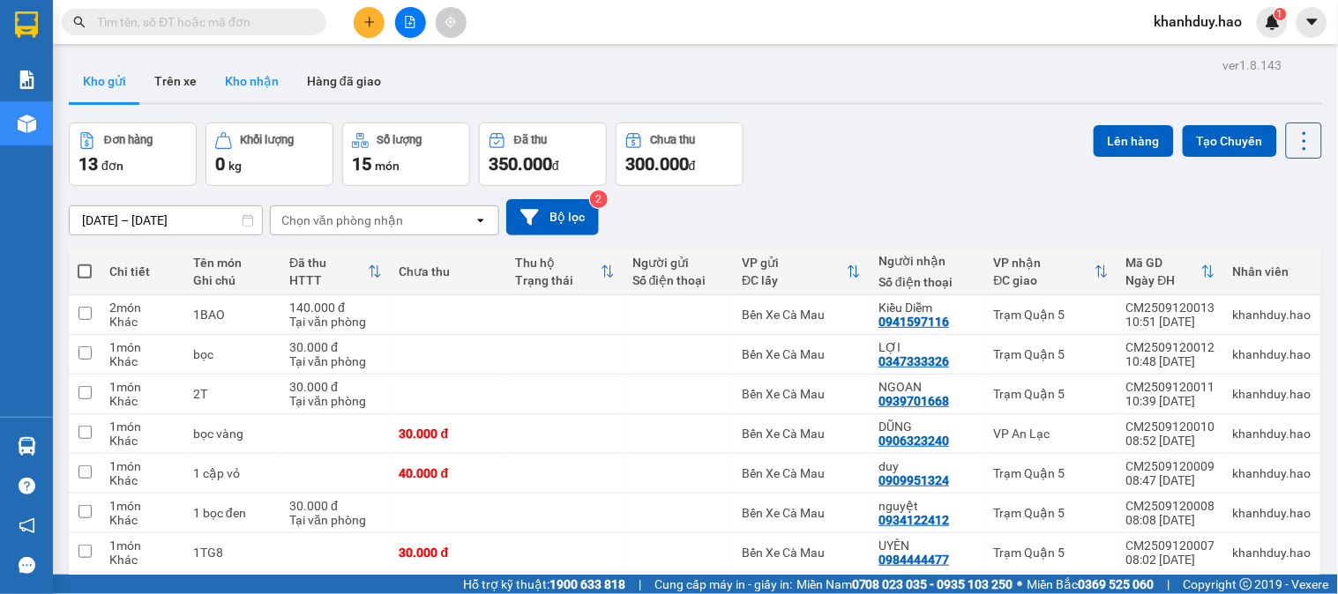
click at [278, 86] on button "Kho nhận" at bounding box center [252, 81] width 82 height 42
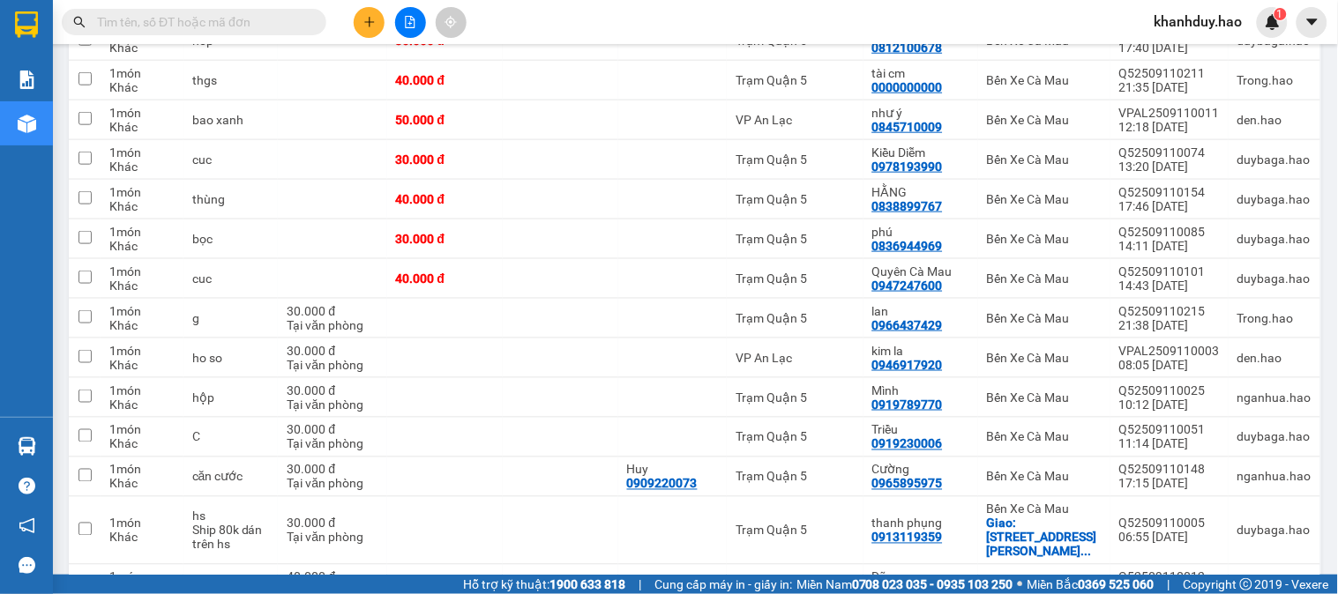
scroll to position [446, 0]
click at [280, 12] on input "text" at bounding box center [201, 21] width 208 height 19
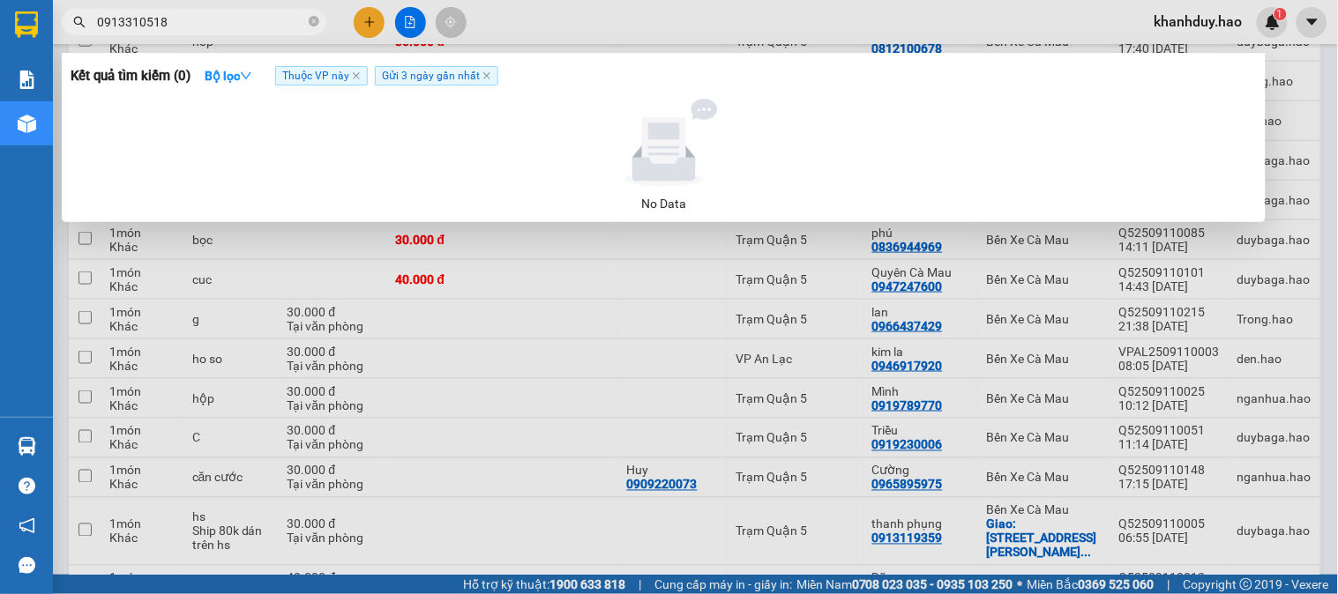
type input "0913310518"
click at [488, 68] on span "Gửi 3 ngày gần nhất" at bounding box center [436, 75] width 123 height 19
click at [488, 71] on span "Gửi 3 ngày gần nhất" at bounding box center [436, 75] width 123 height 19
click at [488, 77] on icon "close" at bounding box center [486, 75] width 9 height 9
click at [359, 80] on icon "close" at bounding box center [356, 75] width 9 height 9
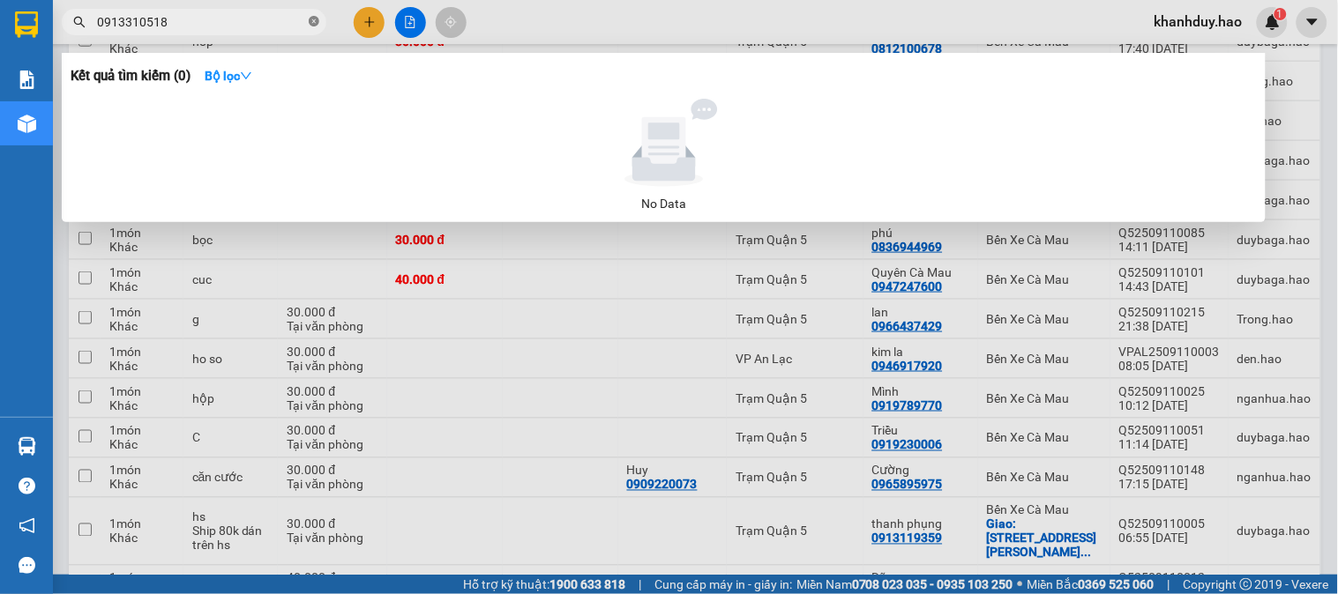
click at [309, 26] on icon "close-circle" at bounding box center [314, 21] width 11 height 11
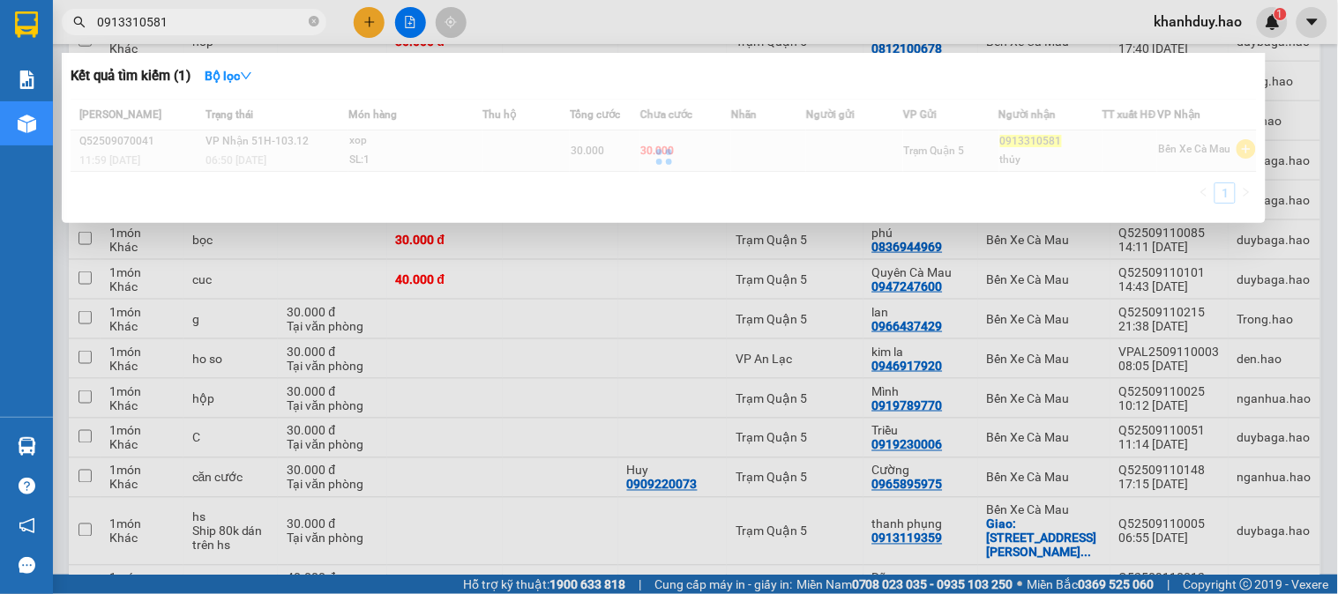
type input "0913310581"
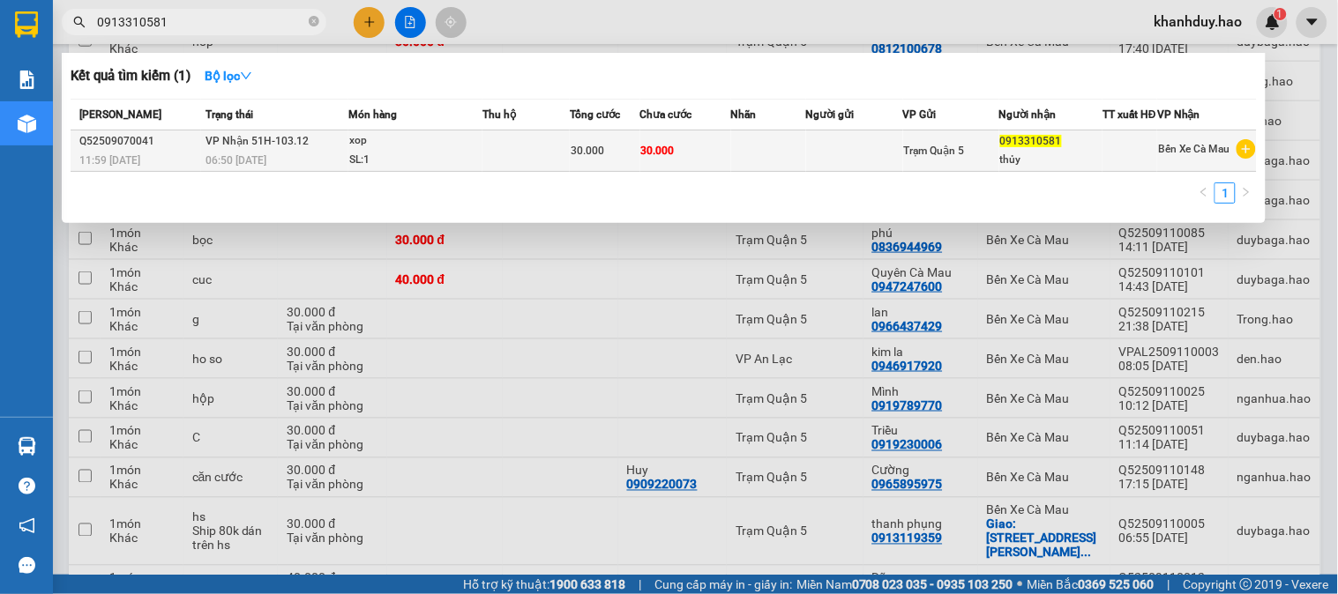
click at [587, 153] on span "30.000" at bounding box center [587, 151] width 34 height 12
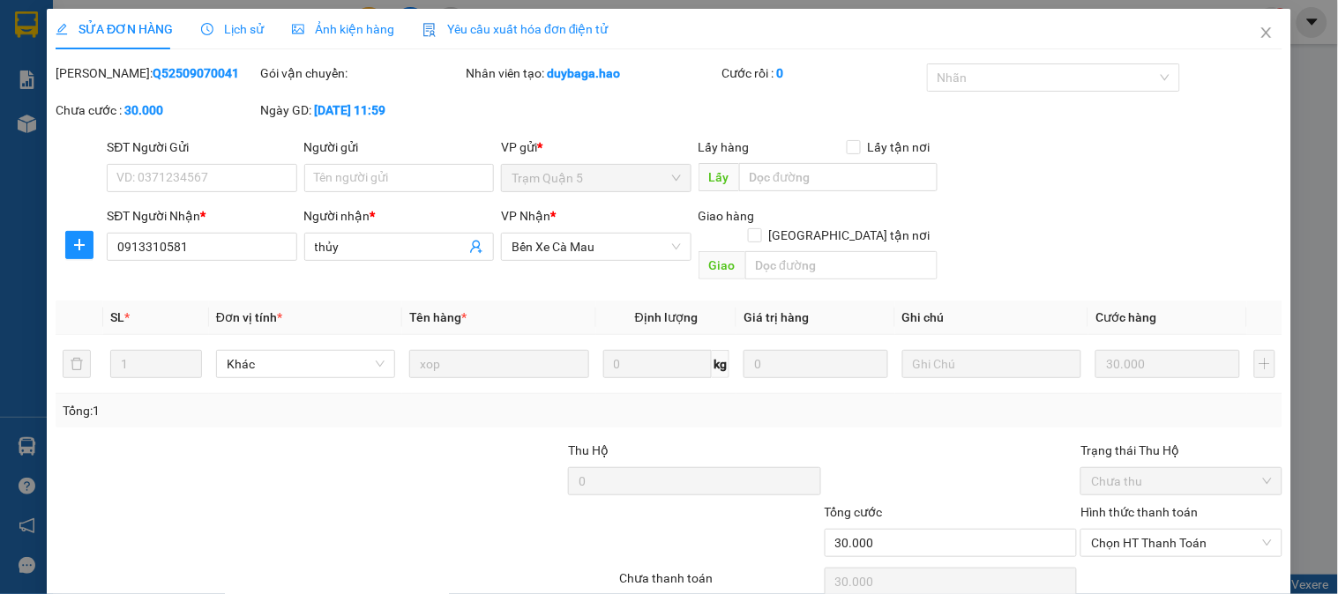
type input "0913310581"
type input "thủy"
type input "30.000"
click at [312, 35] on span "Ảnh kiện hàng" at bounding box center [343, 29] width 102 height 14
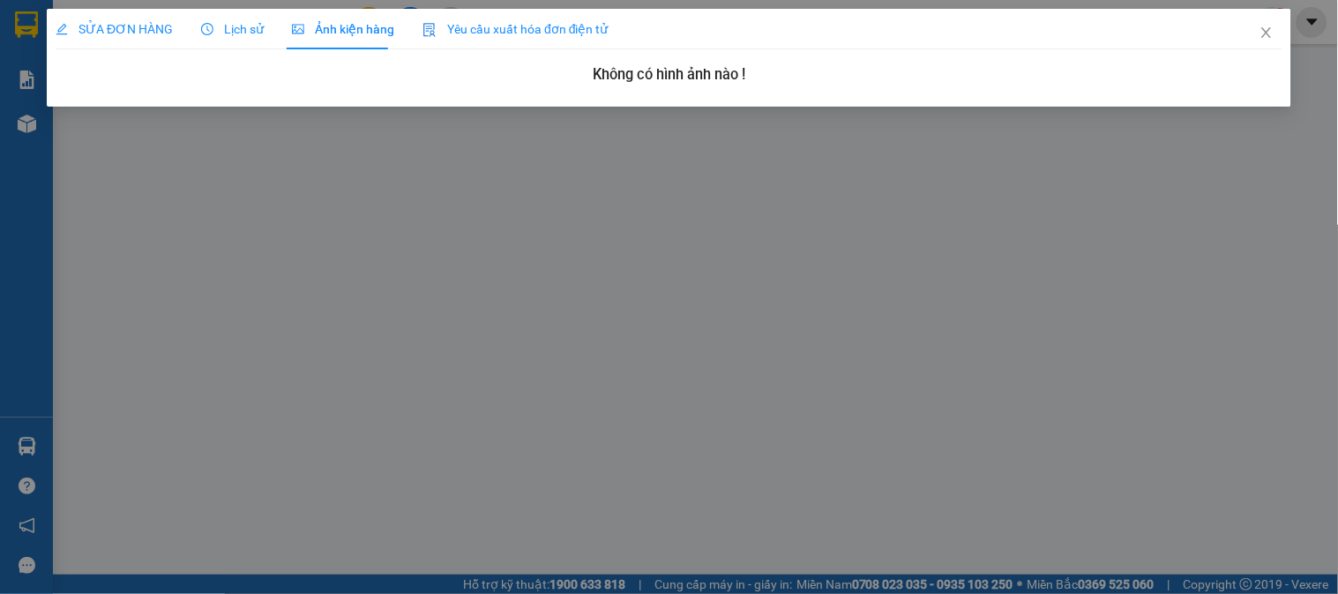
click at [187, 41] on div "SỬA ĐƠN HÀNG Lịch sử Ảnh kiện hàng Yêu cầu xuất hóa đơn điện tử" at bounding box center [332, 29] width 553 height 41
drag, startPoint x: 133, startPoint y: 27, endPoint x: 347, endPoint y: 51, distance: 215.6
click at [132, 27] on span "SỬA ĐƠN HÀNG" at bounding box center [114, 29] width 117 height 14
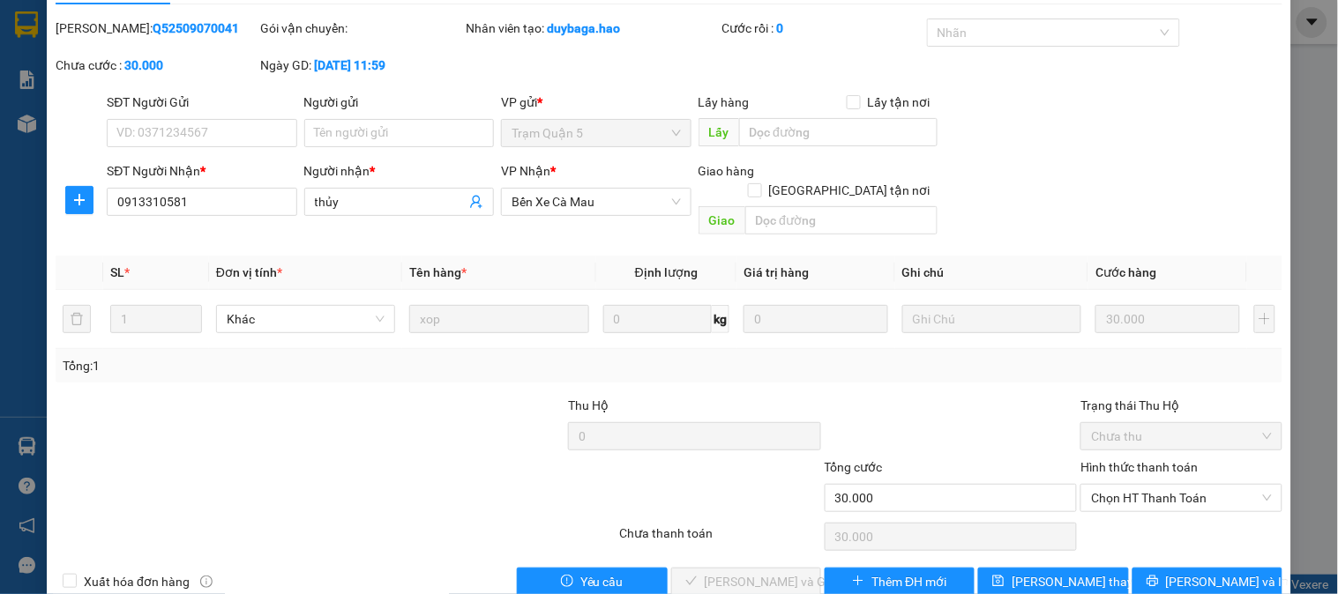
scroll to position [62, 0]
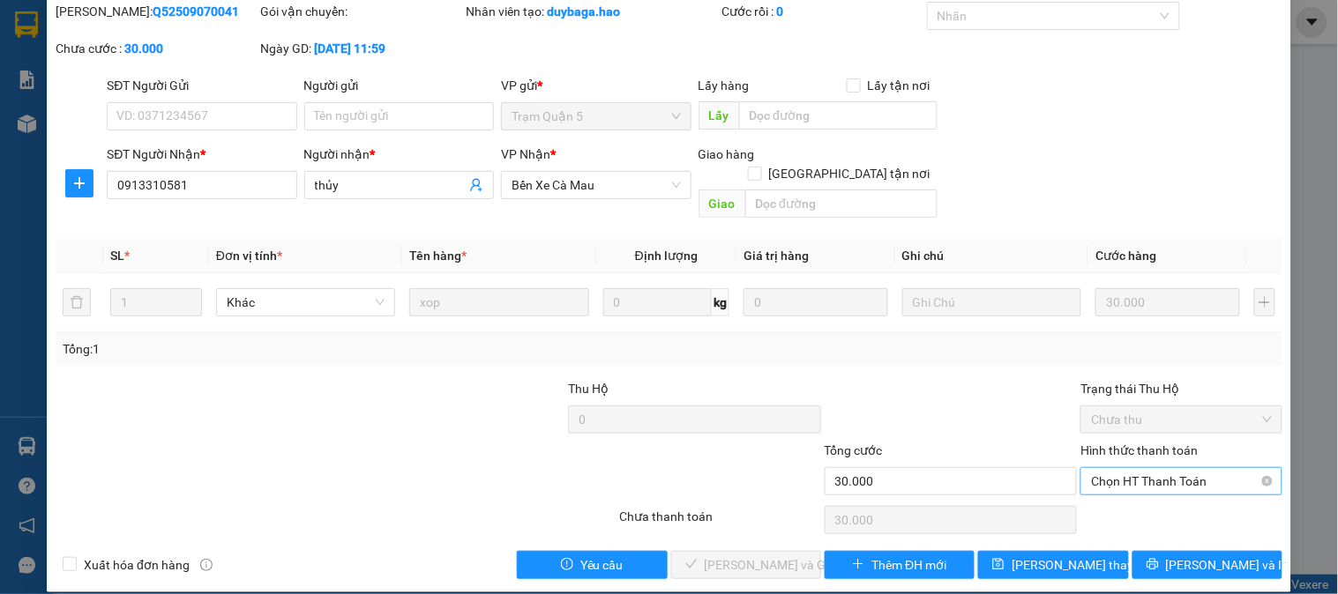
click at [1178, 473] on span "Chọn HT Thanh Toán" at bounding box center [1181, 481] width 180 height 26
click at [1134, 483] on div "Tại văn phòng" at bounding box center [1169, 497] width 199 height 28
type input "0"
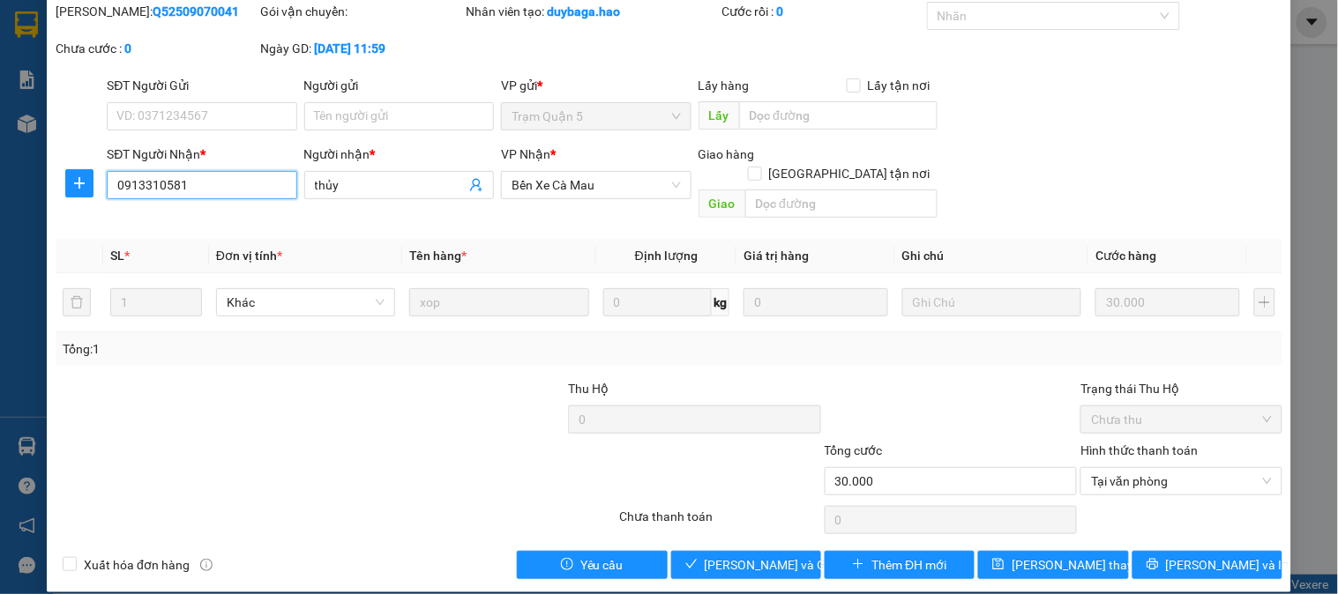
drag, startPoint x: 165, startPoint y: 180, endPoint x: 257, endPoint y: 191, distance: 92.4
click at [181, 185] on input "0913310581" at bounding box center [202, 185] width 190 height 28
click at [241, 192] on input "0913310581" at bounding box center [202, 185] width 190 height 28
drag, startPoint x: 176, startPoint y: 198, endPoint x: 111, endPoint y: 210, distance: 66.2
click at [111, 210] on div "Total Paid Fee 0 Total UnPaid Fee 30.000 Cash Collection Total Fee Mã ĐH: Q5250…" at bounding box center [669, 291] width 1226 height 578
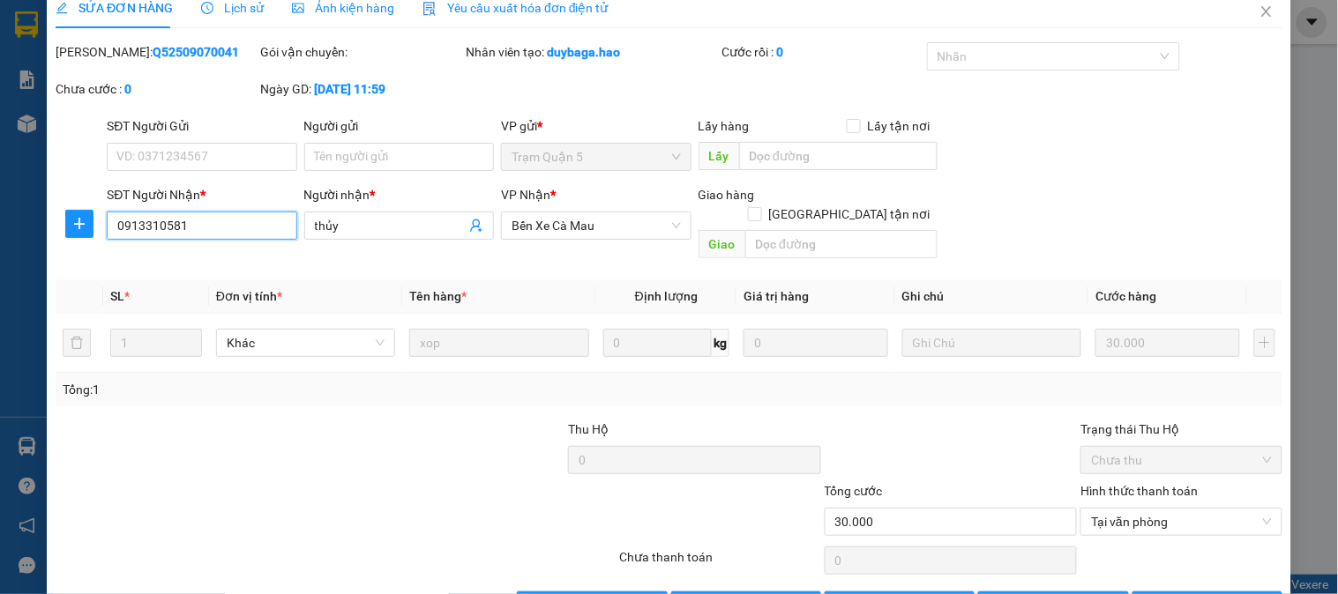
scroll to position [0, 0]
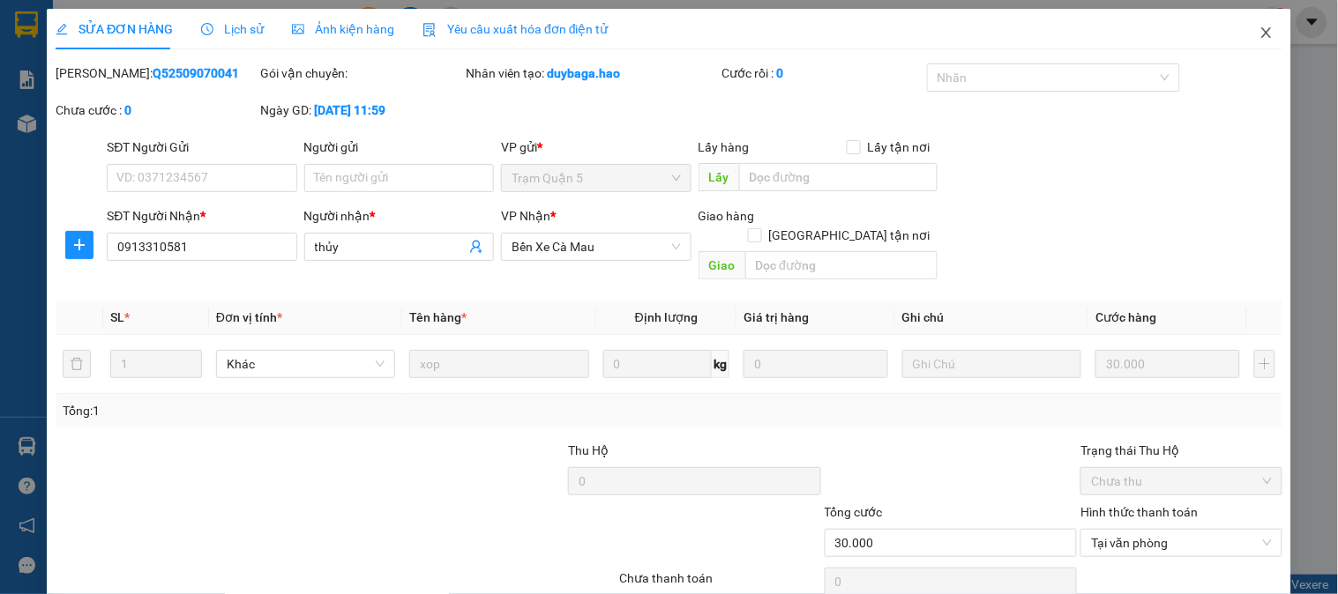
click at [1261, 30] on icon "close" at bounding box center [1266, 32] width 10 height 11
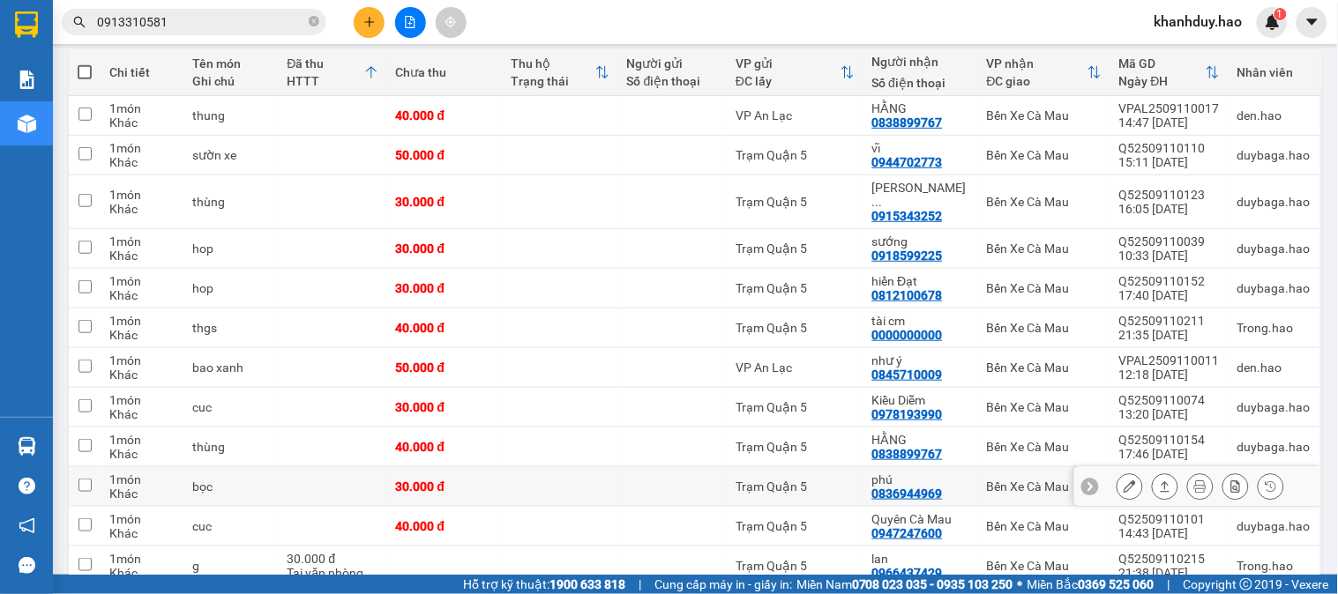
scroll to position [98, 0]
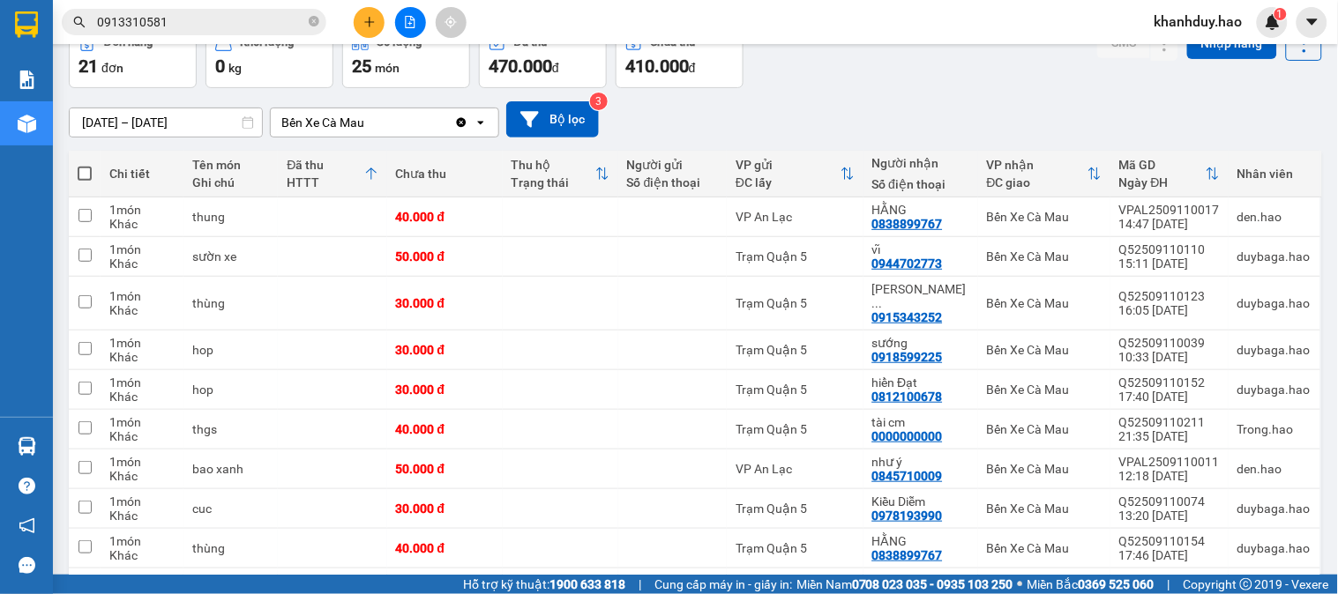
click at [213, 133] on div "ver 1.8.143 Kho gửi Trên xe Kho nhận Hàng đã giao Đơn hàng 21 đơn Khối lượng 0 …" at bounding box center [695, 545] width 1267 height 1181
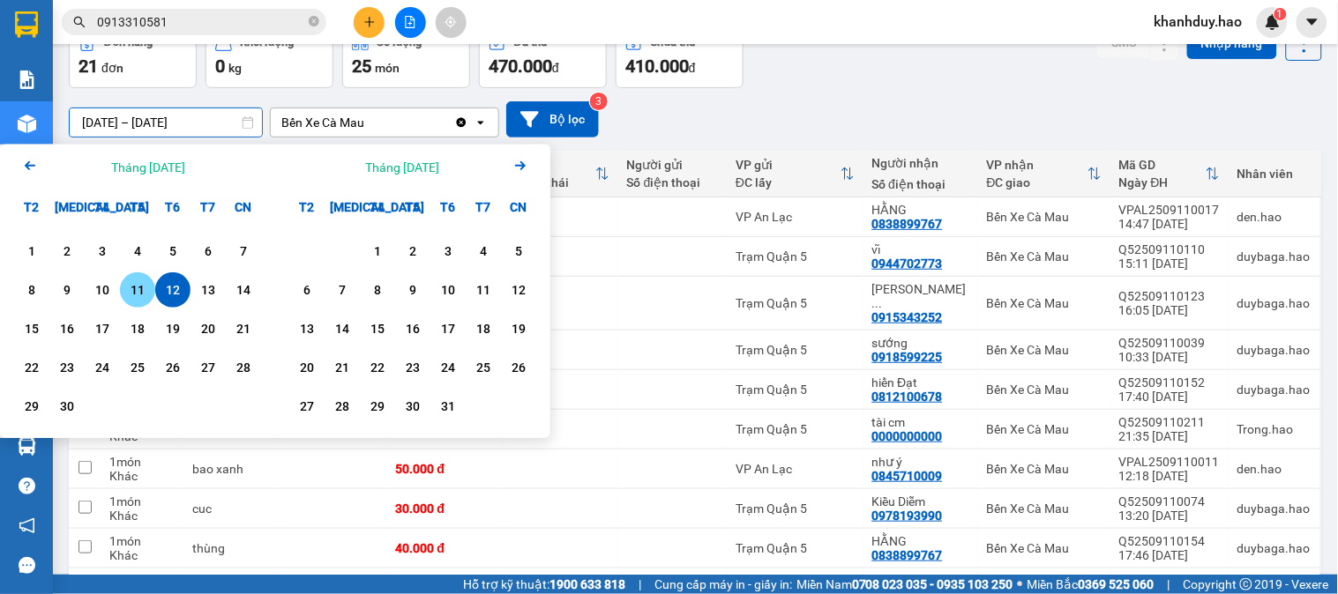
click at [121, 288] on div "11" at bounding box center [137, 289] width 35 height 35
type input "[DATE] – [DATE]"
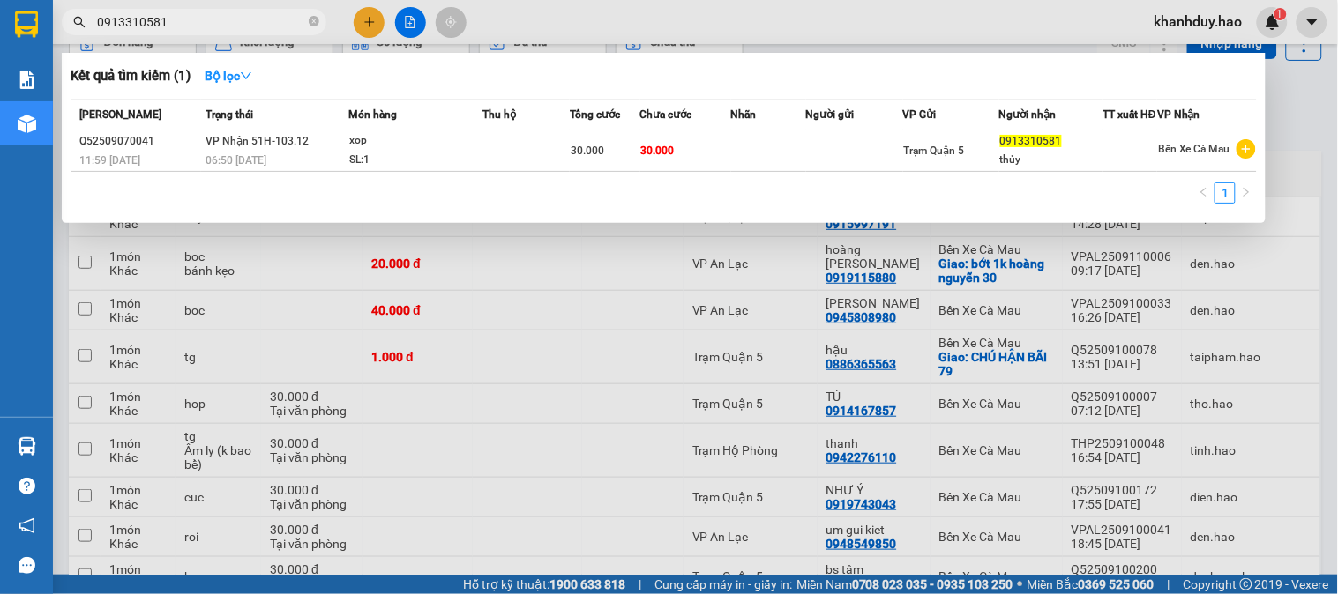
click at [221, 27] on input "0913310581" at bounding box center [201, 21] width 208 height 19
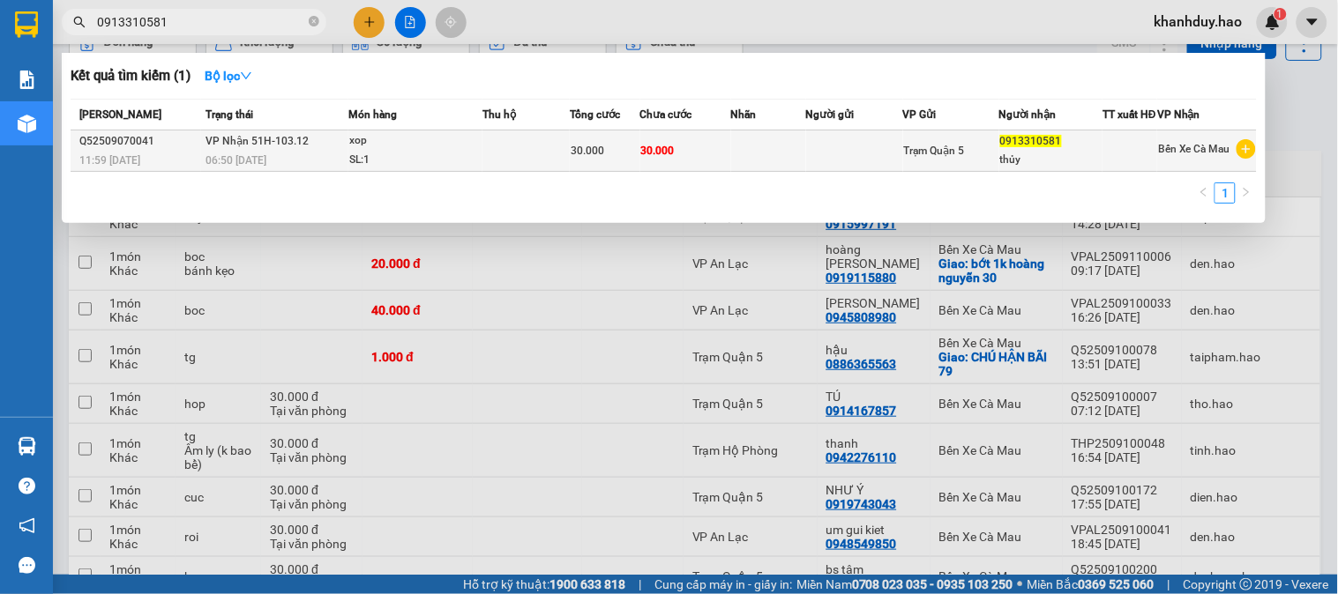
click at [315, 166] on div "06:50 - 08/09" at bounding box center [276, 160] width 142 height 19
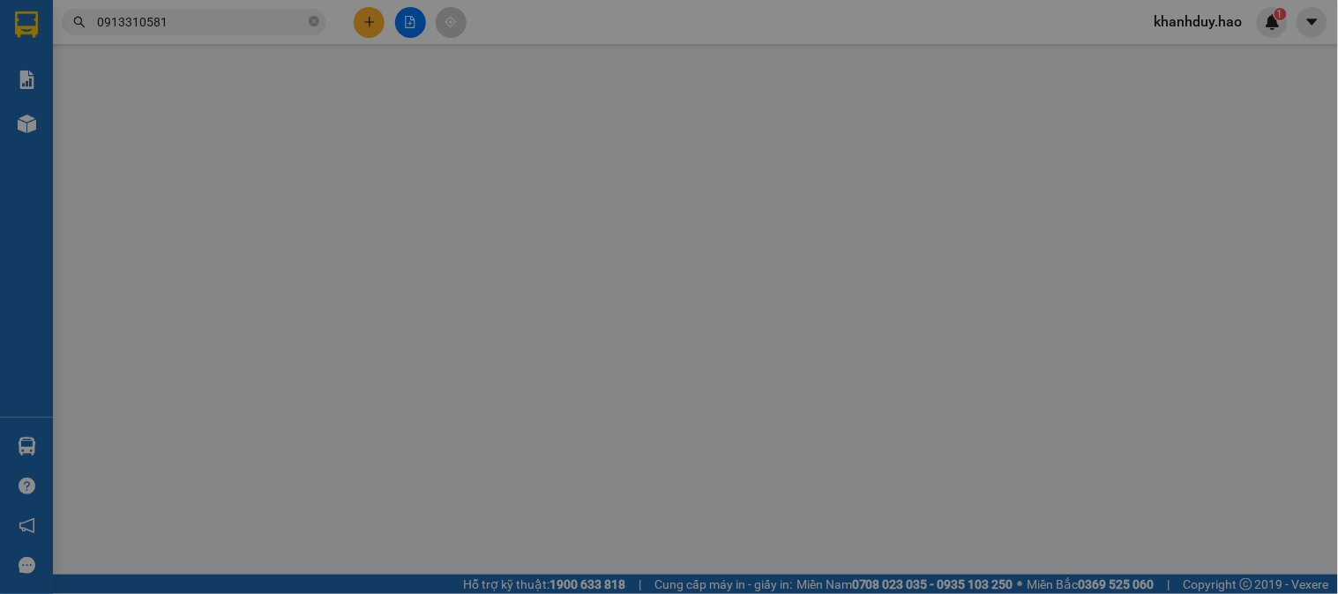
type input "0913310581"
type input "thủy"
type input "30.000"
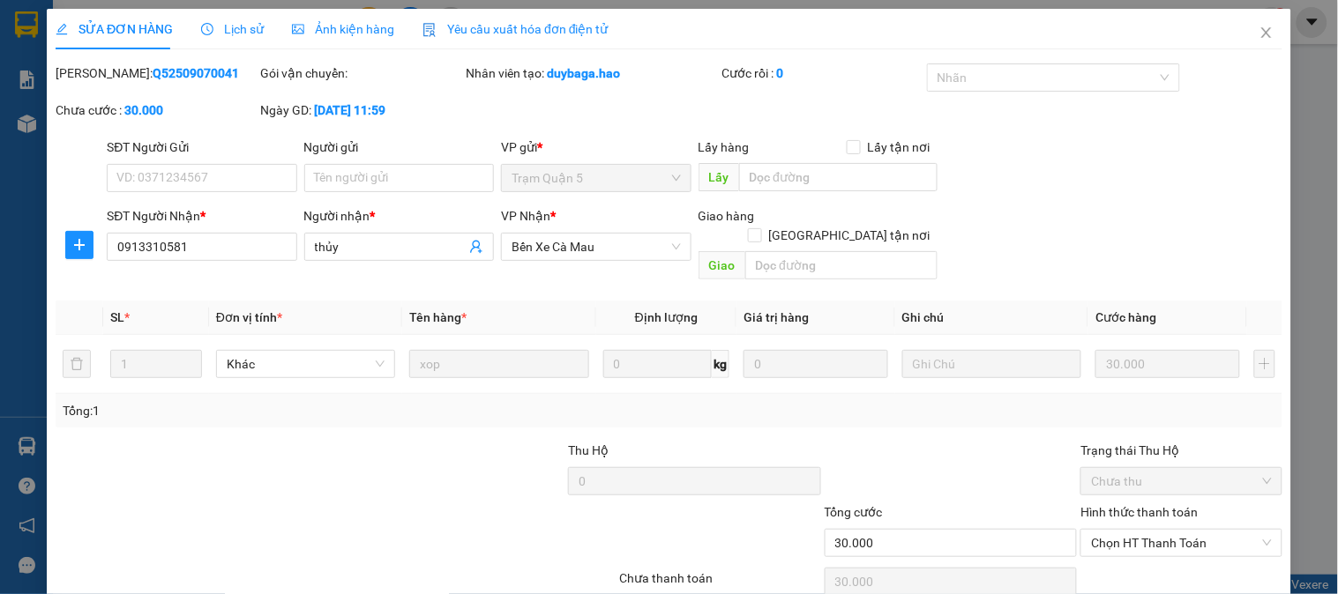
click at [342, 19] on div "Ảnh kiện hàng" at bounding box center [343, 28] width 102 height 19
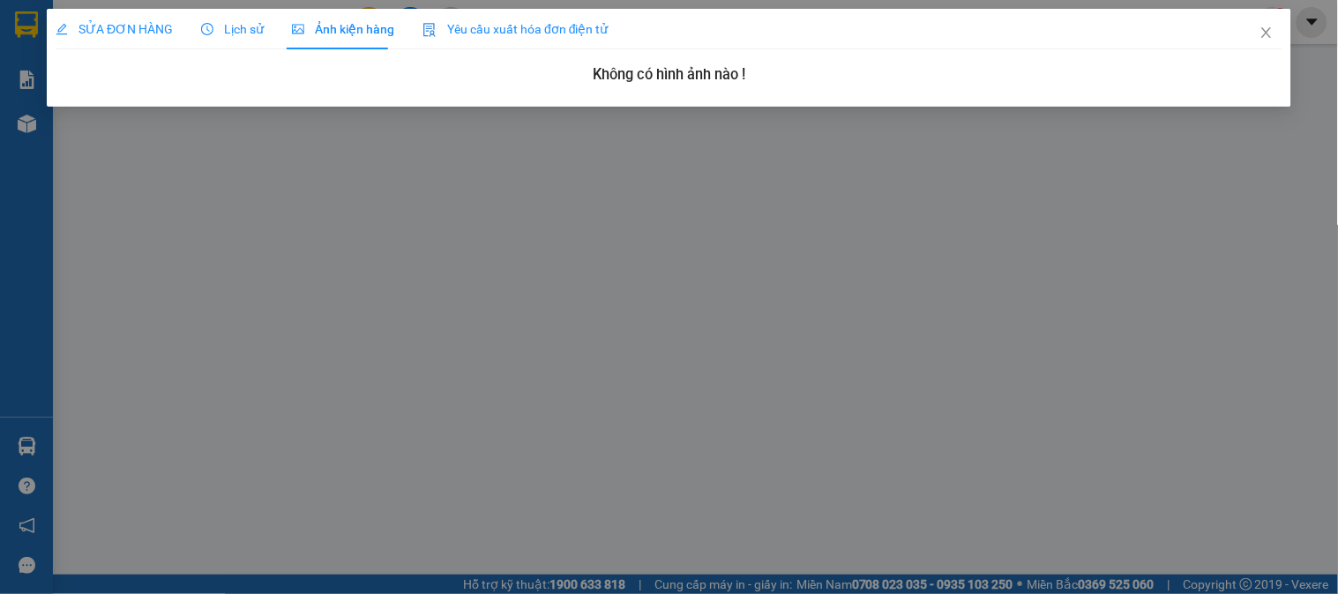
click at [204, 23] on icon "clock-circle" at bounding box center [207, 29] width 12 height 12
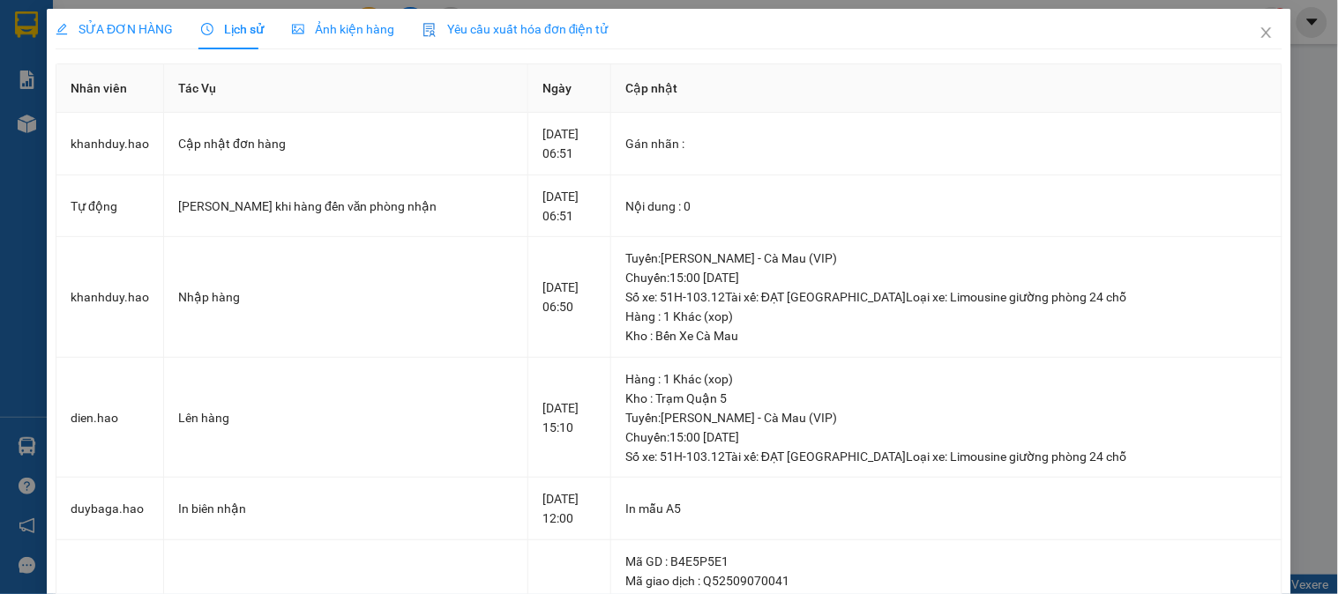
click at [68, 38] on div "SỬA ĐƠN HÀNG" at bounding box center [114, 28] width 117 height 19
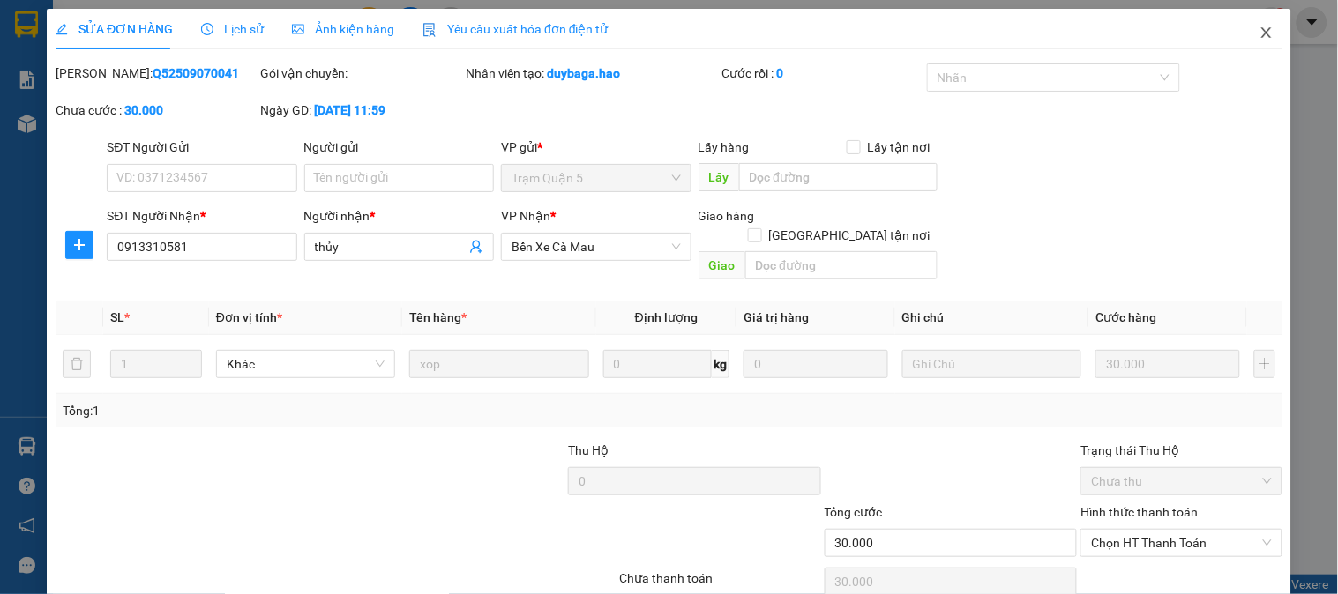
click at [1244, 23] on span "Close" at bounding box center [1265, 33] width 49 height 49
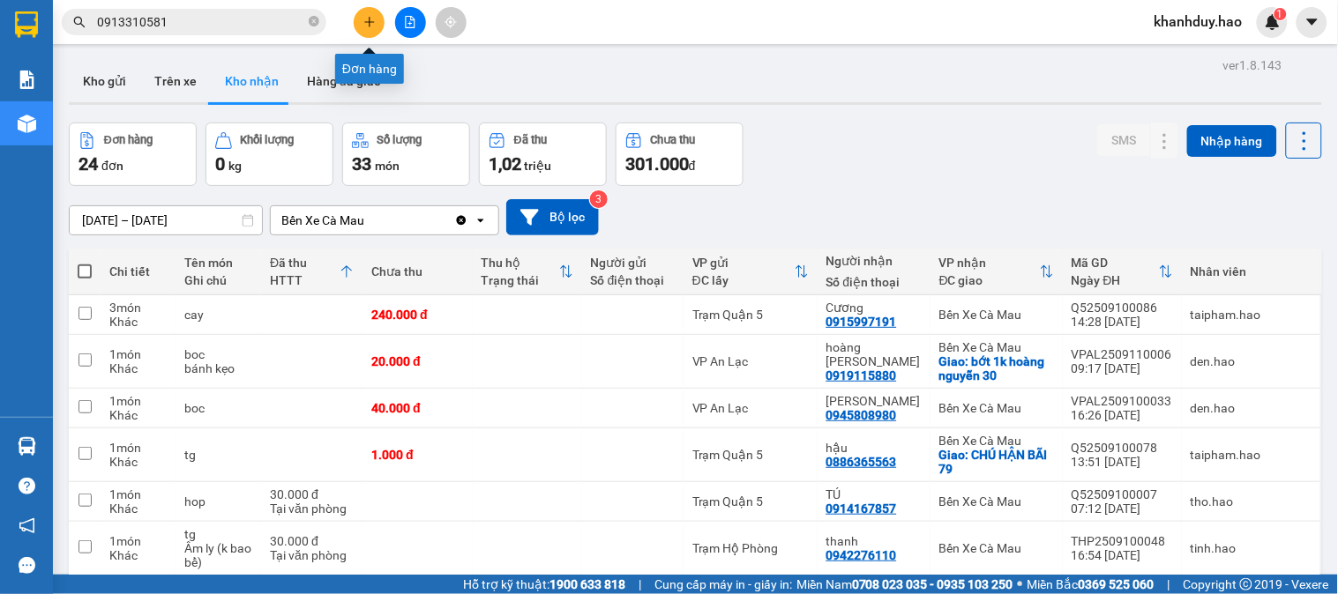
click at [360, 31] on button at bounding box center [369, 22] width 31 height 31
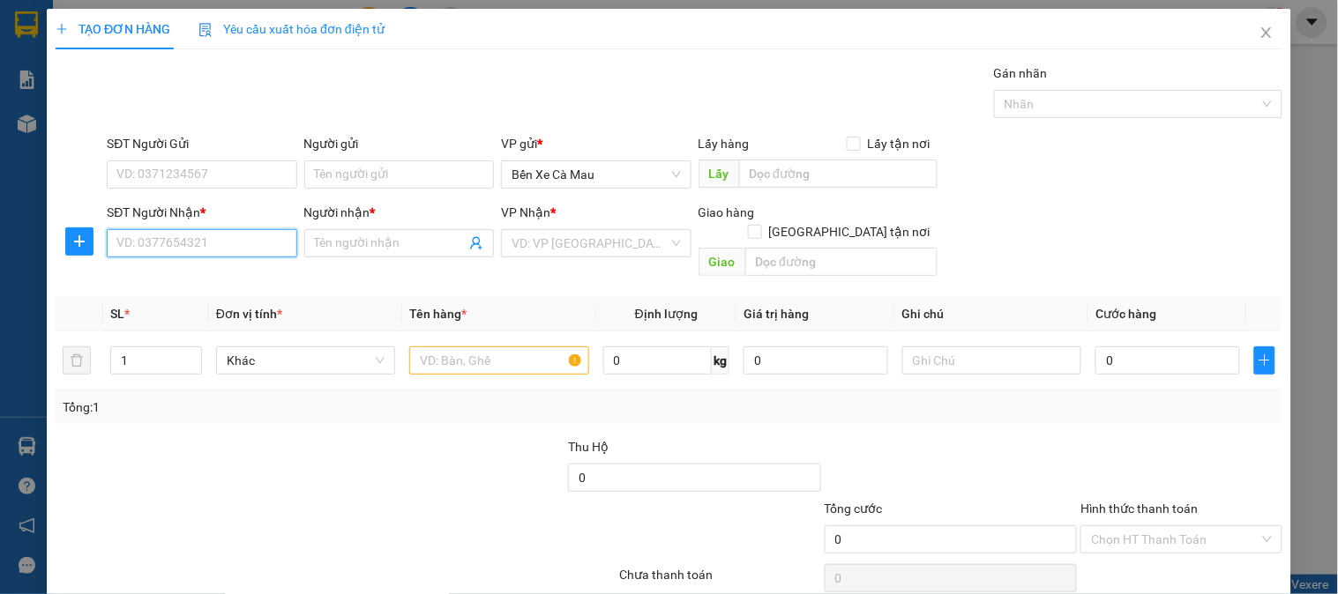
click at [198, 241] on input "SĐT Người Nhận *" at bounding box center [202, 243] width 190 height 28
type input "0913331238"
click at [391, 250] on input "Người nhận *" at bounding box center [390, 243] width 151 height 19
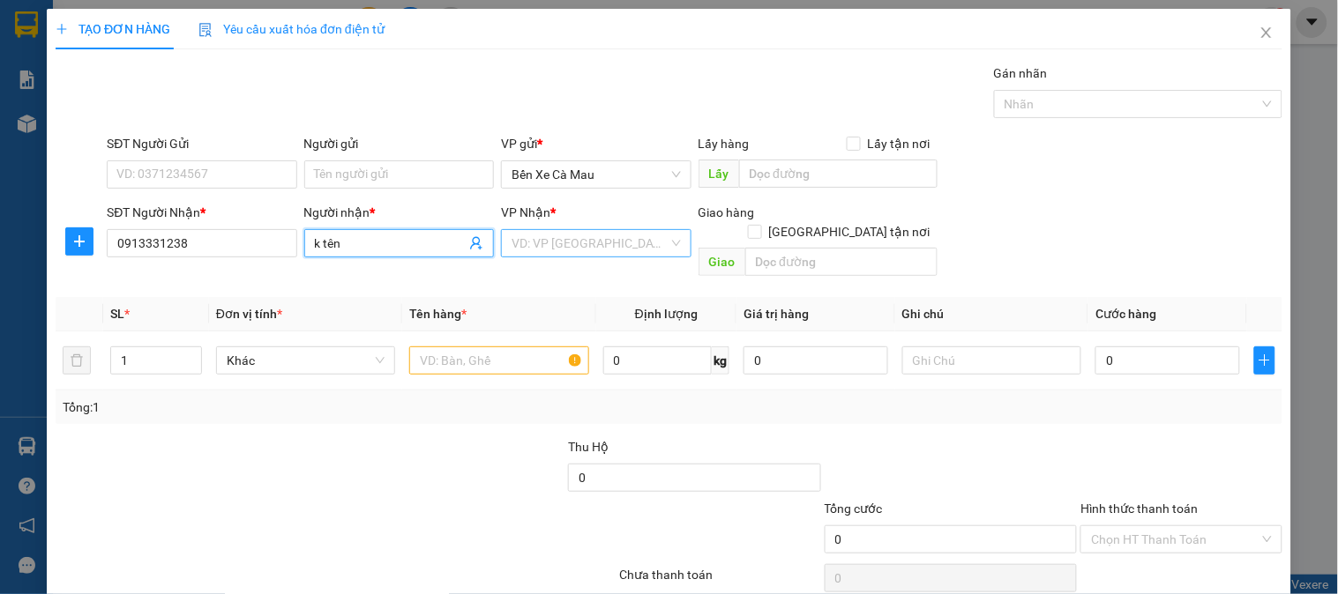
type input "k tên"
drag, startPoint x: 584, startPoint y: 238, endPoint x: 606, endPoint y: 349, distance: 113.3
click at [584, 241] on input "search" at bounding box center [589, 243] width 156 height 26
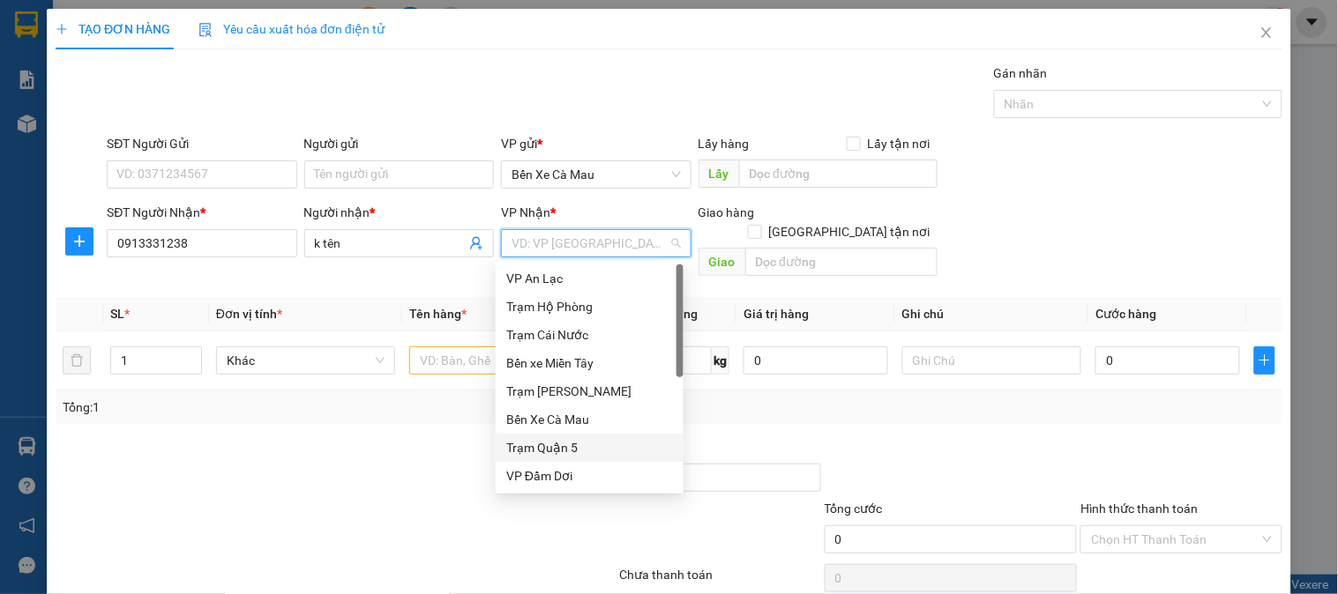
click at [554, 438] on div "Trạm Quận 5" at bounding box center [589, 447] width 167 height 19
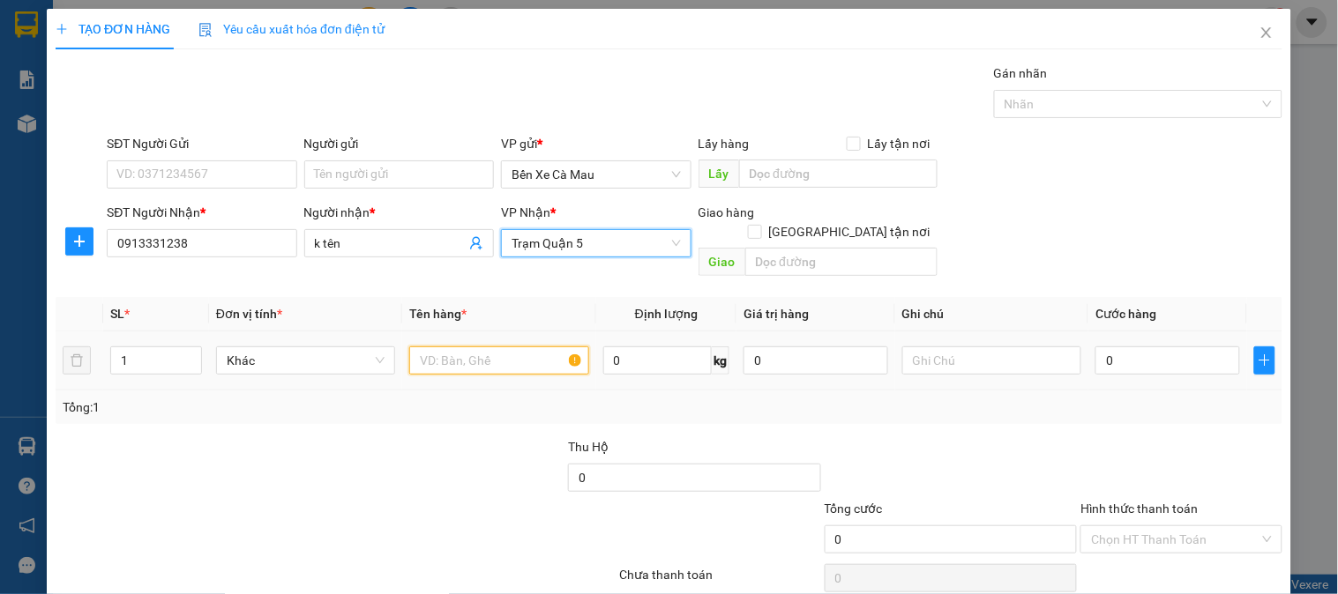
click at [483, 347] on input "text" at bounding box center [498, 361] width 179 height 28
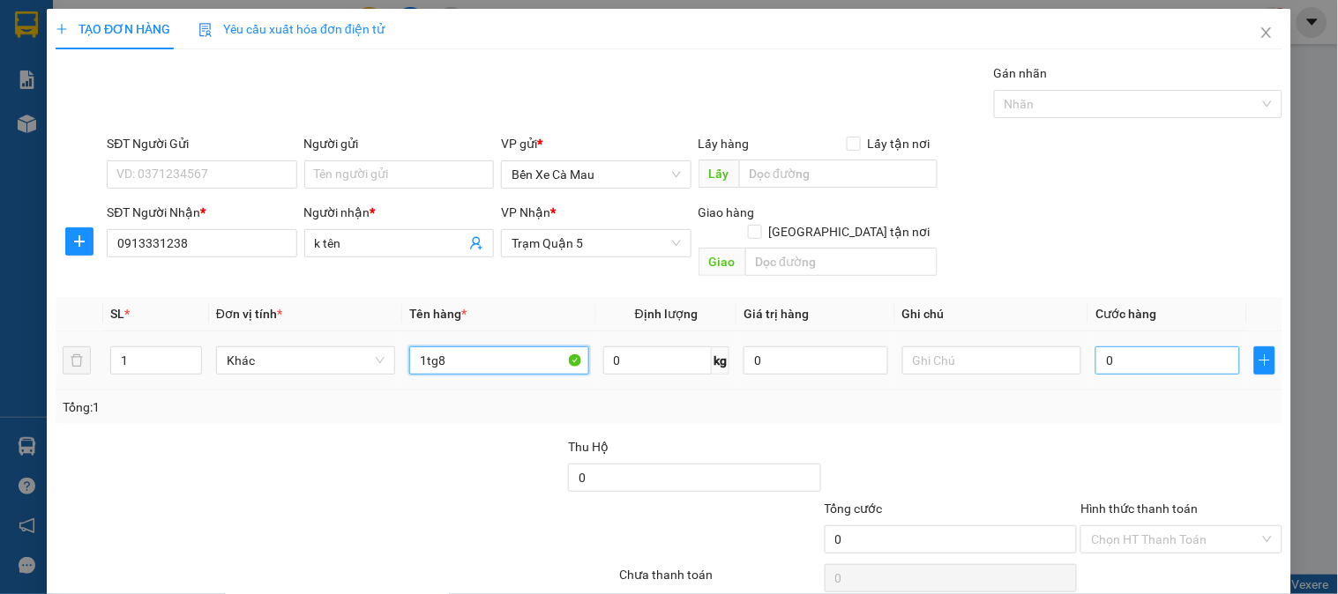
type input "1tg8"
click at [1146, 353] on input "0" at bounding box center [1167, 361] width 145 height 28
type input "03"
type input "3"
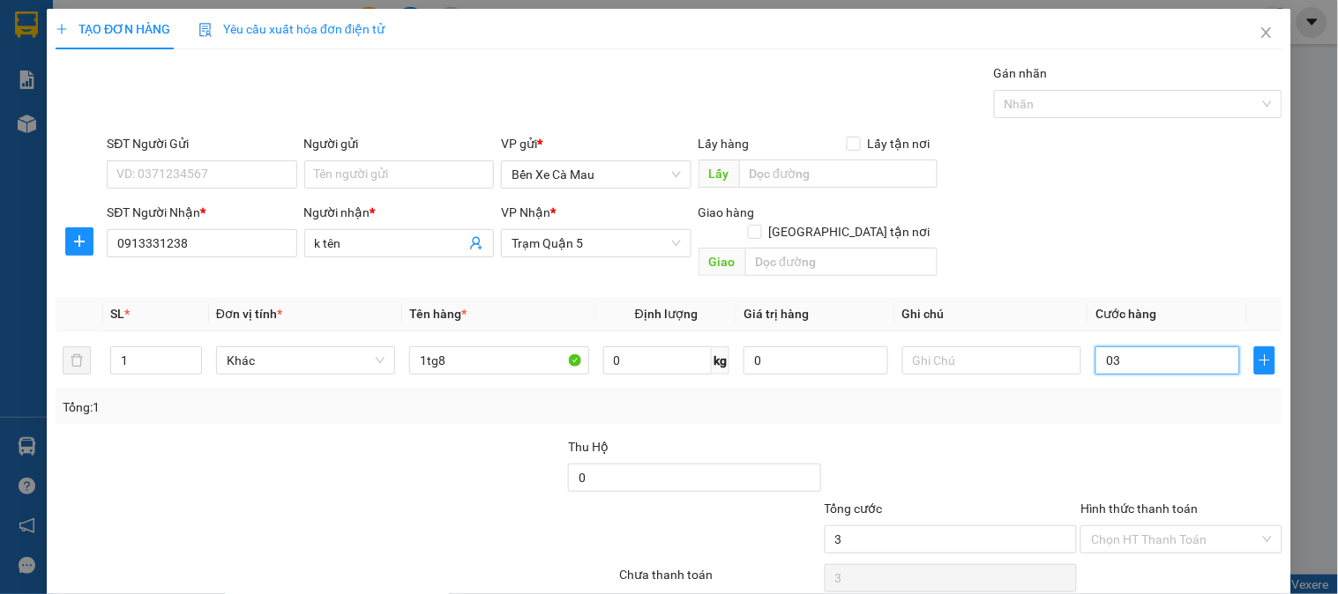
type input "030"
type input "30"
type input "30.000"
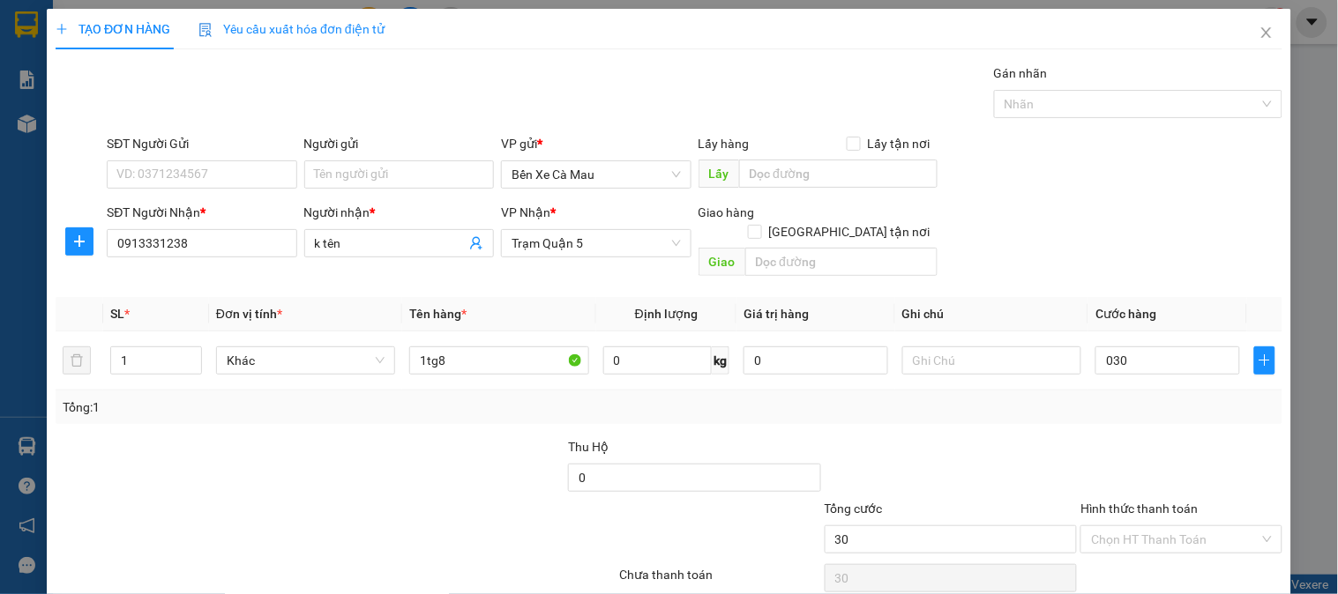
type input "30.000"
click at [1129, 227] on div "SĐT Người Nhận * 0913331238 Người nhận * k tên VP Nhận * Trạm Quận 5 Giao hàng …" at bounding box center [694, 243] width 1182 height 81
click at [1241, 34] on span "Close" at bounding box center [1265, 33] width 49 height 49
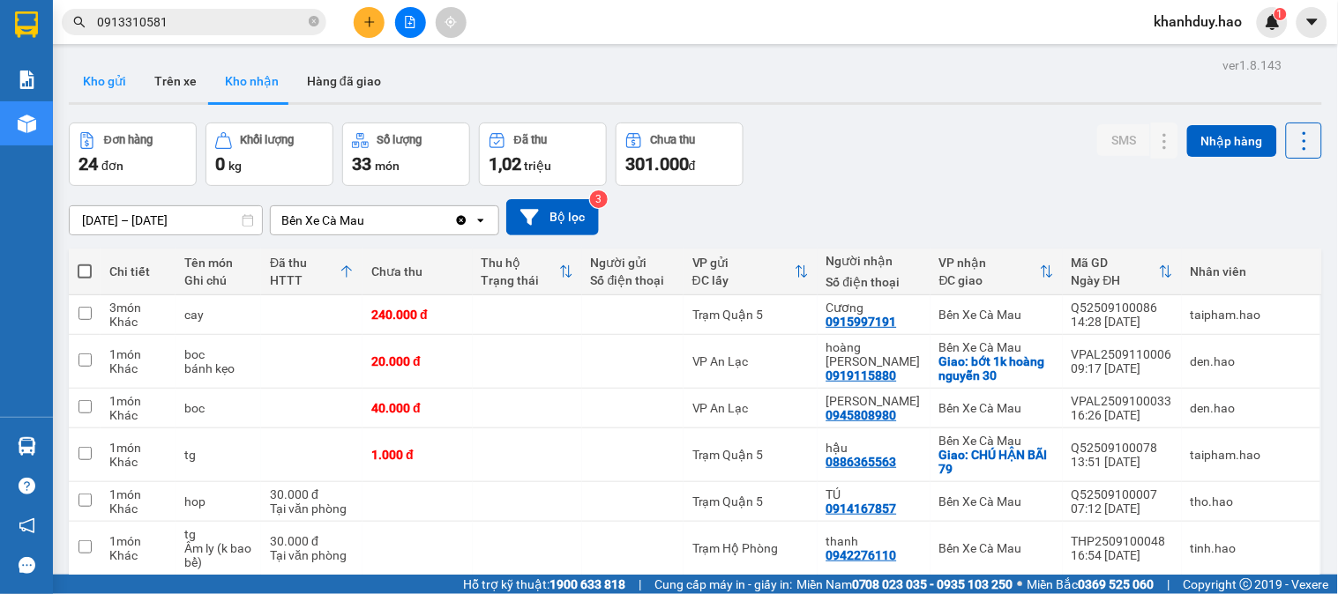
drag, startPoint x: 89, startPoint y: 83, endPoint x: 113, endPoint y: 81, distance: 23.9
click at [91, 83] on button "Kho gửi" at bounding box center [104, 81] width 71 height 42
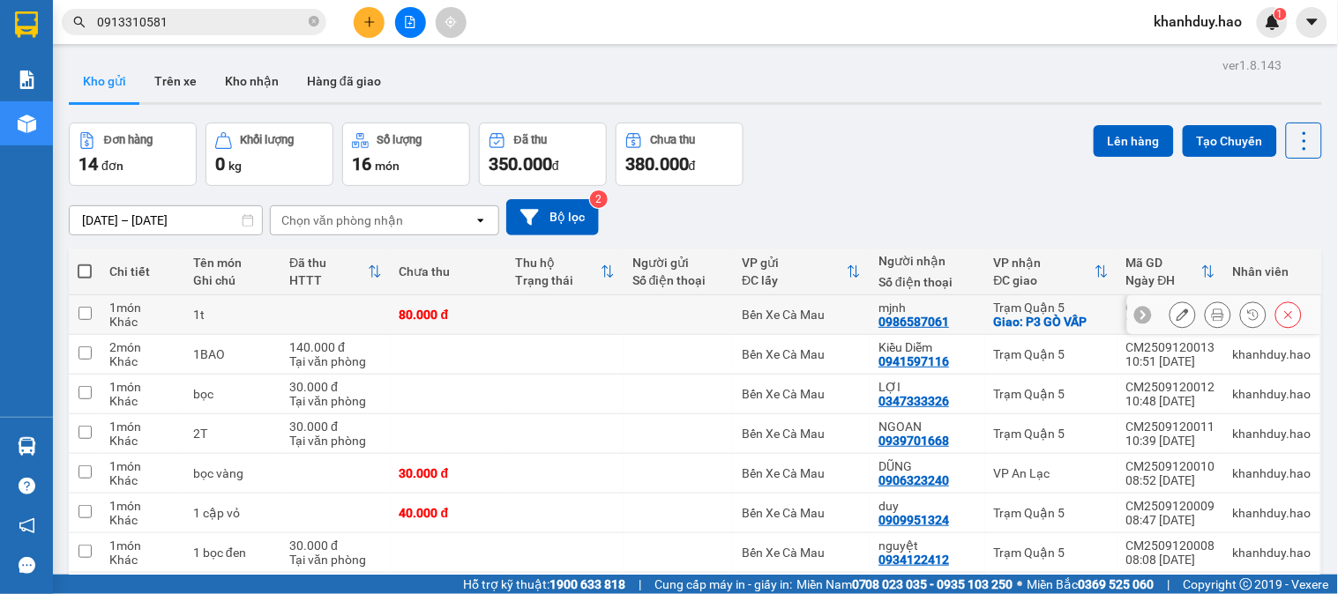
click at [1211, 320] on icon at bounding box center [1217, 315] width 12 height 12
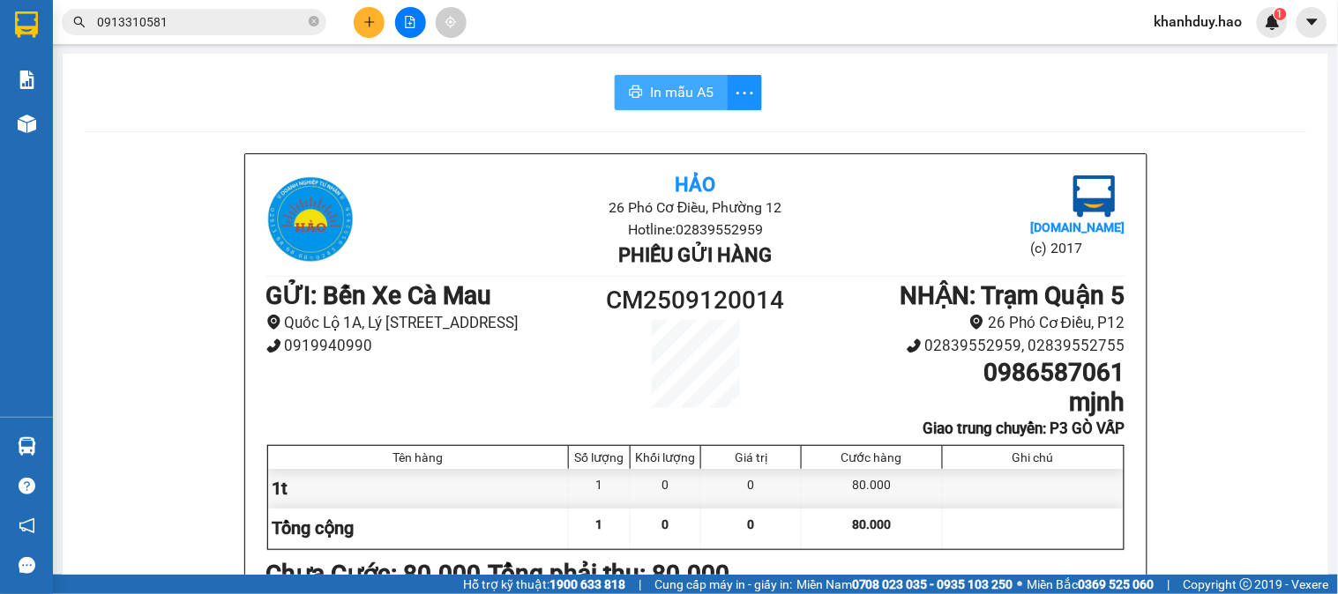
click at [655, 81] on span "In mẫu A5" at bounding box center [681, 92] width 63 height 22
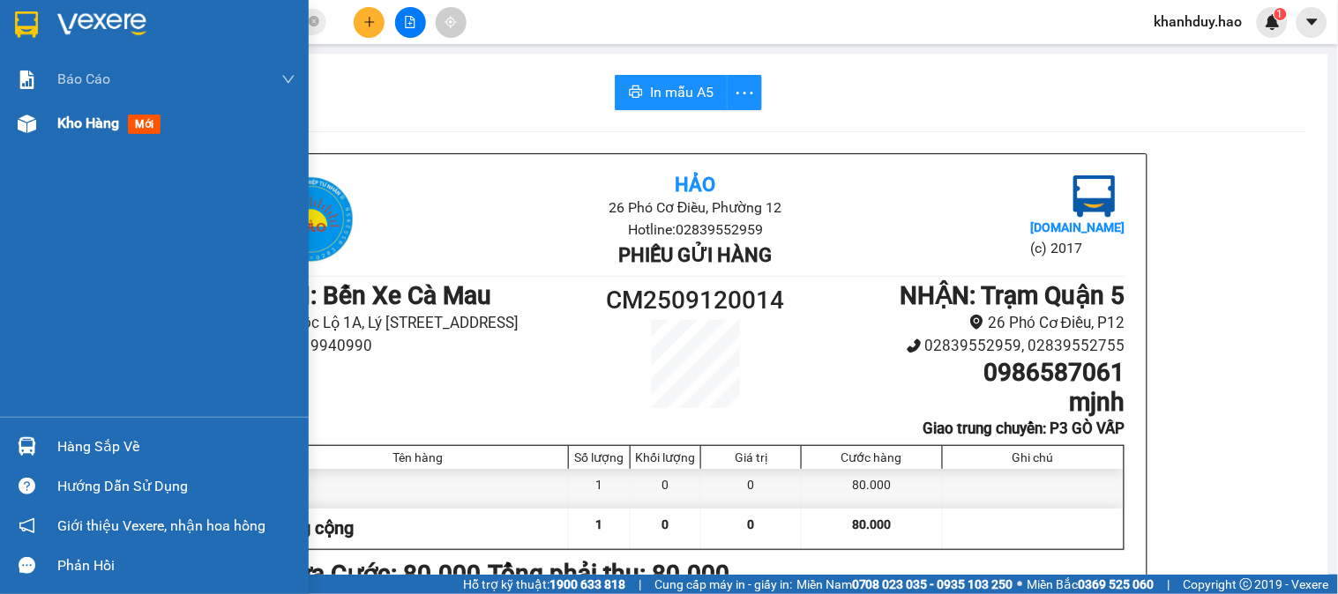
click at [77, 130] on div "Kho hàng mới" at bounding box center [112, 123] width 110 height 22
click at [78, 130] on span "Kho hàng" at bounding box center [88, 123] width 62 height 17
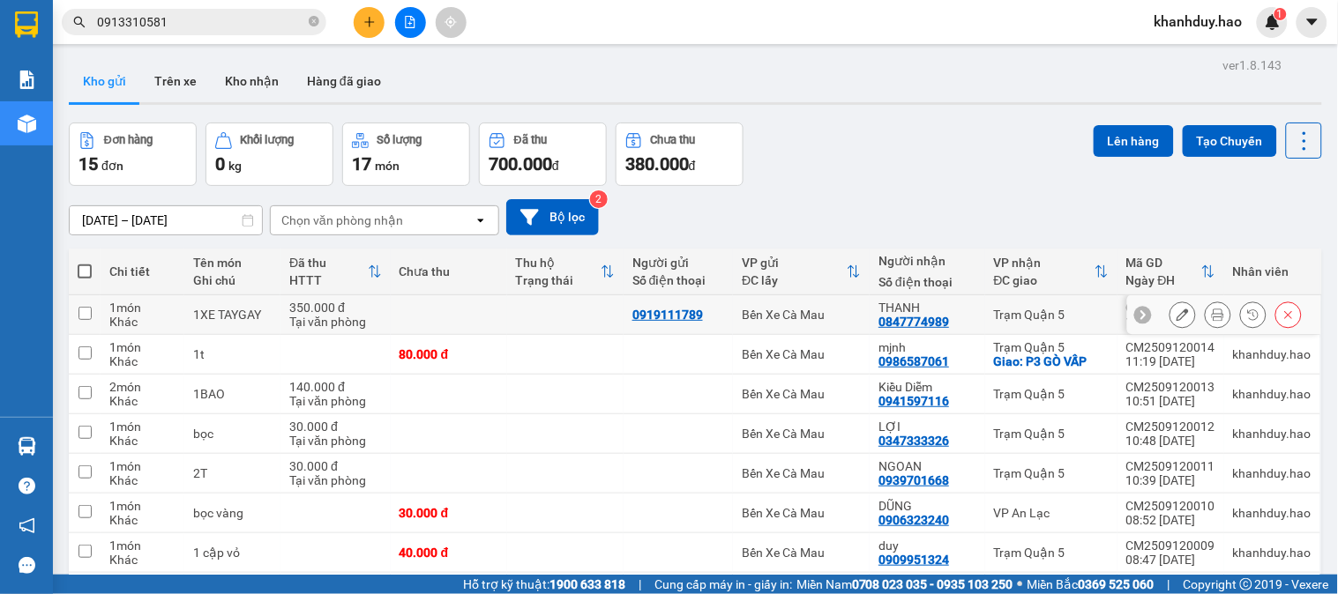
click at [1217, 321] on div at bounding box center [1217, 315] width 26 height 26
click at [1205, 319] on button at bounding box center [1217, 315] width 25 height 31
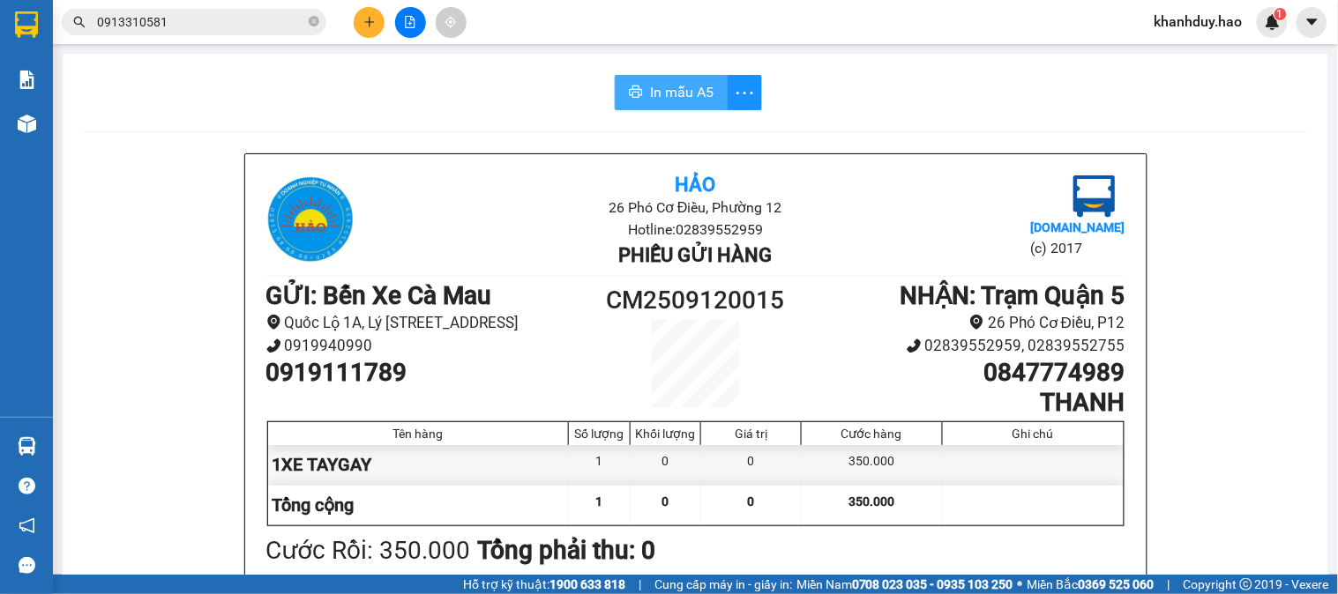
click at [657, 90] on span "In mẫu A5" at bounding box center [681, 92] width 63 height 22
